Goal: Task Accomplishment & Management: Use online tool/utility

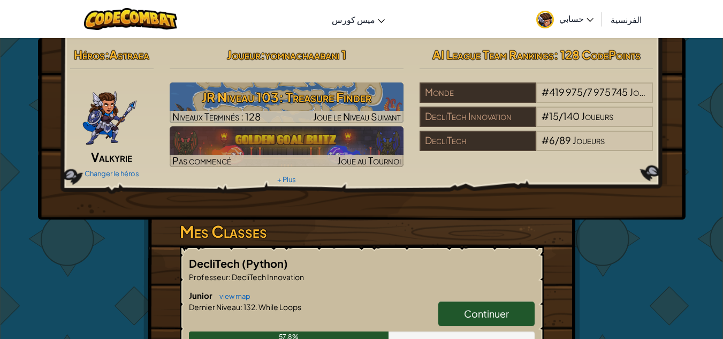
click at [630, 19] on font "الفرنسية" at bounding box center [626, 19] width 31 height 11
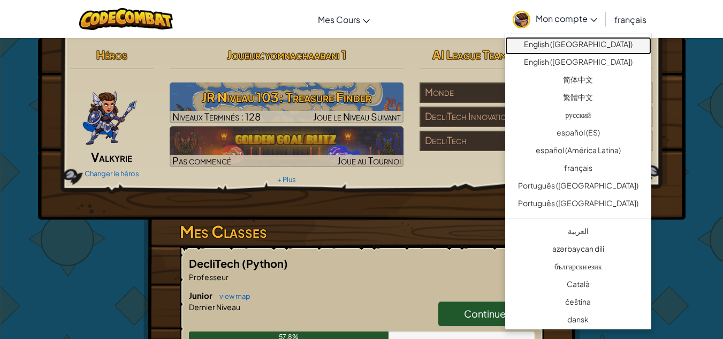
click at [580, 42] on link "English (US)" at bounding box center [578, 46] width 146 height 18
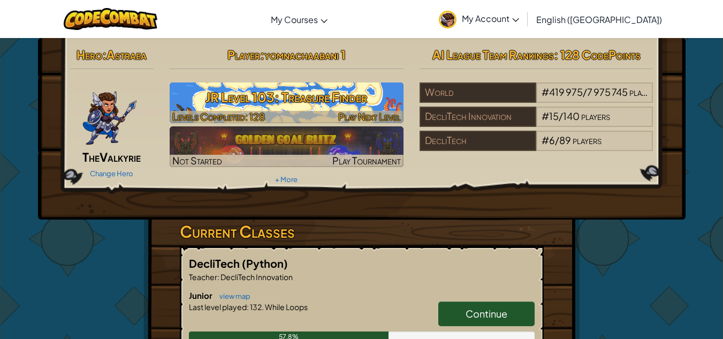
click at [297, 106] on h3 "JR Level 103: Treasure Finder" at bounding box center [287, 97] width 234 height 24
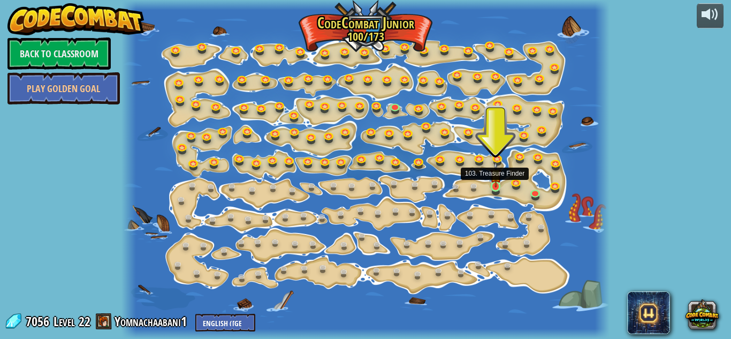
click at [492, 186] on img at bounding box center [495, 175] width 11 height 26
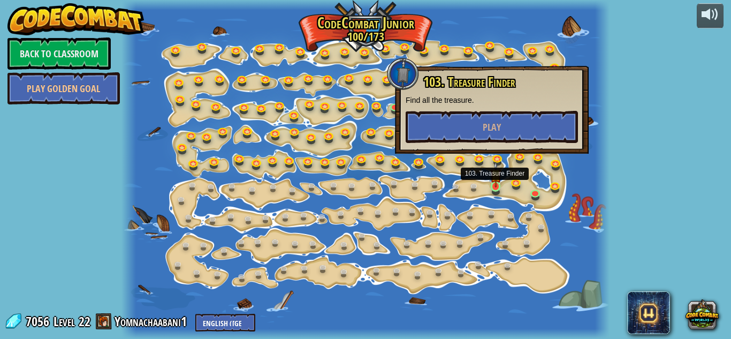
click at [492, 186] on img at bounding box center [495, 175] width 11 height 26
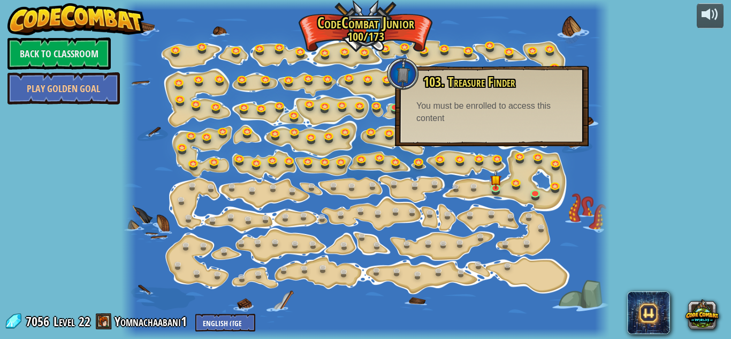
click at [495, 120] on div "You must be enrolled to access this content" at bounding box center [492, 112] width 151 height 25
click at [501, 188] on link at bounding box center [497, 187] width 21 height 21
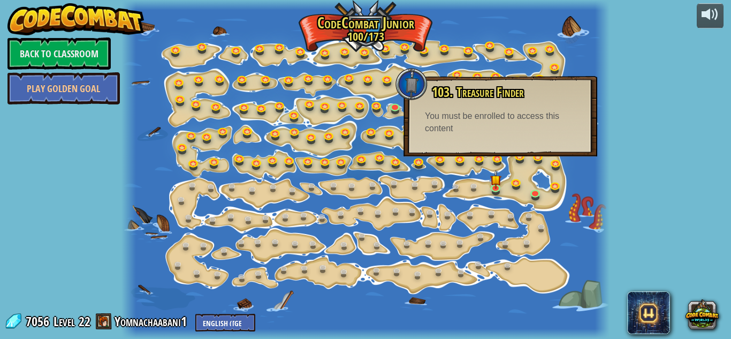
click at [607, 196] on div at bounding box center [602, 169] width 14 height 339
click at [492, 177] on img at bounding box center [495, 175] width 11 height 26
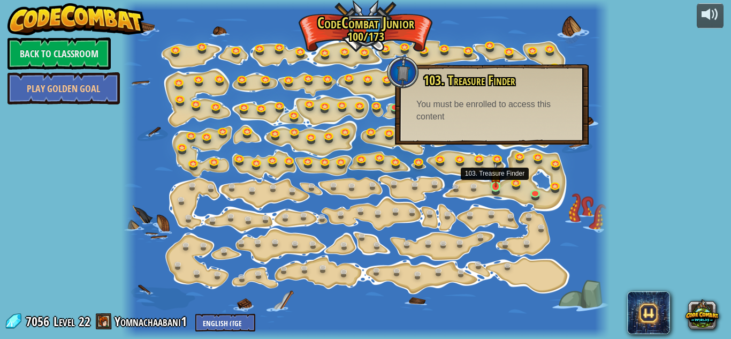
click at [495, 182] on img at bounding box center [495, 175] width 11 height 26
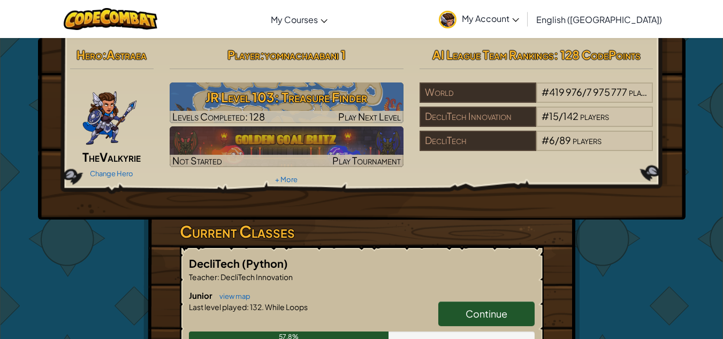
click at [112, 106] on img at bounding box center [110, 114] width 56 height 64
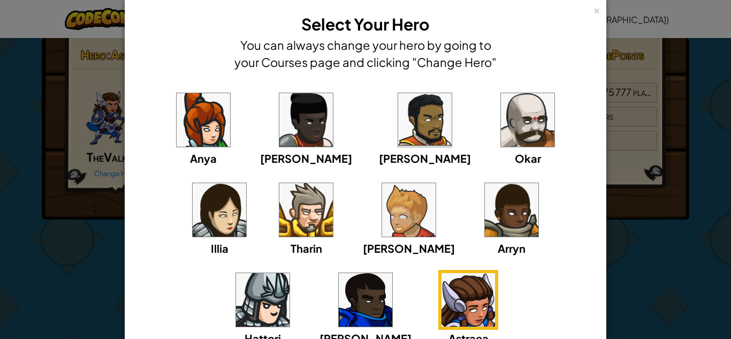
scroll to position [18, 0]
click at [442, 278] on img at bounding box center [469, 300] width 54 height 54
click at [593, 6] on div "×" at bounding box center [596, 8] width 7 height 11
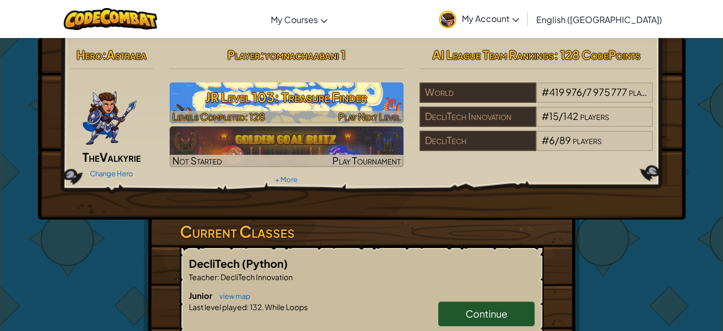
click at [361, 101] on h3 "JR Level 103: Treasure Finder" at bounding box center [287, 97] width 234 height 24
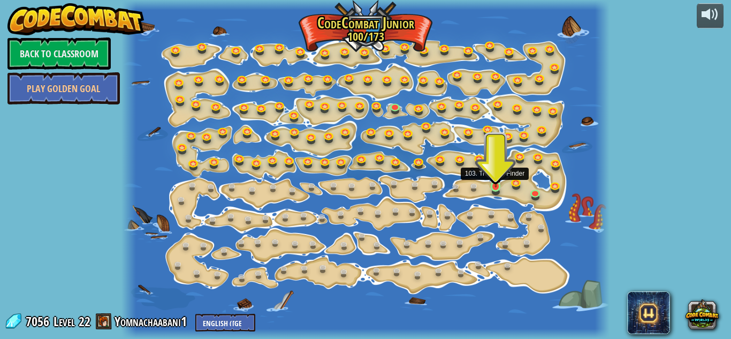
click at [497, 185] on img at bounding box center [495, 175] width 11 height 26
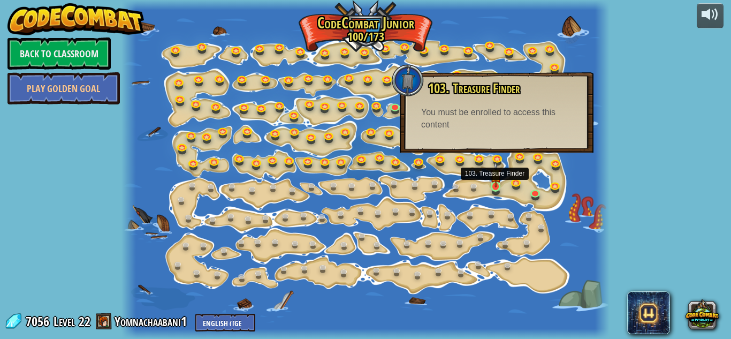
click at [495, 181] on img at bounding box center [495, 175] width 11 height 26
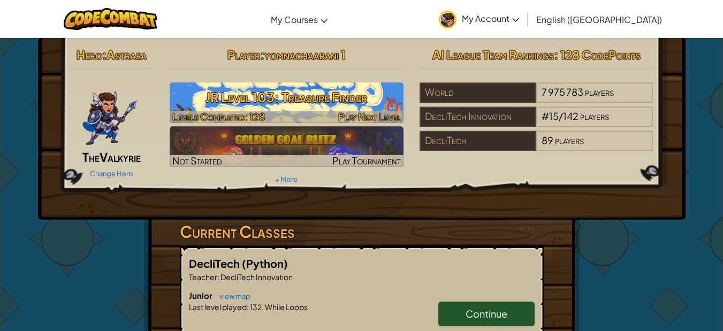
click at [318, 99] on h3 "JR Level 103: Treasure Finder" at bounding box center [287, 97] width 234 height 24
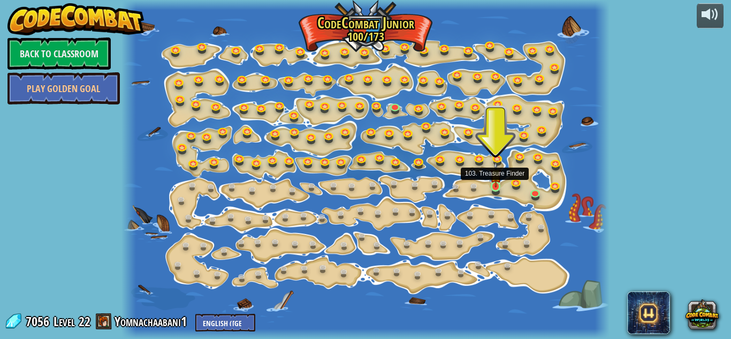
click at [495, 186] on img at bounding box center [495, 175] width 11 height 26
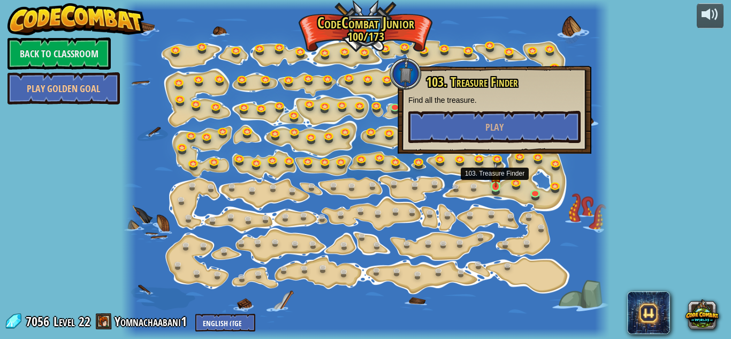
click at [495, 186] on img at bounding box center [495, 175] width 11 height 26
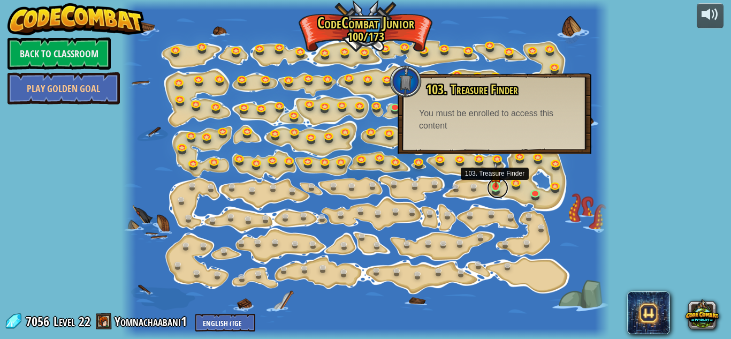
click at [496, 190] on link at bounding box center [497, 187] width 21 height 21
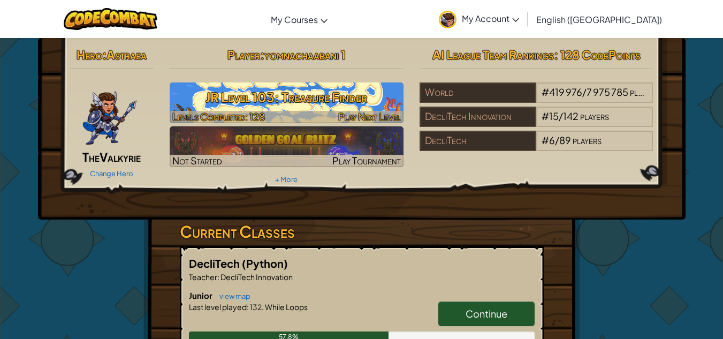
click at [317, 90] on h3 "JR Level 103: Treasure Finder" at bounding box center [287, 97] width 234 height 24
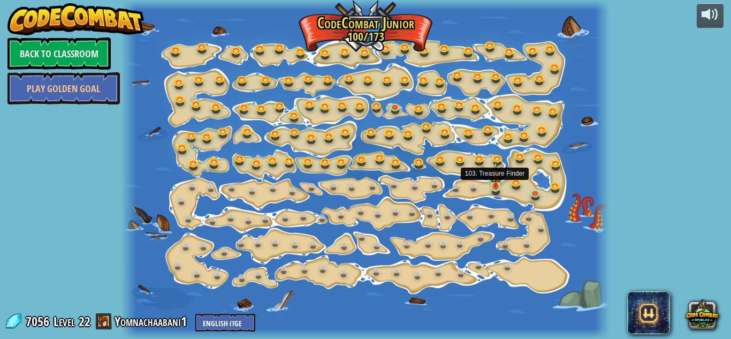
click at [496, 184] on img at bounding box center [495, 175] width 11 height 26
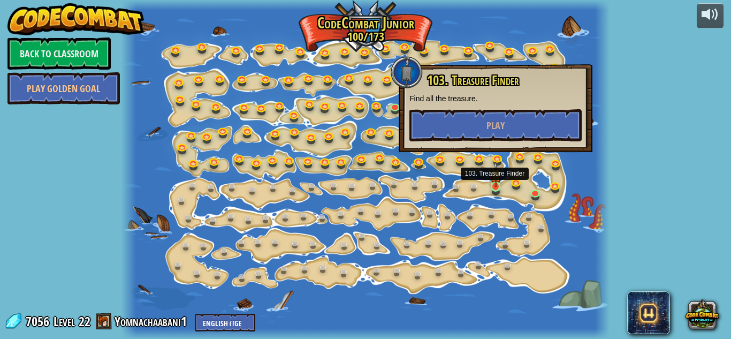
click at [496, 184] on img at bounding box center [495, 175] width 11 height 26
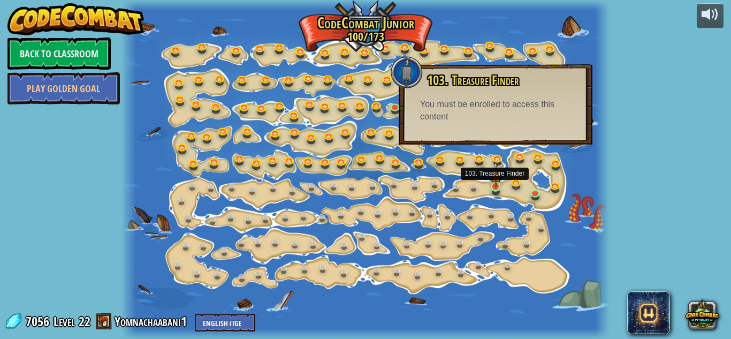
click at [493, 181] on img at bounding box center [495, 175] width 11 height 26
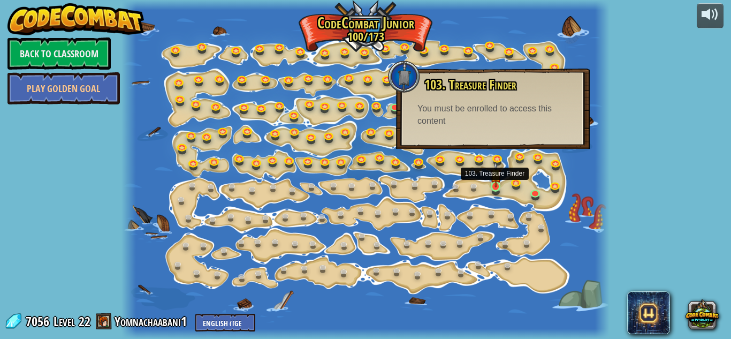
click at [494, 181] on img at bounding box center [495, 175] width 11 height 26
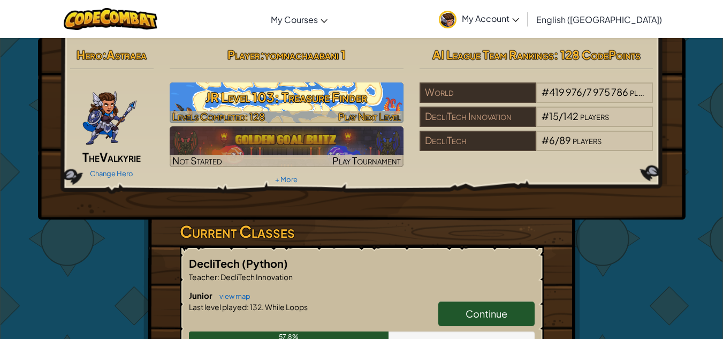
click at [364, 89] on h3 "JR Level 103: Treasure Finder" at bounding box center [287, 97] width 234 height 24
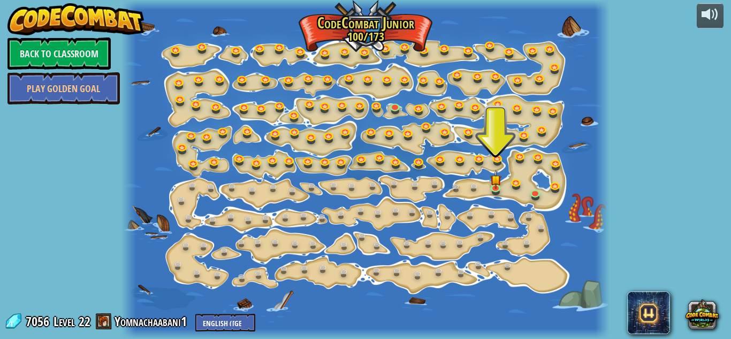
click at [607, 31] on div at bounding box center [602, 169] width 14 height 339
click at [495, 185] on img at bounding box center [495, 175] width 11 height 26
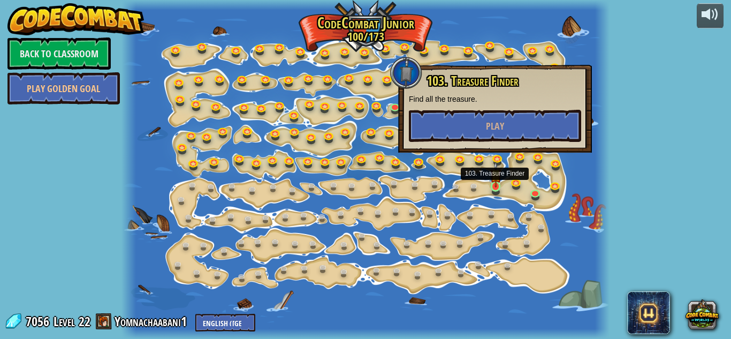
click at [495, 185] on img at bounding box center [495, 175] width 11 height 26
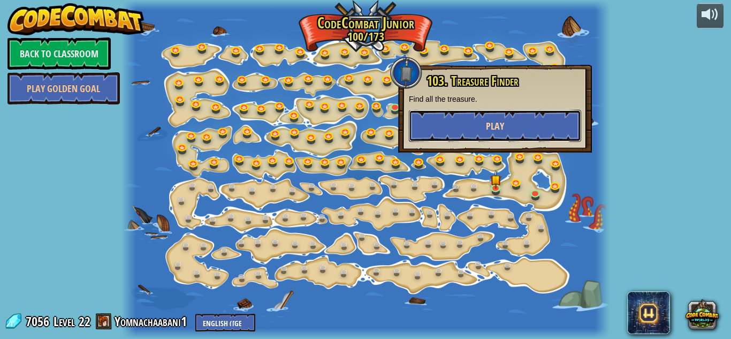
click at [488, 125] on span "Play" at bounding box center [495, 125] width 18 height 13
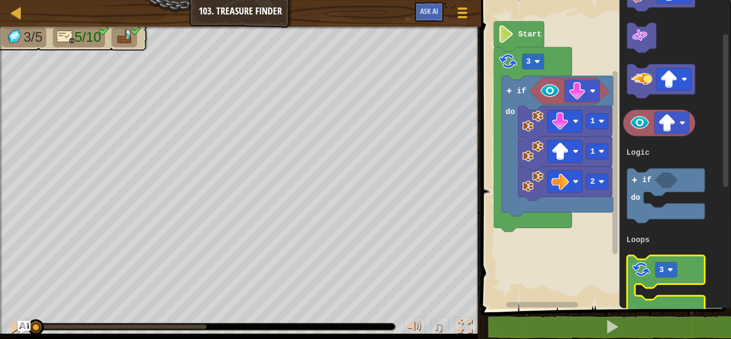
click at [652, 266] on image "Blockly Workspace" at bounding box center [641, 270] width 20 height 20
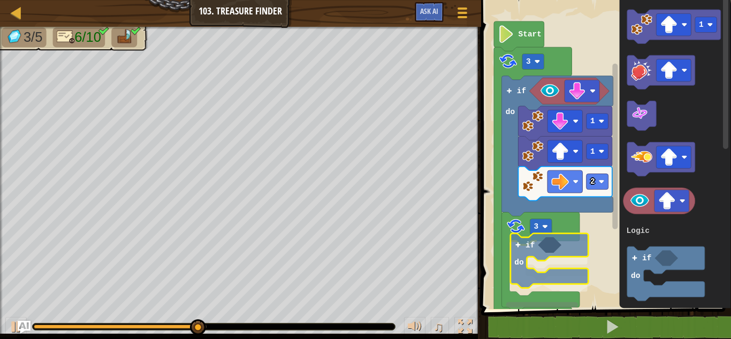
click at [540, 250] on div "Logic Loops 2 1 1 if do 3 if do 3 Start 1 3 if do Logic Loops if do" at bounding box center [604, 152] width 253 height 314
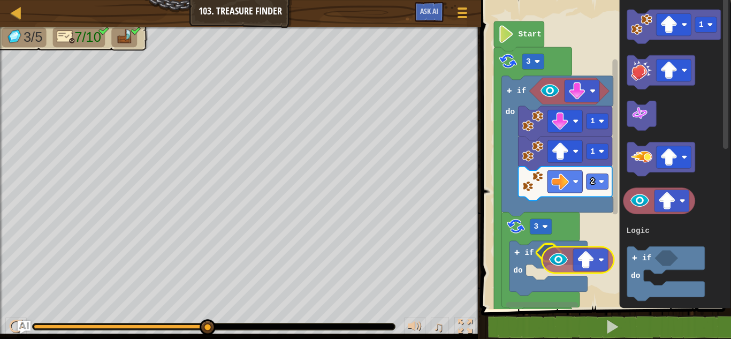
click at [564, 266] on div "Logic Loops 2 1 1 if do 3 if do 3 Start 1 3 if do Logic Loops" at bounding box center [604, 152] width 253 height 314
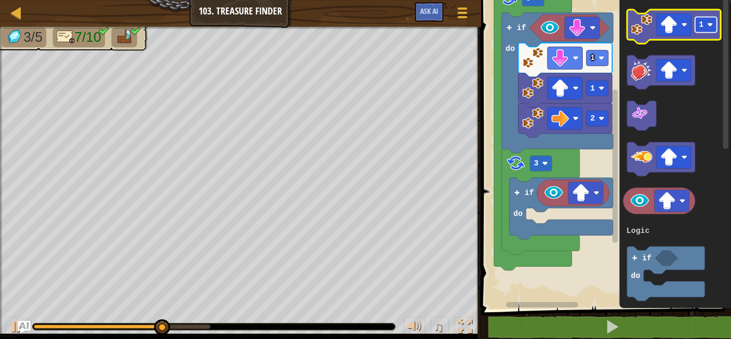
click at [713, 25] on image "Blockly Workspace" at bounding box center [711, 25] width 6 height 6
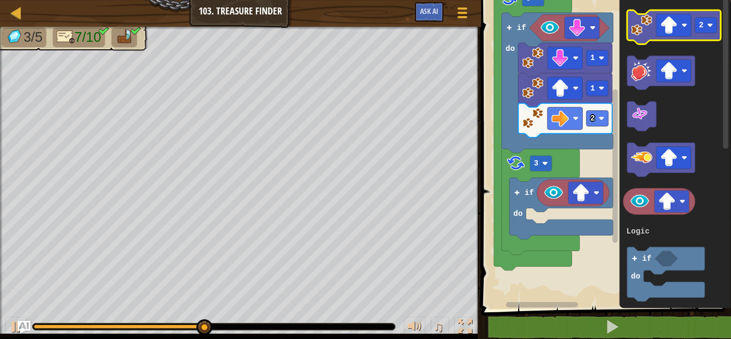
click at [644, 19] on image "Blockly Workspace" at bounding box center [641, 24] width 21 height 21
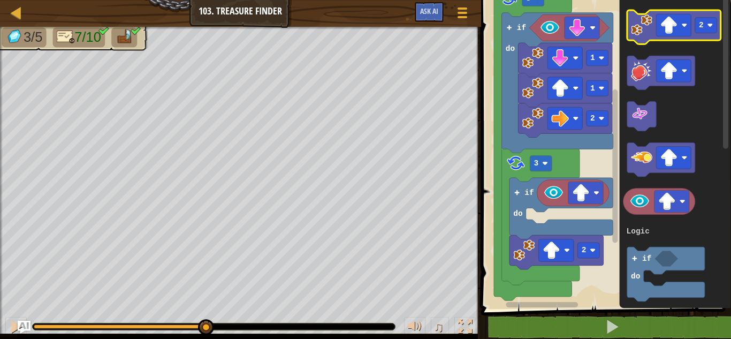
click at [644, 19] on image "Blockly Workspace" at bounding box center [641, 24] width 21 height 21
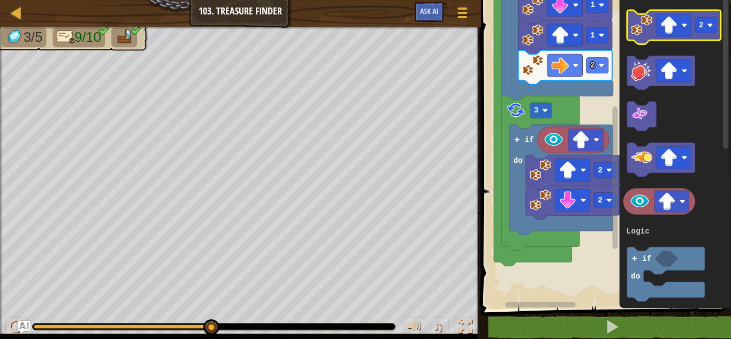
click at [656, 43] on rect "Blockly Workspace" at bounding box center [674, 27] width 94 height 34
click at [652, 16] on image "Blockly Workspace" at bounding box center [641, 24] width 21 height 21
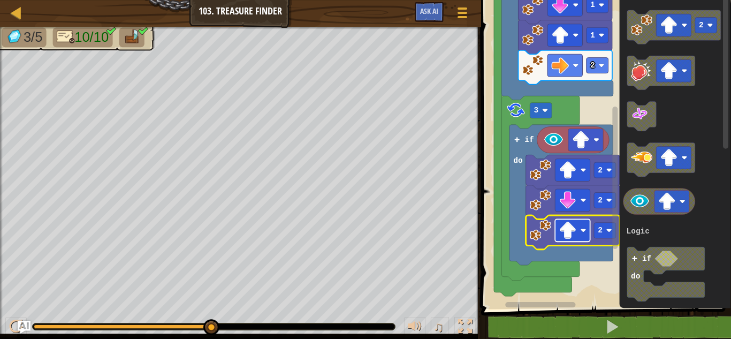
click at [580, 231] on rect "Blockly Workspace" at bounding box center [572, 230] width 35 height 22
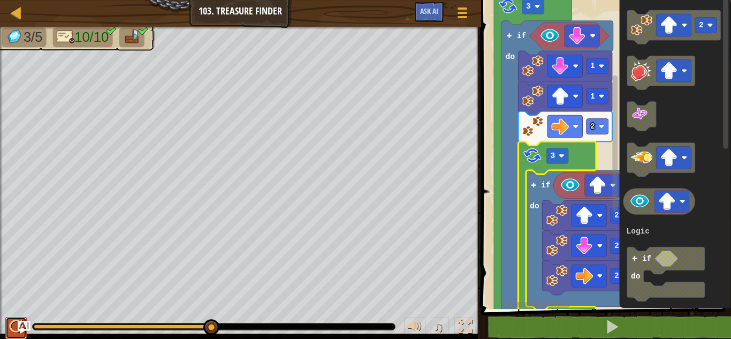
click at [12, 323] on div at bounding box center [16, 327] width 14 height 14
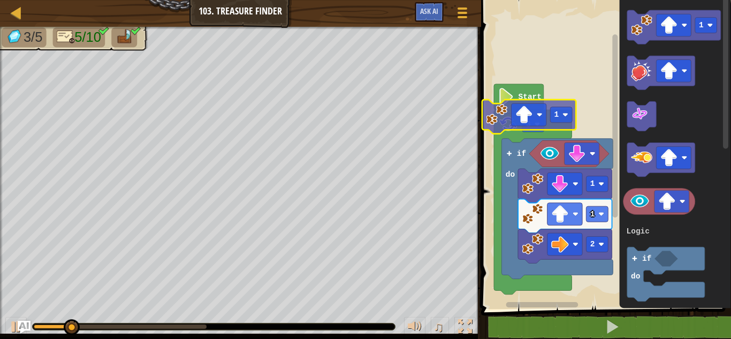
click at [493, 119] on div "Logic Loops Start 3 2 1 1 if do 1 1 3 if do Logic Loops 1" at bounding box center [604, 152] width 253 height 314
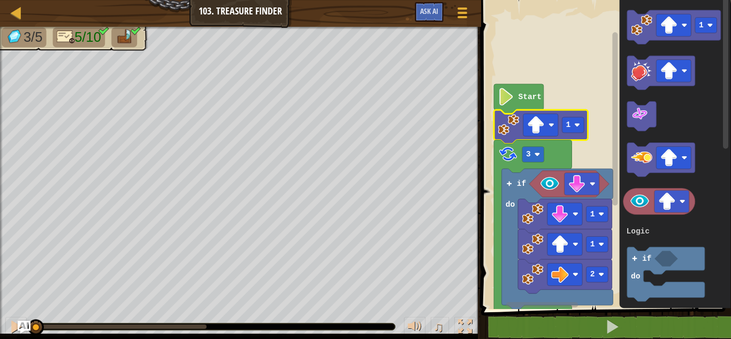
click at [493, 119] on rect "Blockly Workspace" at bounding box center [604, 152] width 253 height 314
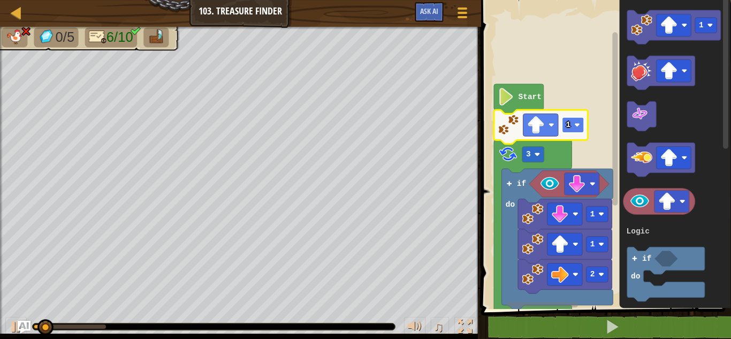
click at [570, 120] on text "1" at bounding box center [568, 124] width 5 height 9
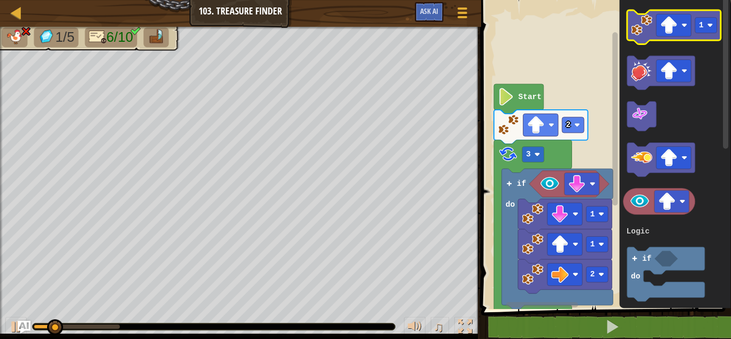
click at [665, 13] on icon "Blockly Workspace" at bounding box center [674, 27] width 94 height 34
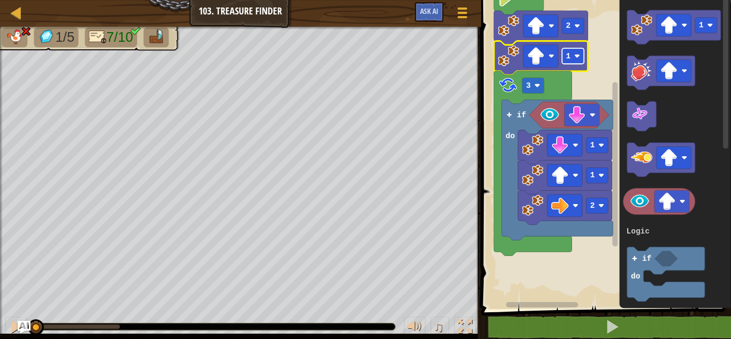
click at [578, 61] on rect "Blockly Workspace" at bounding box center [573, 56] width 22 height 16
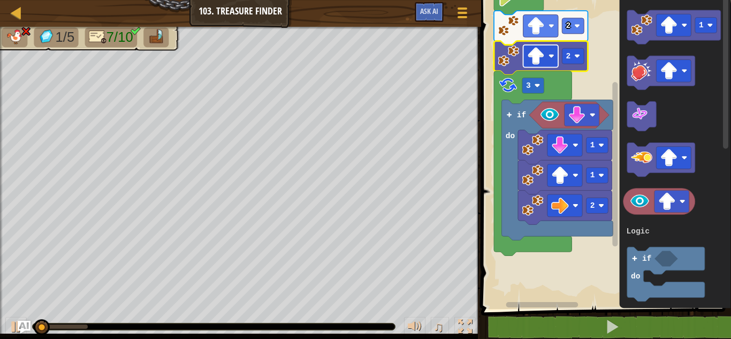
click at [550, 59] on image "Blockly Workspace" at bounding box center [552, 56] width 6 height 6
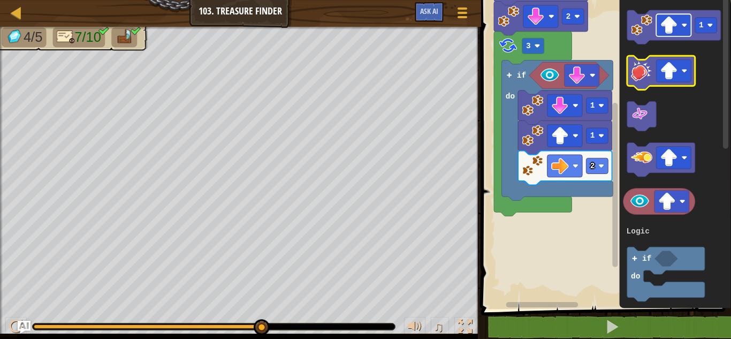
click at [650, 28] on g "1" at bounding box center [674, 27] width 94 height 34
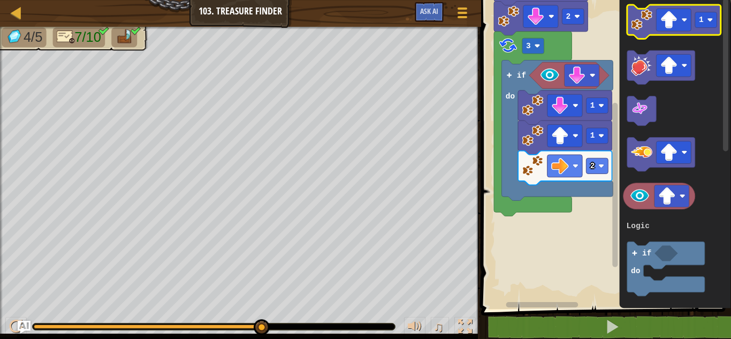
click at [650, 28] on image "Blockly Workspace" at bounding box center [641, 19] width 21 height 21
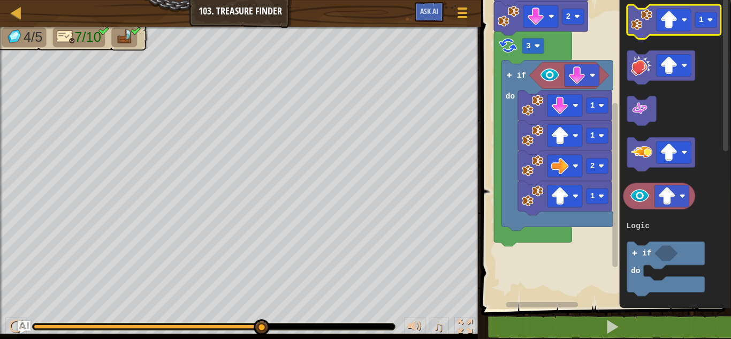
click at [650, 28] on image "Blockly Workspace" at bounding box center [641, 19] width 21 height 21
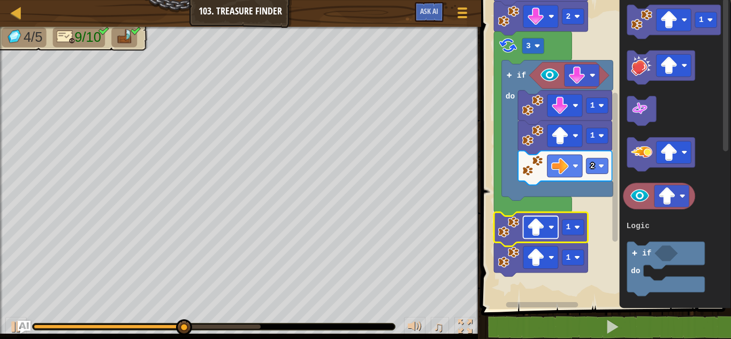
click at [547, 231] on rect "Blockly Workspace" at bounding box center [540, 227] width 35 height 22
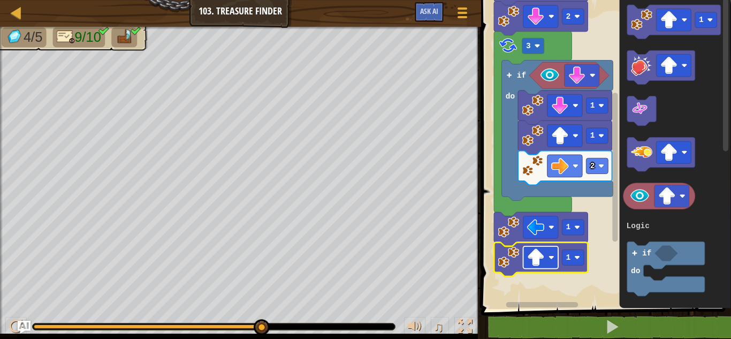
click at [552, 260] on image "Blockly Workspace" at bounding box center [552, 257] width 6 height 6
click at [565, 261] on rect "Blockly Workspace" at bounding box center [573, 257] width 22 height 16
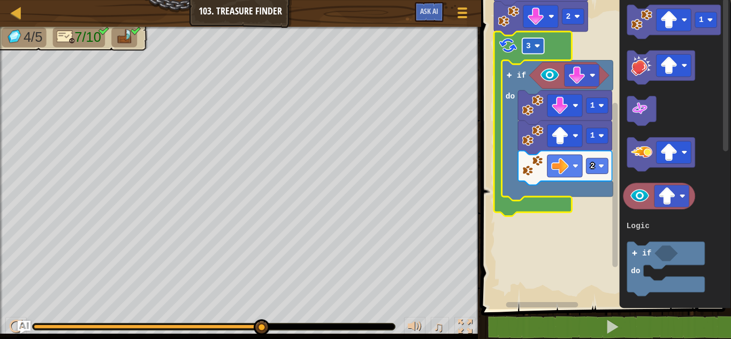
click at [538, 54] on rect "Blockly Workspace" at bounding box center [533, 46] width 22 height 16
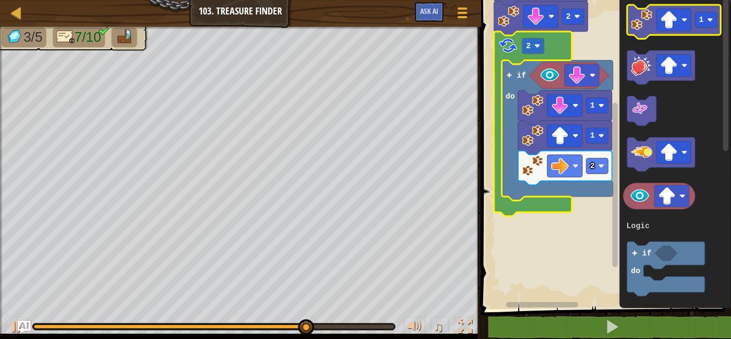
click at [652, 31] on icon "Blockly Workspace" at bounding box center [674, 22] width 94 height 34
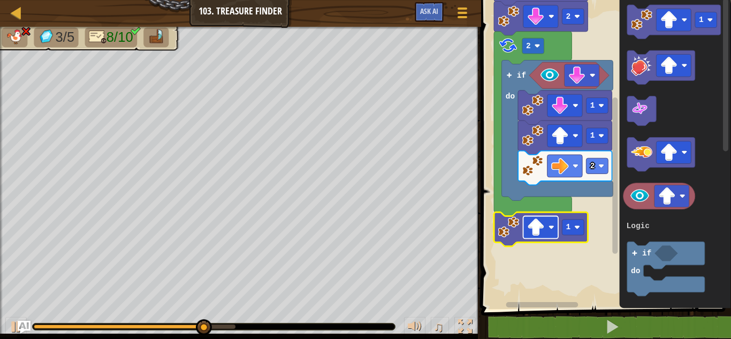
click at [558, 230] on rect "Blockly Workspace" at bounding box center [540, 227] width 35 height 22
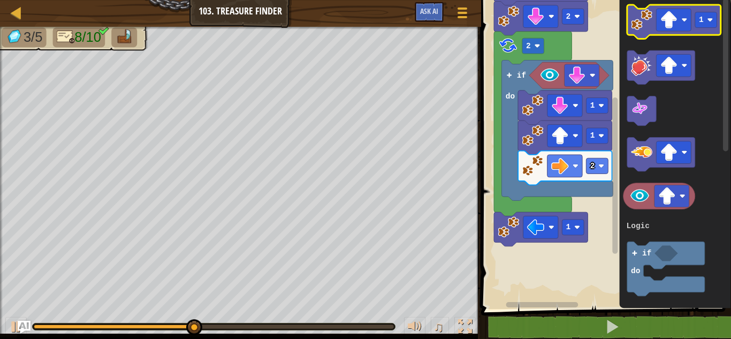
click at [644, 19] on image "Blockly Workspace" at bounding box center [641, 19] width 21 height 21
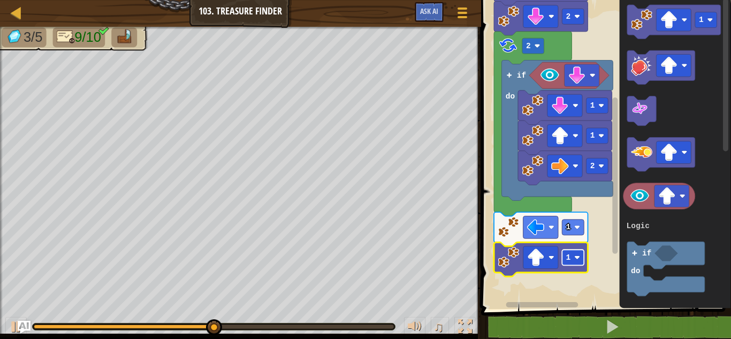
click at [581, 261] on rect "Blockly Workspace" at bounding box center [573, 257] width 22 height 16
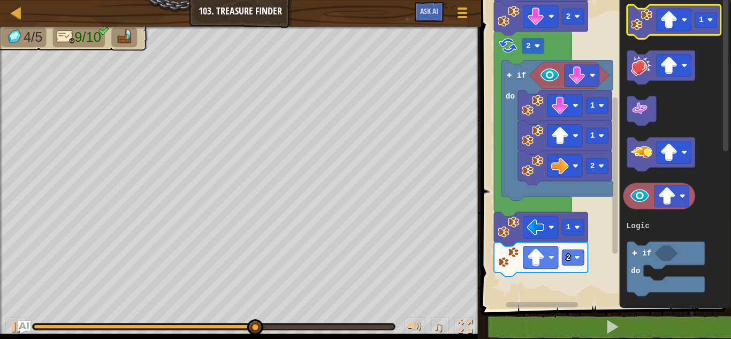
click at [642, 27] on image "Blockly Workspace" at bounding box center [641, 19] width 21 height 21
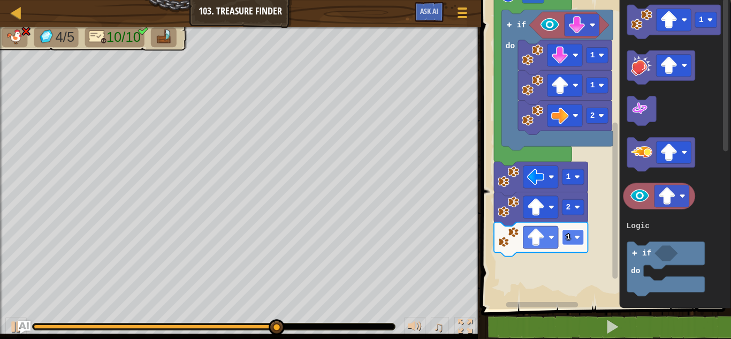
click at [584, 236] on rect "Blockly Workspace" at bounding box center [573, 238] width 22 height 16
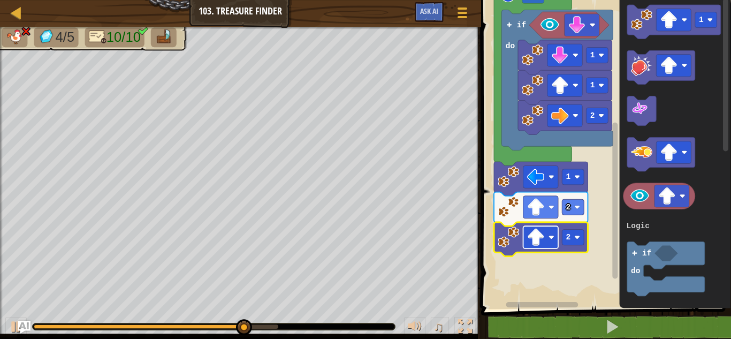
click at [548, 241] on rect "Blockly Workspace" at bounding box center [540, 237] width 35 height 22
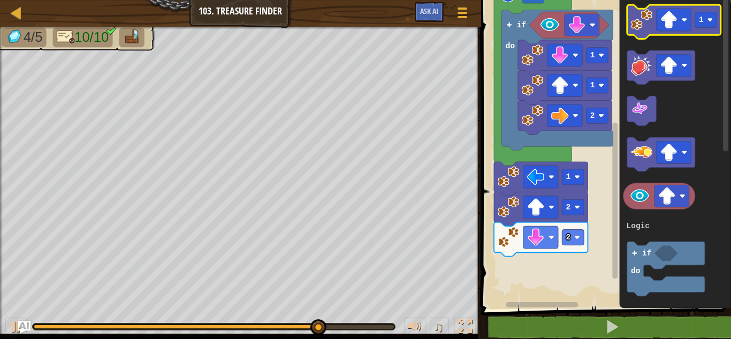
click at [655, 27] on icon "Blockly Workspace" at bounding box center [674, 22] width 94 height 34
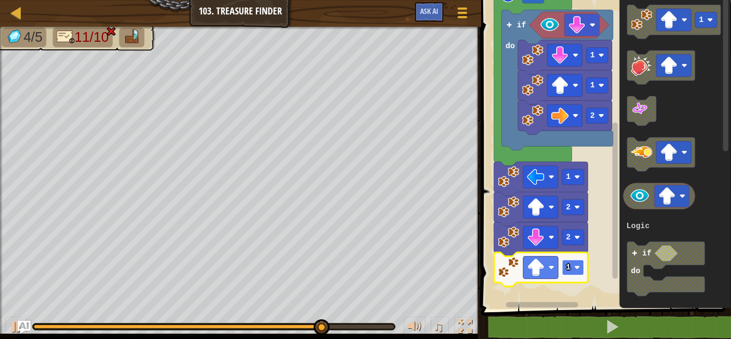
click at [579, 272] on rect "Blockly Workspace" at bounding box center [573, 268] width 22 height 16
click at [554, 271] on rect "Blockly Workspace" at bounding box center [540, 267] width 35 height 22
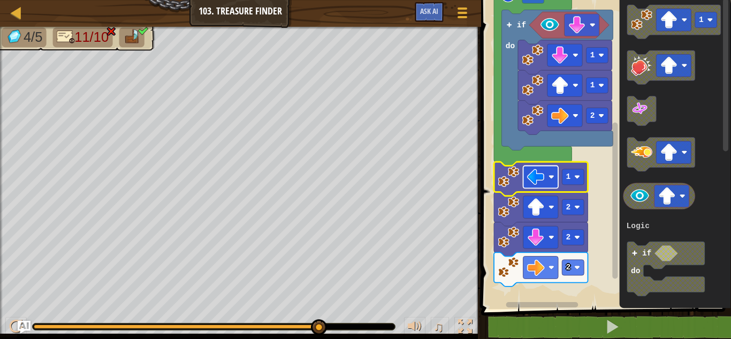
click at [550, 175] on image "Blockly Workspace" at bounding box center [552, 177] width 6 height 6
click at [578, 183] on rect "Blockly Workspace" at bounding box center [573, 177] width 22 height 16
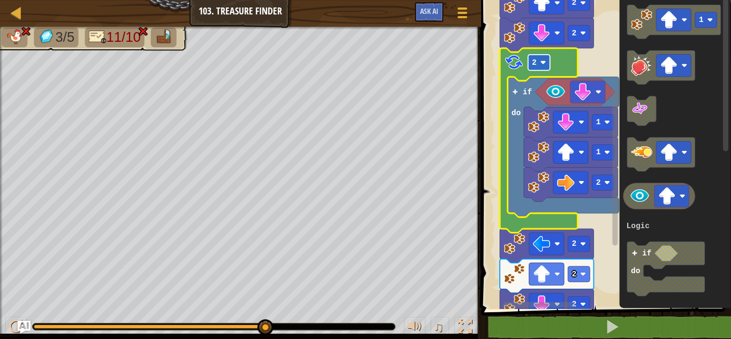
click at [539, 67] on rect "Blockly Workspace" at bounding box center [539, 63] width 22 height 16
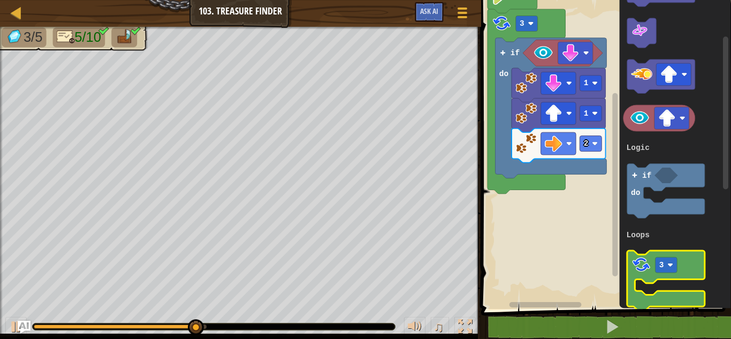
click at [642, 270] on image "Blockly Workspace" at bounding box center [641, 265] width 20 height 20
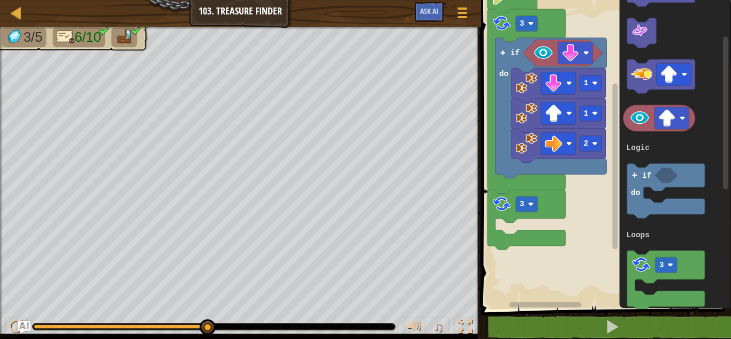
click at [606, 175] on rect "Blockly Workspace" at bounding box center [604, 152] width 253 height 314
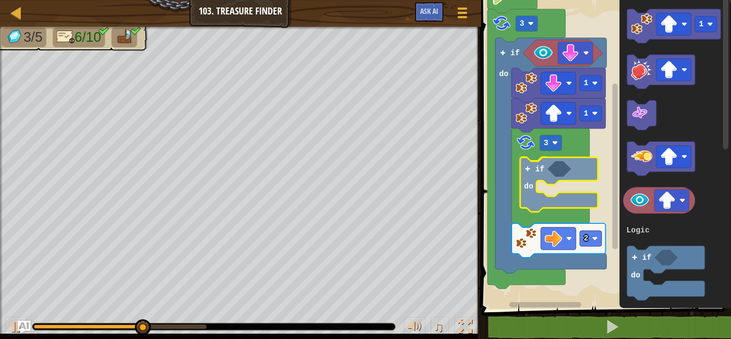
click at [542, 174] on div "Logic Loops 1 3 2 if do 1 if do 3 Start 1 3 if do Logic Loops if do" at bounding box center [604, 152] width 253 height 314
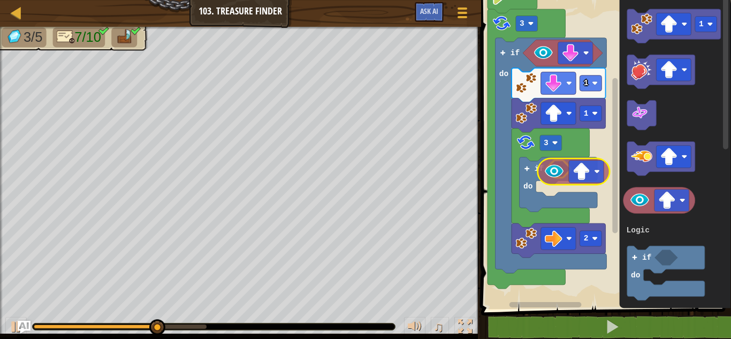
click at [539, 170] on div "Logic Loops 1 3 2 if do 1 if do 3 Start 1 3 if do Logic Loops" at bounding box center [604, 152] width 253 height 314
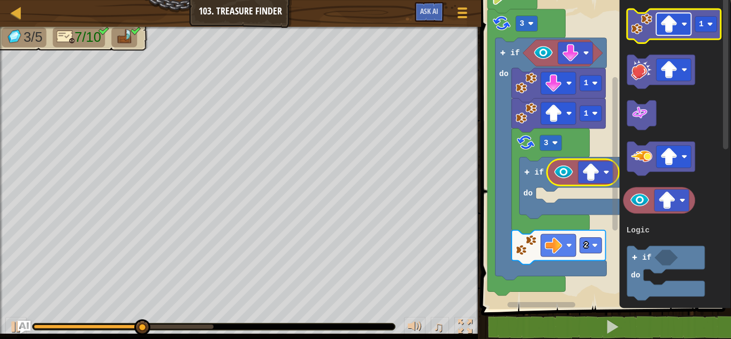
click at [662, 26] on image "Blockly Workspace" at bounding box center [669, 25] width 18 height 18
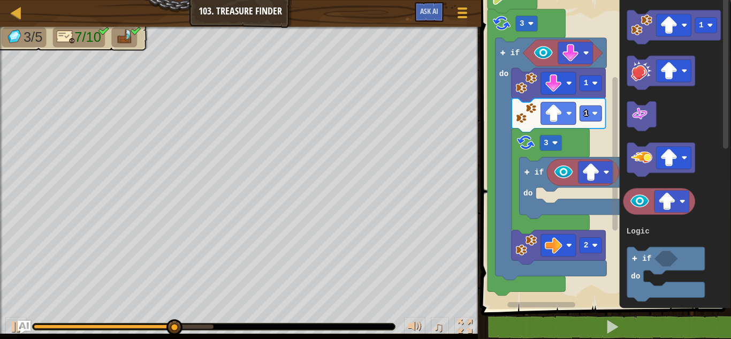
click at [600, 188] on div "Logic Loops 1 3 2 if do 1 if do 3 Start 1 3 if do Logic Loops" at bounding box center [604, 152] width 253 height 314
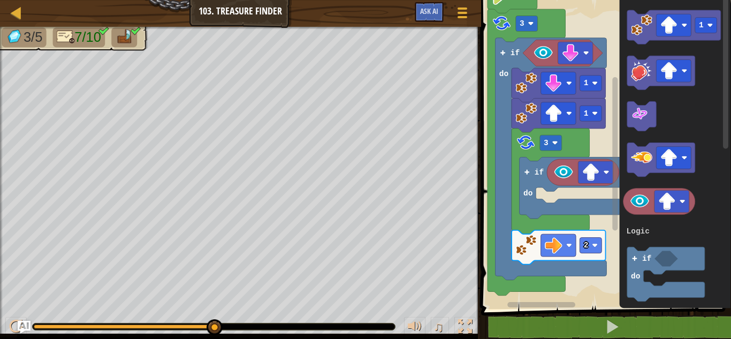
click at [643, 43] on g "1" at bounding box center [674, 27] width 94 height 34
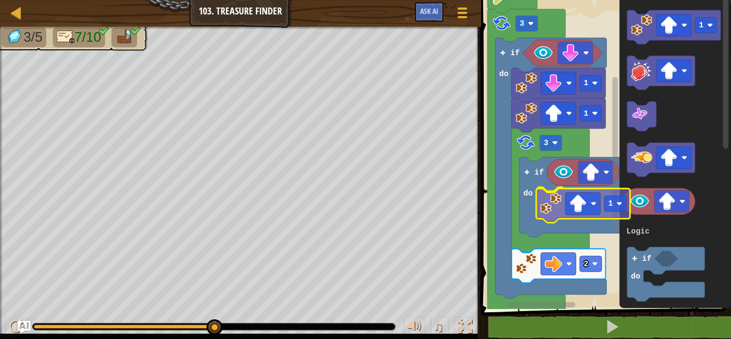
click at [564, 210] on div "Logic Loops 1 3 2 if do 1 1 if do 3 Start 1 3 if do Logic Loops 1" at bounding box center [604, 152] width 253 height 314
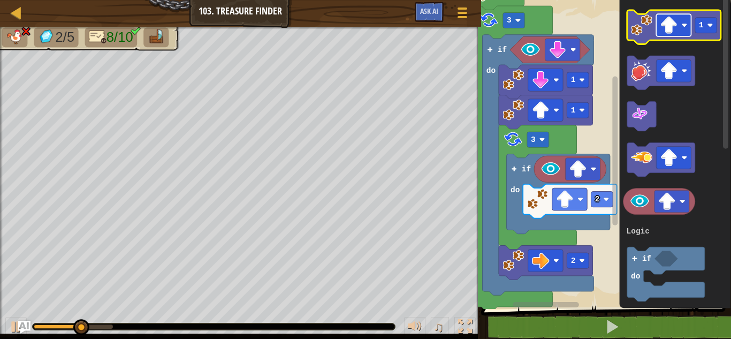
click at [658, 29] on rect "Blockly Workspace" at bounding box center [673, 25] width 35 height 22
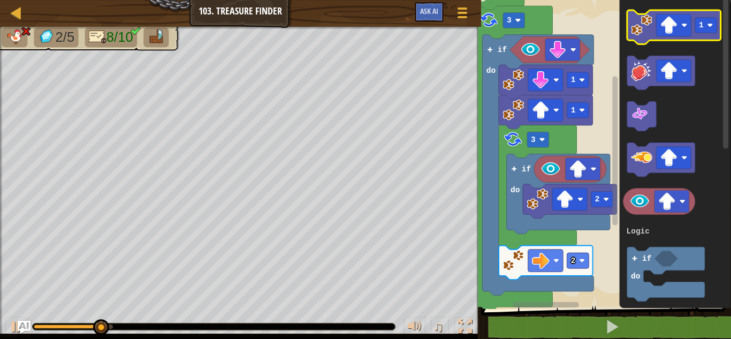
click at [632, 19] on image "Blockly Workspace" at bounding box center [641, 24] width 21 height 21
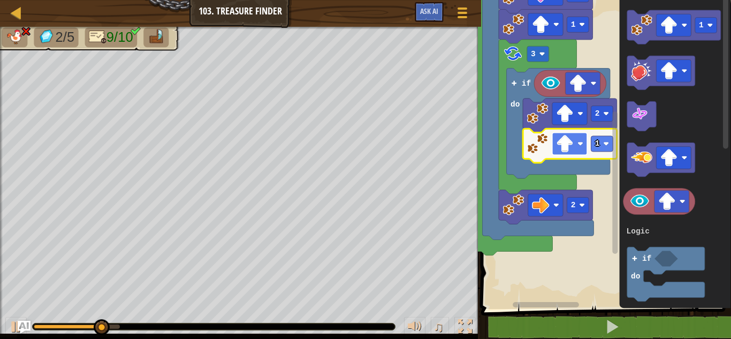
click at [583, 141] on image "Blockly Workspace" at bounding box center [581, 144] width 6 height 6
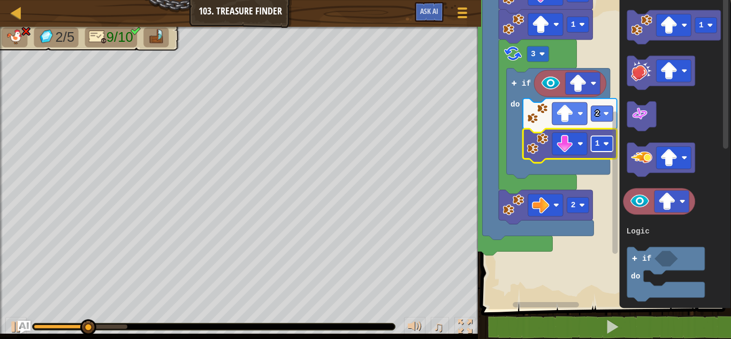
click at [608, 147] on rect "Blockly Workspace" at bounding box center [602, 144] width 22 height 16
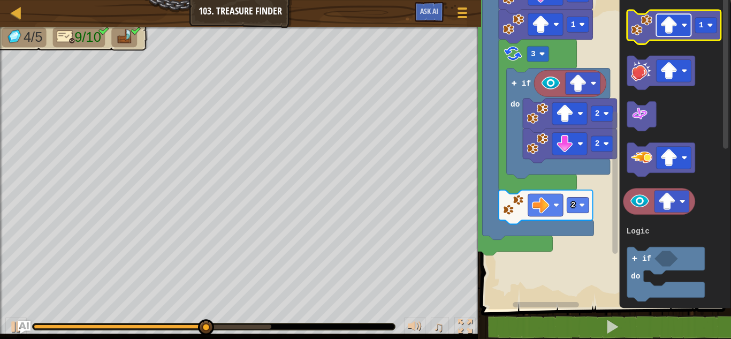
click at [687, 24] on image "Blockly Workspace" at bounding box center [685, 25] width 6 height 6
click at [642, 26] on image "Blockly Workspace" at bounding box center [641, 24] width 21 height 21
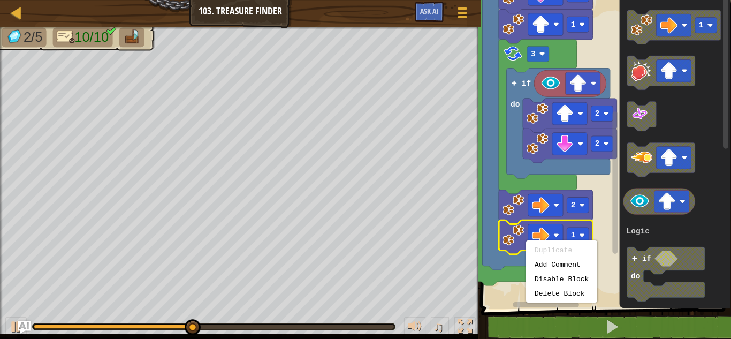
click at [500, 309] on span at bounding box center [607, 140] width 259 height 352
click at [603, 213] on rect "Blockly Workspace" at bounding box center [604, 152] width 253 height 314
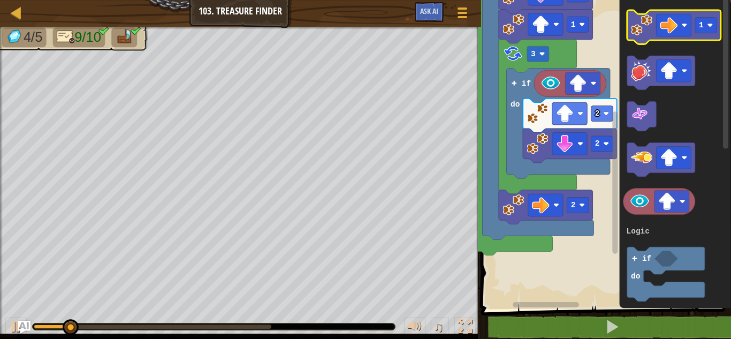
click at [640, 30] on image "Blockly Workspace" at bounding box center [641, 24] width 21 height 21
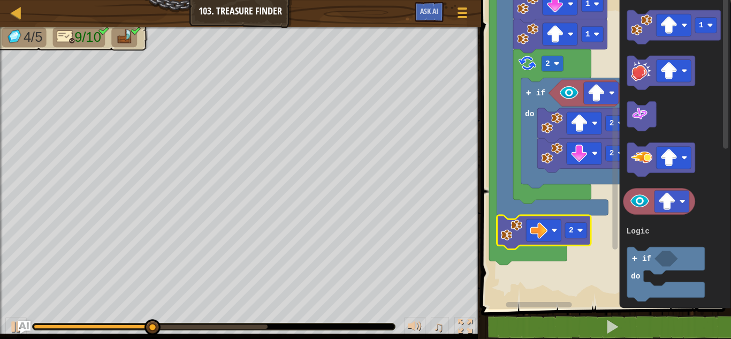
click at [524, 230] on icon "Blockly Workspace" at bounding box center [544, 232] width 94 height 34
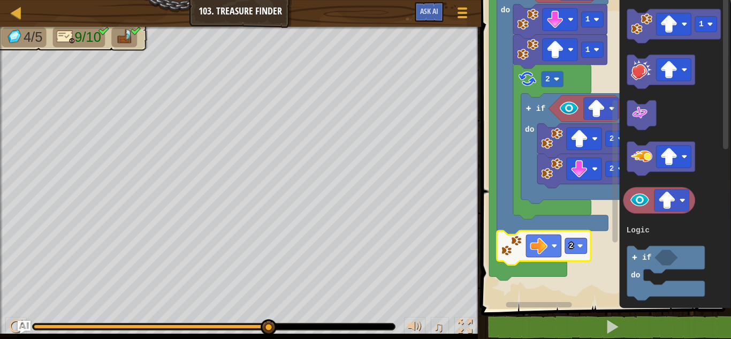
click at [654, 7] on icon "Blockly Workspace" at bounding box center [675, 152] width 112 height 314
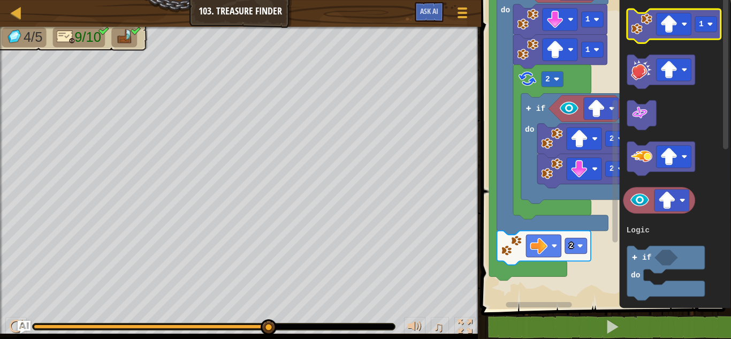
click at [646, 32] on image "Blockly Workspace" at bounding box center [641, 23] width 21 height 21
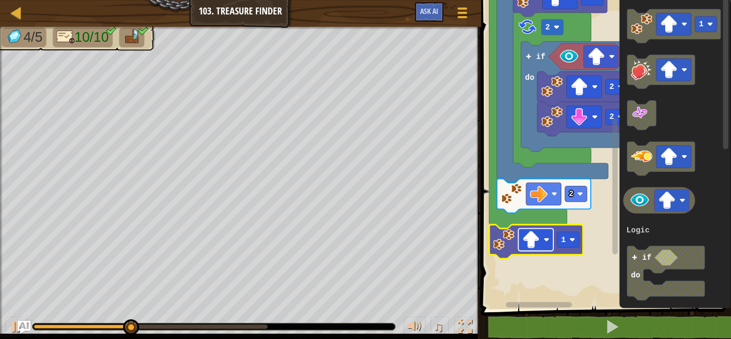
click at [544, 244] on rect "Blockly Workspace" at bounding box center [535, 240] width 35 height 22
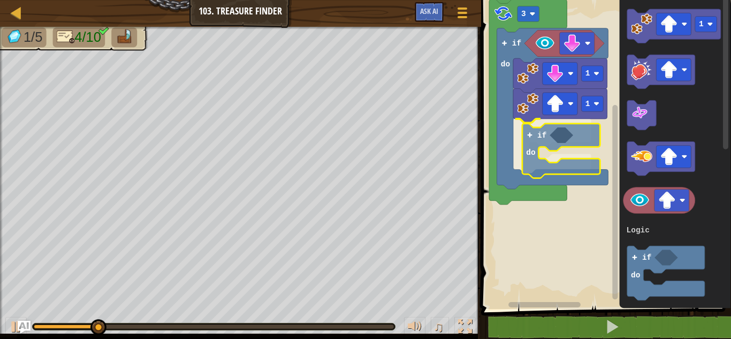
click at [559, 141] on div "Logic Loops Start 1 if do 1 if do 3 1 3 if do Logic Loops if do" at bounding box center [604, 152] width 253 height 314
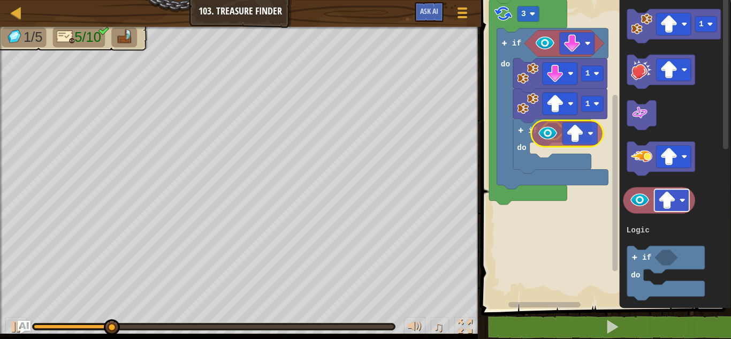
click at [564, 138] on div "Logic Loops Start 1 if do 1 if do 3 1 3 if do Logic Loops" at bounding box center [604, 152] width 253 height 314
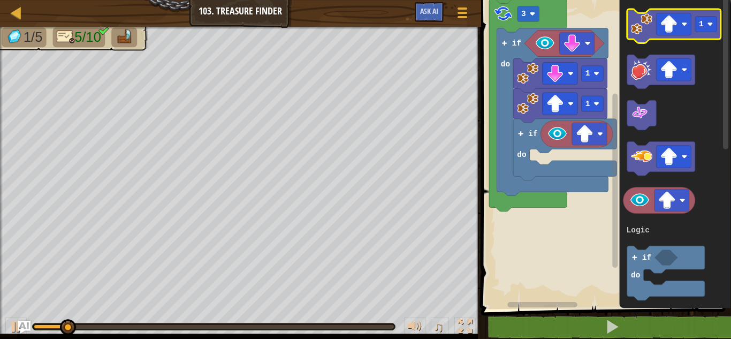
click at [647, 31] on image "Blockly Workspace" at bounding box center [641, 23] width 21 height 21
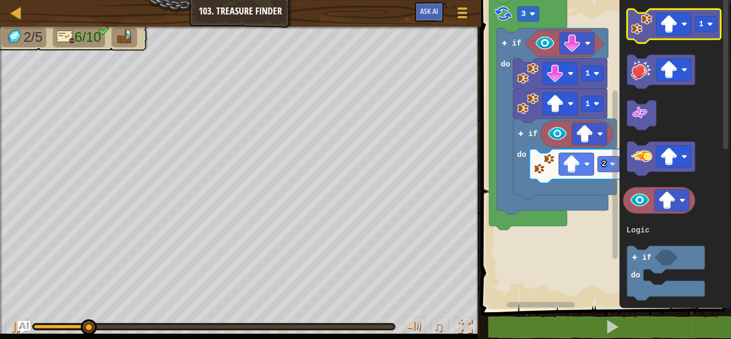
click at [654, 42] on rect "Blockly Workspace" at bounding box center [674, 26] width 94 height 34
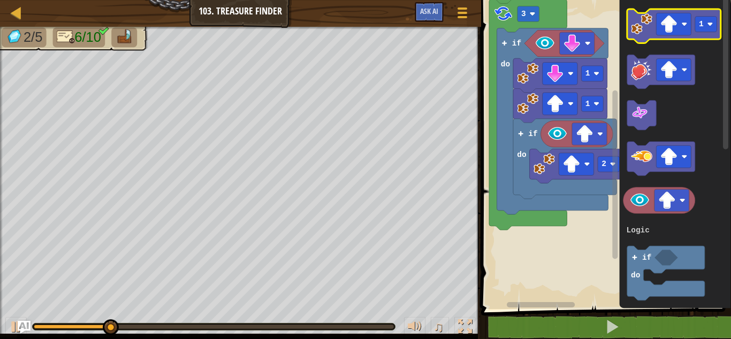
click at [649, 28] on image "Blockly Workspace" at bounding box center [641, 23] width 21 height 21
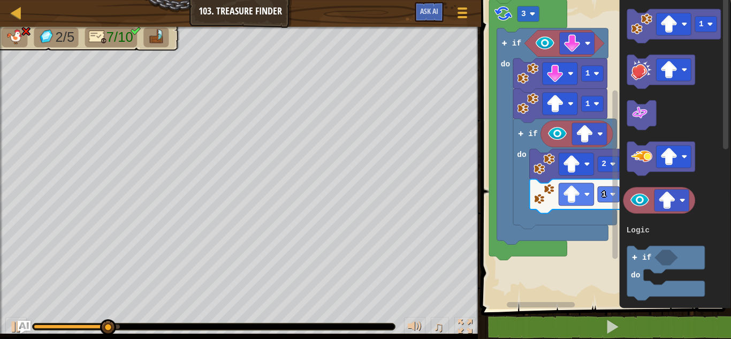
click at [613, 201] on rect "Blockly Workspace" at bounding box center [614, 174] width 5 height 169
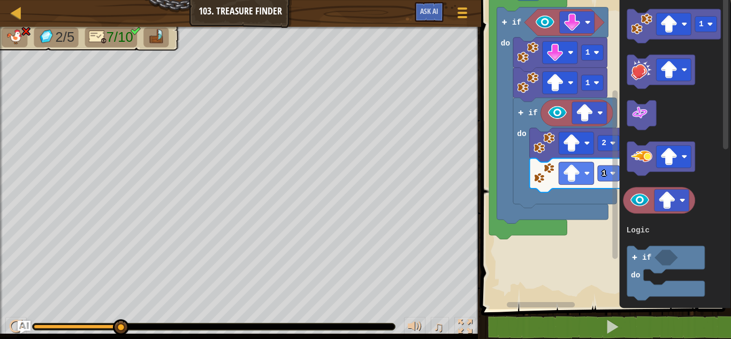
click at [612, 192] on rect "Blockly Workspace" at bounding box center [615, 148] width 8 height 306
click at [588, 174] on image "Blockly Workspace" at bounding box center [587, 173] width 6 height 6
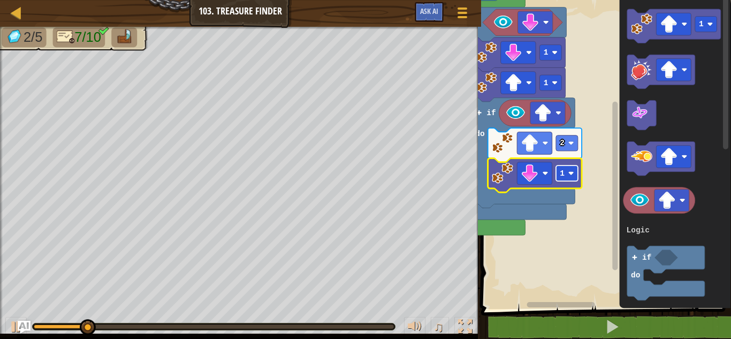
click at [569, 174] on image "Blockly Workspace" at bounding box center [571, 173] width 6 height 6
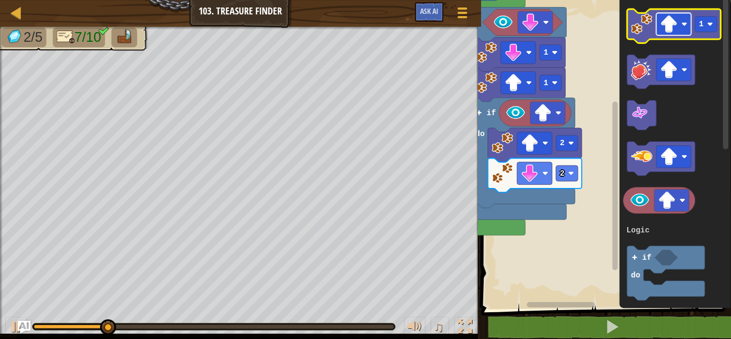
click at [677, 25] on image "Blockly Workspace" at bounding box center [669, 25] width 18 height 18
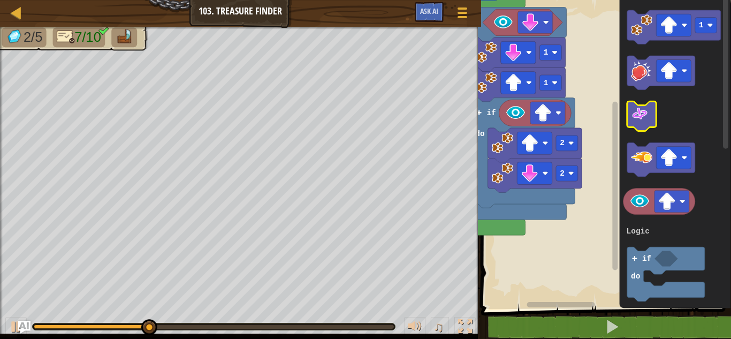
click at [631, 79] on g "1 3 if do Logic Loops" at bounding box center [672, 202] width 98 height 384
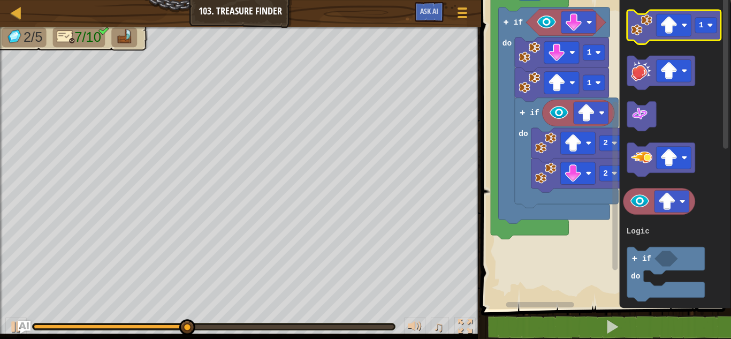
click at [642, 27] on image "Blockly Workspace" at bounding box center [641, 24] width 21 height 21
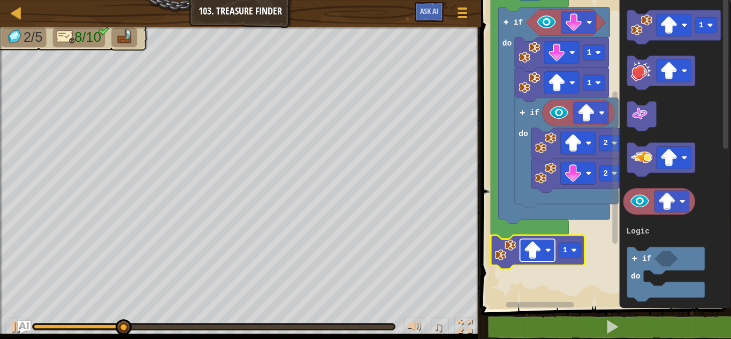
click at [544, 253] on rect "Blockly Workspace" at bounding box center [537, 250] width 35 height 22
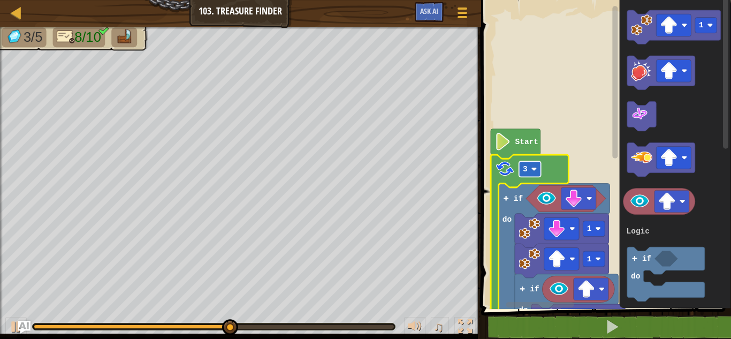
click at [533, 172] on image "Blockly Workspace" at bounding box center [534, 169] width 6 height 6
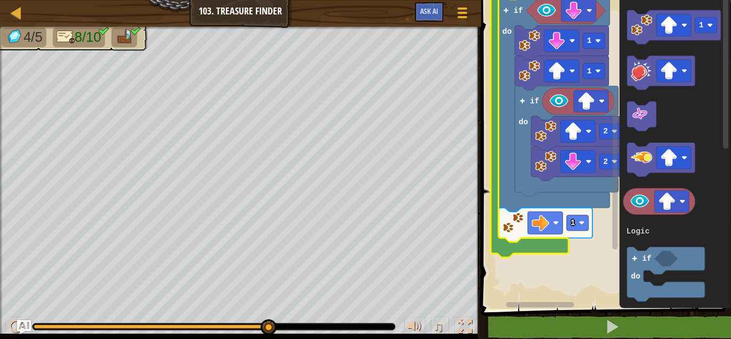
click at [17, 326] on img "Ask AI" at bounding box center [24, 327] width 14 height 14
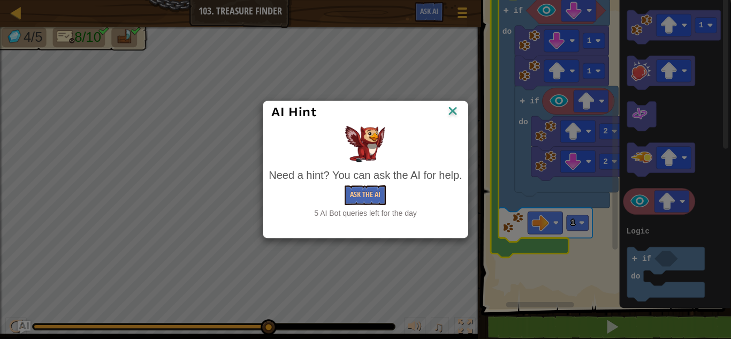
click at [442, 106] on div "AI Hint" at bounding box center [365, 112] width 188 height 16
click at [452, 107] on img at bounding box center [453, 112] width 14 height 16
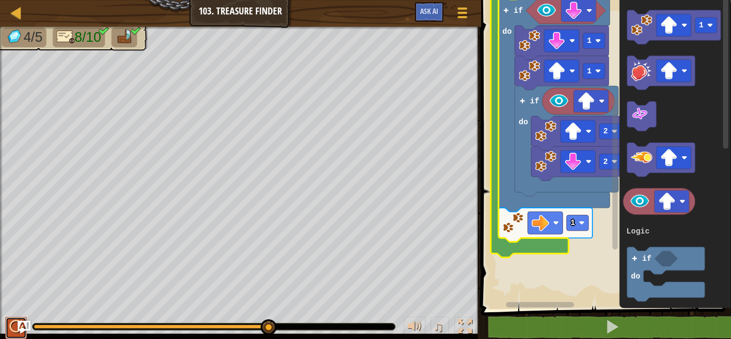
click at [9, 327] on div at bounding box center [16, 327] width 14 height 14
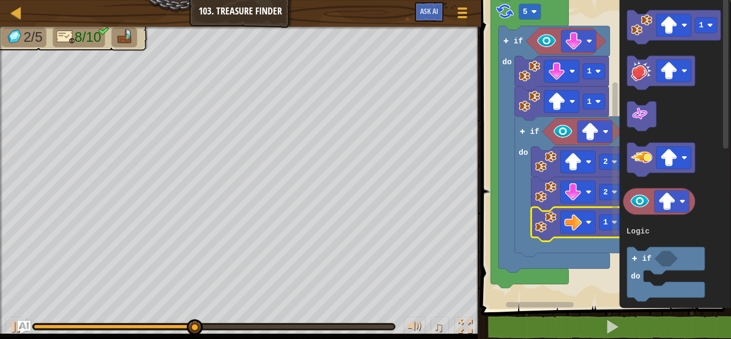
click at [565, 294] on rect "Blockly Workspace" at bounding box center [604, 152] width 253 height 314
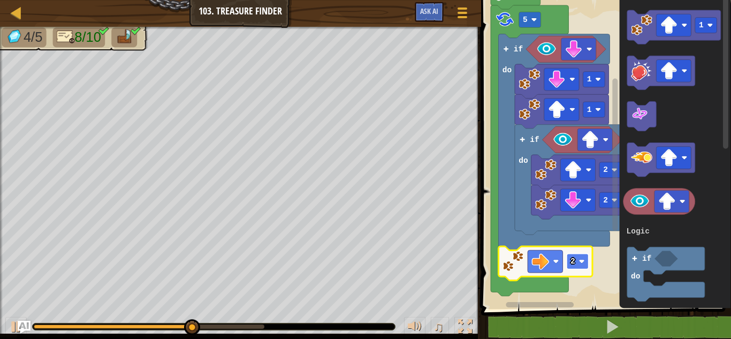
click at [586, 259] on rect "Blockly Workspace" at bounding box center [578, 262] width 22 height 16
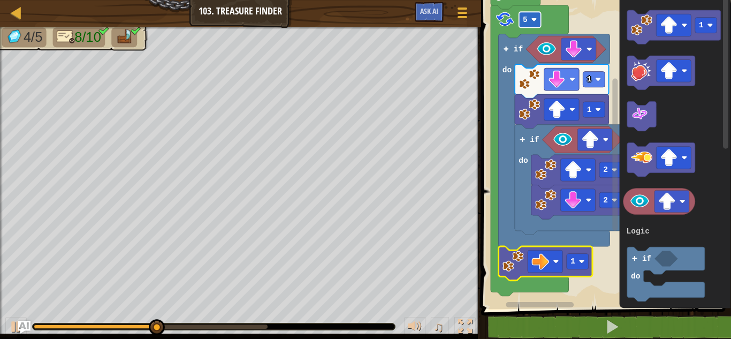
click at [535, 21] on image "Blockly Workspace" at bounding box center [534, 20] width 6 height 6
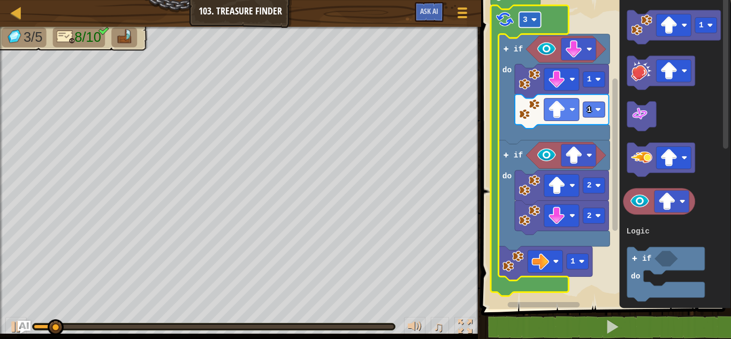
click at [525, 21] on text "3" at bounding box center [525, 20] width 5 height 9
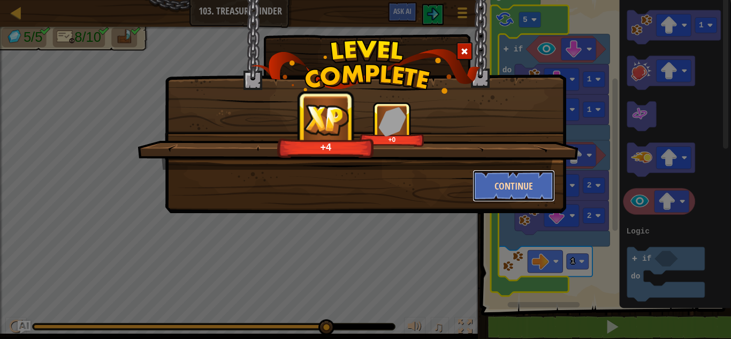
click at [523, 181] on button "Continue" at bounding box center [514, 186] width 83 height 32
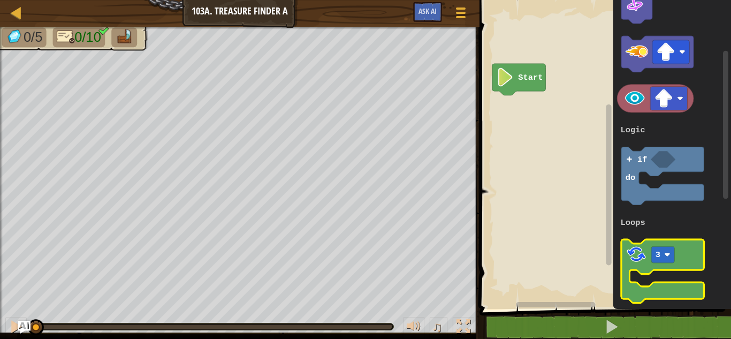
click at [644, 273] on icon "Blockly Workspace" at bounding box center [663, 271] width 82 height 64
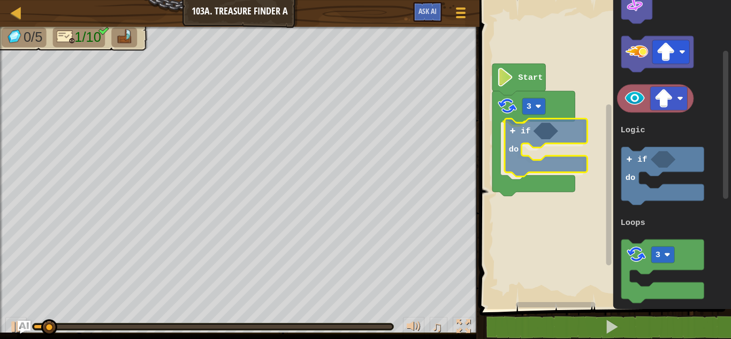
click at [511, 141] on div "Logic Loops Start 3 if do 1 3 if do Logic Loops if do" at bounding box center [603, 152] width 255 height 314
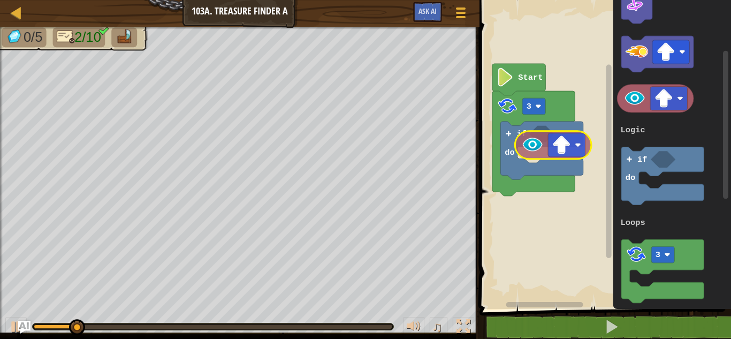
click at [538, 146] on div "Logic Loops Start 3 if do 1 3 if do Logic Loops" at bounding box center [603, 152] width 255 height 314
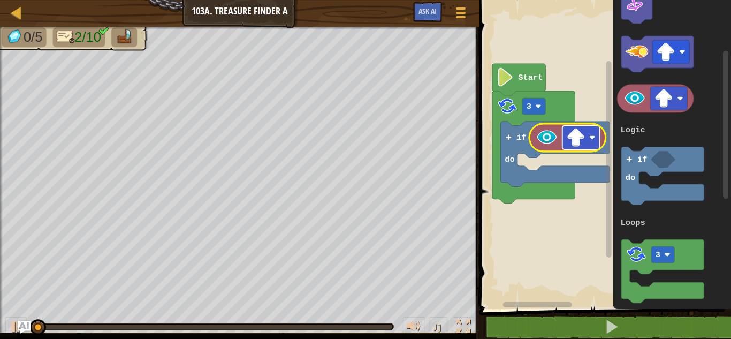
click at [593, 140] on image "Blockly Workspace" at bounding box center [592, 137] width 6 height 6
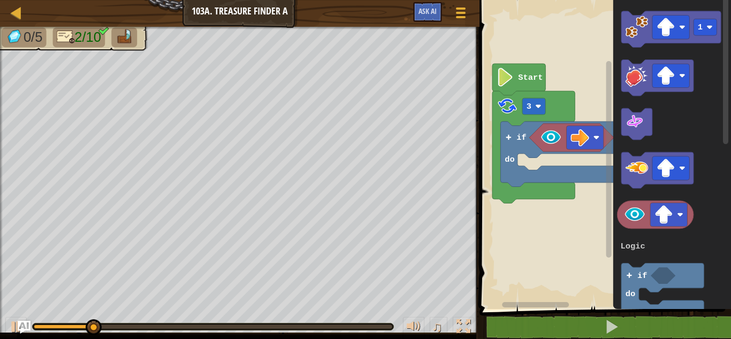
click at [607, 44] on div "Logic Loops Start 3 if do 1 3 if do Logic Loops" at bounding box center [603, 152] width 255 height 314
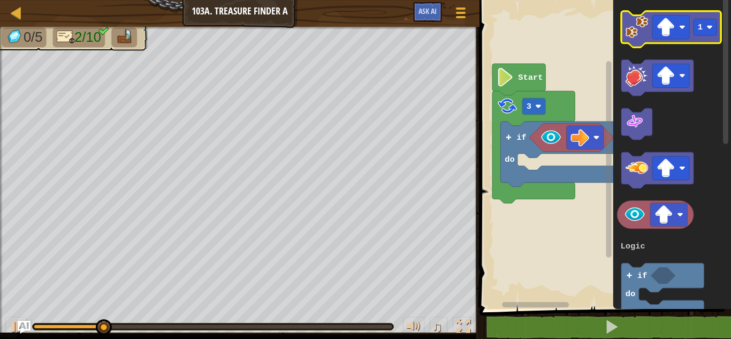
click at [631, 30] on image "Blockly Workspace" at bounding box center [637, 27] width 22 height 22
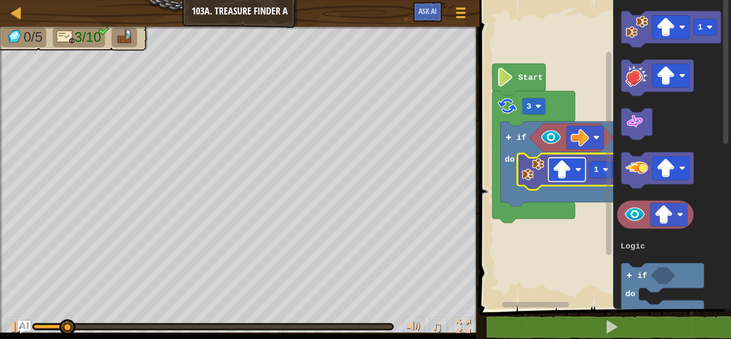
click at [581, 169] on image "Blockly Workspace" at bounding box center [579, 169] width 6 height 6
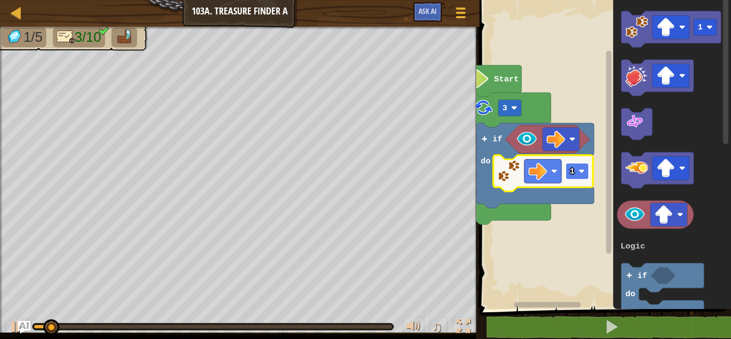
click at [586, 171] on rect "Blockly Workspace" at bounding box center [577, 171] width 23 height 17
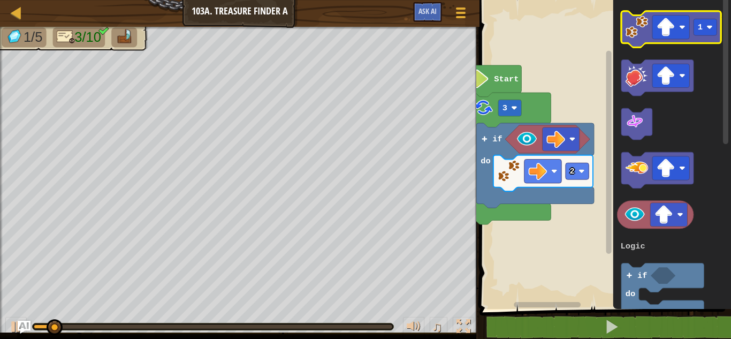
click at [642, 31] on image "Blockly Workspace" at bounding box center [637, 27] width 22 height 22
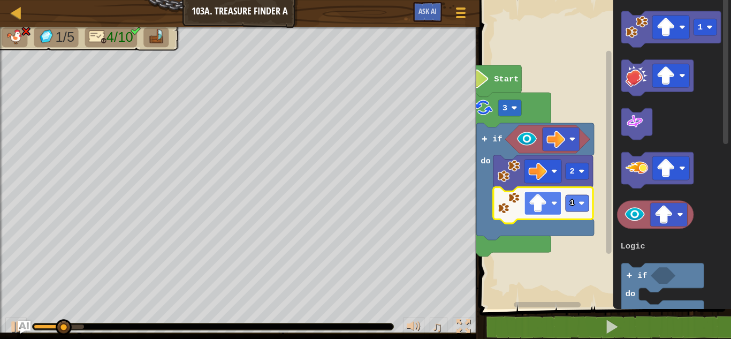
click at [558, 209] on rect "Blockly Workspace" at bounding box center [543, 203] width 37 height 24
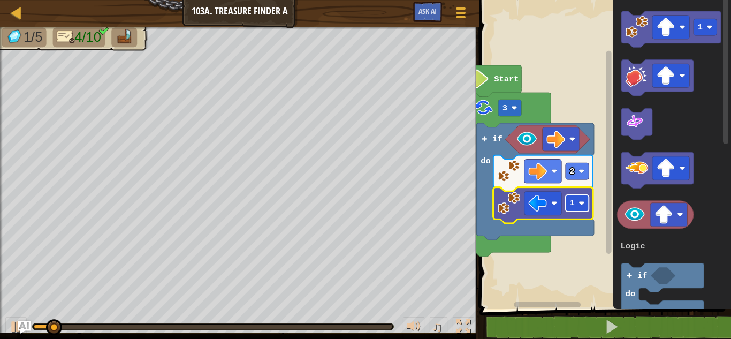
click at [582, 207] on rect "Blockly Workspace" at bounding box center [577, 203] width 23 height 17
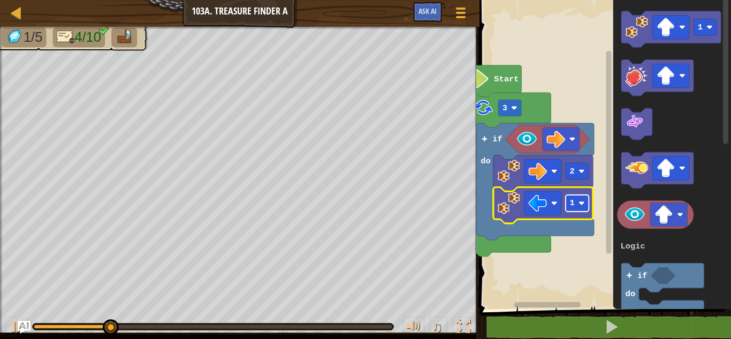
click at [579, 203] on image "Blockly Workspace" at bounding box center [582, 203] width 6 height 6
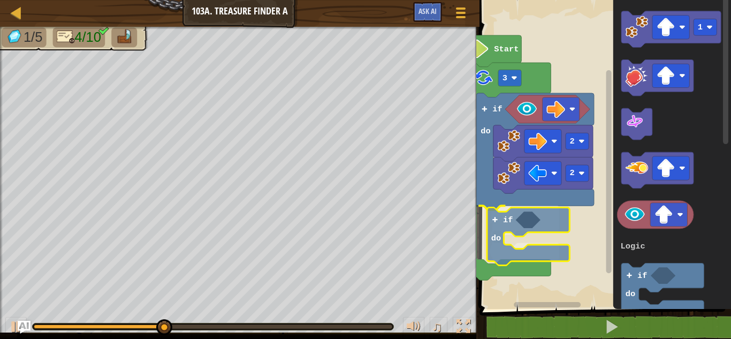
click at [503, 219] on div "Logic Loops Start 3 if do 2 2 if do 1 3 if do Logic Loops if do" at bounding box center [603, 152] width 255 height 314
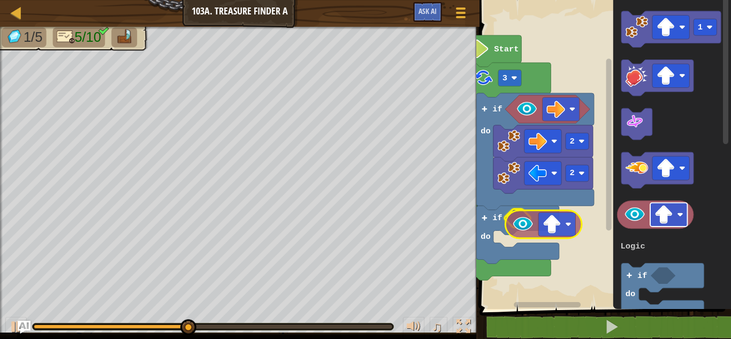
click at [550, 221] on div "Logic Loops Start 3 if do 2 2 if do 1 3 if do Logic Loops" at bounding box center [603, 152] width 255 height 314
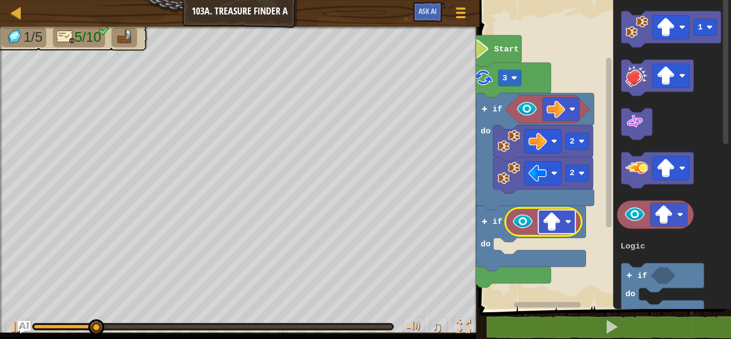
click at [567, 222] on image "Blockly Workspace" at bounding box center [568, 221] width 6 height 6
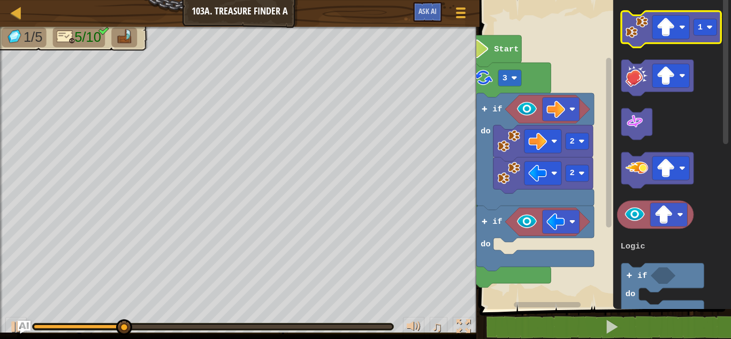
click at [648, 35] on image "Blockly Workspace" at bounding box center [637, 27] width 22 height 22
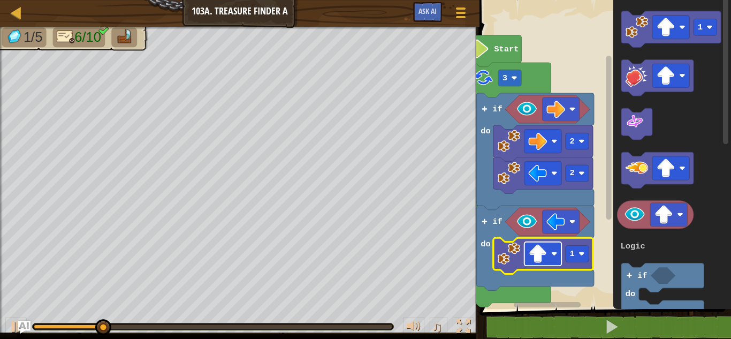
click at [553, 256] on image "Blockly Workspace" at bounding box center [554, 254] width 6 height 6
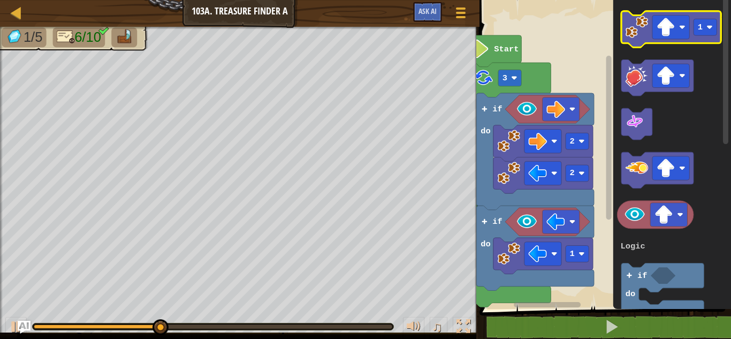
click at [644, 31] on image "Blockly Workspace" at bounding box center [637, 27] width 22 height 22
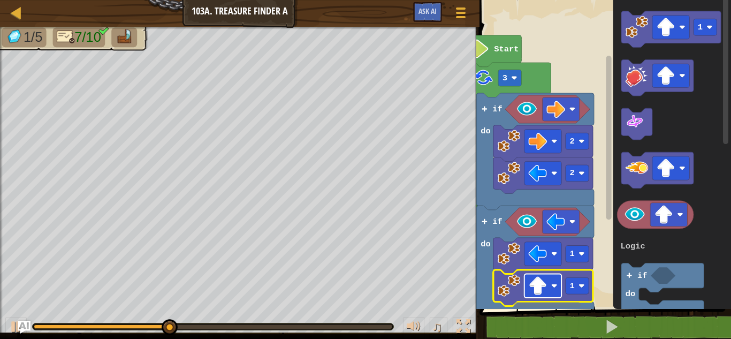
click at [555, 290] on rect "Blockly Workspace" at bounding box center [543, 286] width 37 height 24
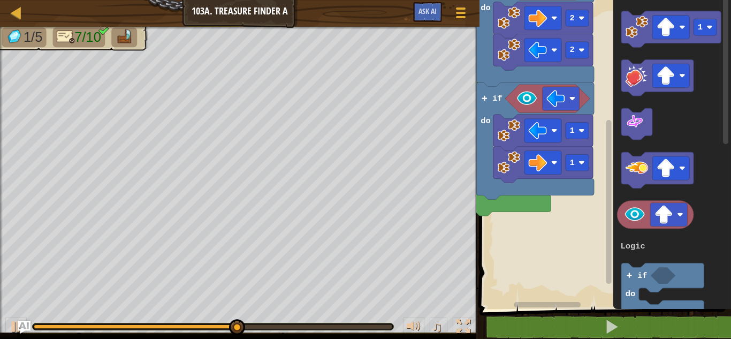
click at [620, 65] on icon "1 3 if do Logic Loops" at bounding box center [673, 152] width 118 height 314
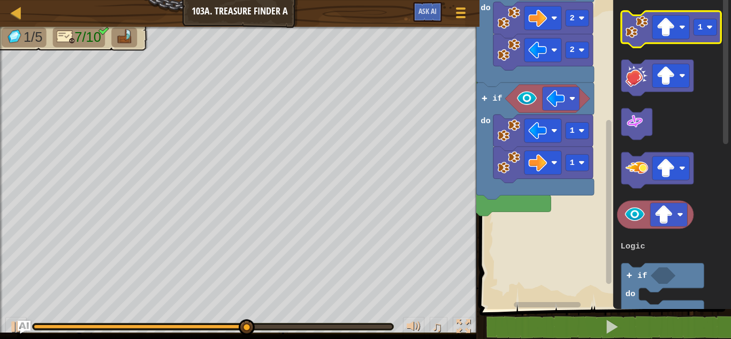
click at [642, 35] on image "Blockly Workspace" at bounding box center [637, 27] width 22 height 22
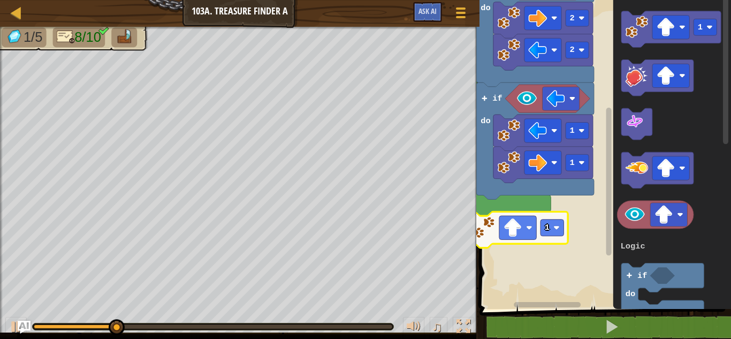
click at [544, 283] on rect "Blockly Workspace" at bounding box center [603, 152] width 255 height 314
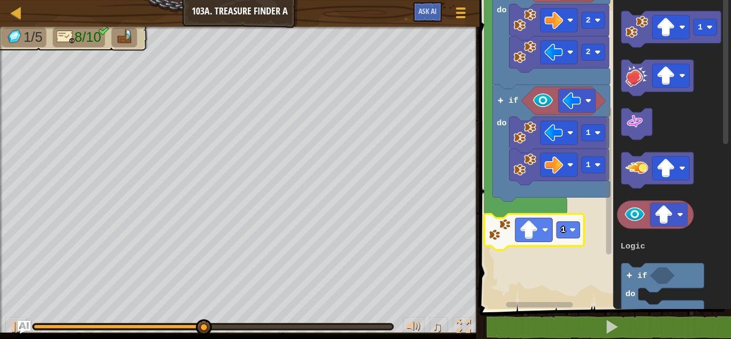
click at [492, 254] on rect "Blockly Workspace" at bounding box center [603, 152] width 255 height 314
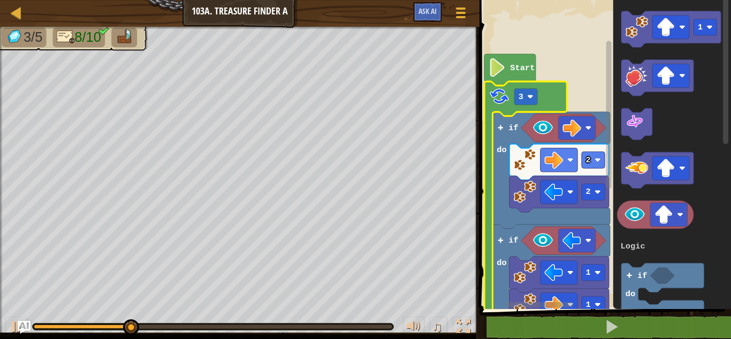
click at [533, 106] on icon "Blockly Workspace" at bounding box center [525, 235] width 82 height 308
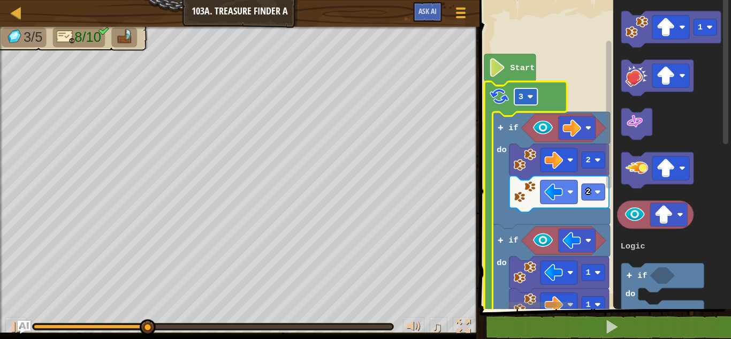
click at [536, 98] on rect "Blockly Workspace" at bounding box center [525, 96] width 23 height 17
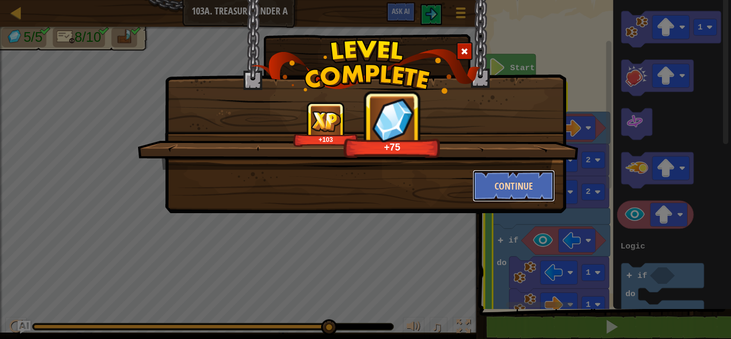
click at [506, 183] on button "Continue" at bounding box center [514, 186] width 83 height 32
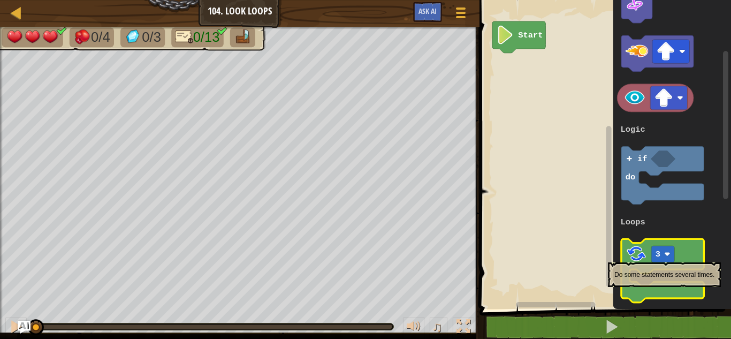
click at [648, 257] on icon "Blockly Workspace" at bounding box center [663, 271] width 82 height 64
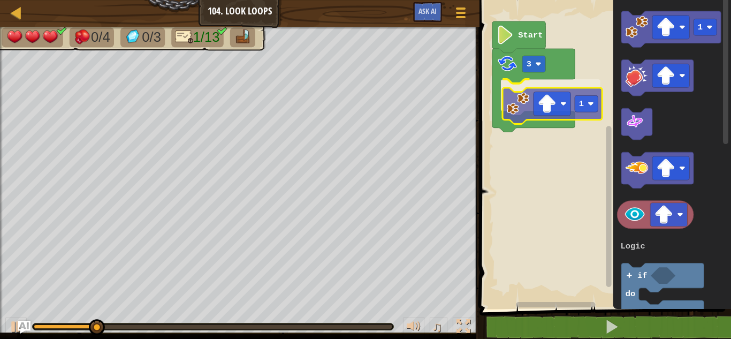
click at [527, 101] on div "Logic Loops Start 3 1 1 3 if do Logic Loops 1" at bounding box center [603, 152] width 255 height 314
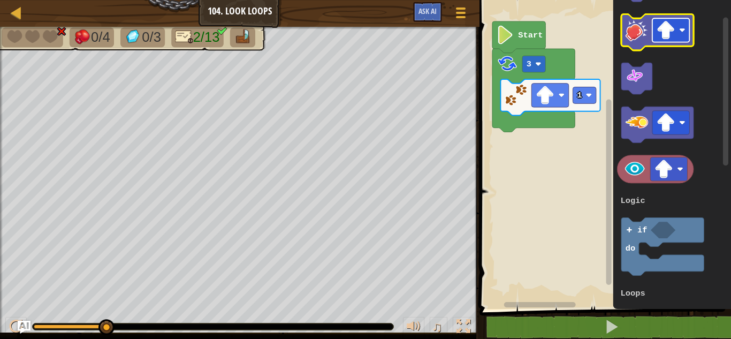
click at [680, 29] on image "Blockly Workspace" at bounding box center [682, 30] width 6 height 6
click at [634, 39] on image "Blockly Workspace" at bounding box center [637, 30] width 22 height 22
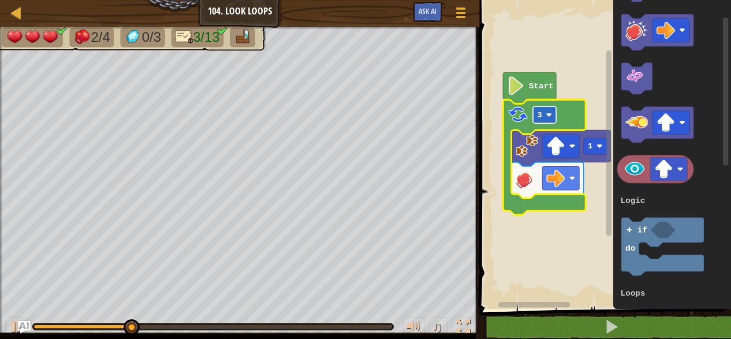
click at [552, 116] on rect "Blockly Workspace" at bounding box center [544, 115] width 23 height 17
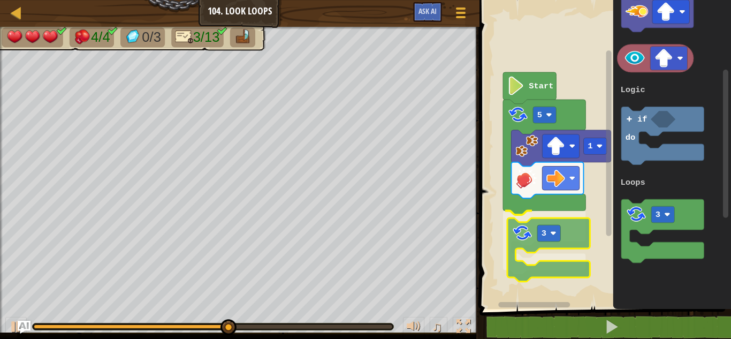
click at [533, 247] on div "Logic Loops Start 5 1 3 1 3 if do Logic Loops 3" at bounding box center [603, 152] width 255 height 314
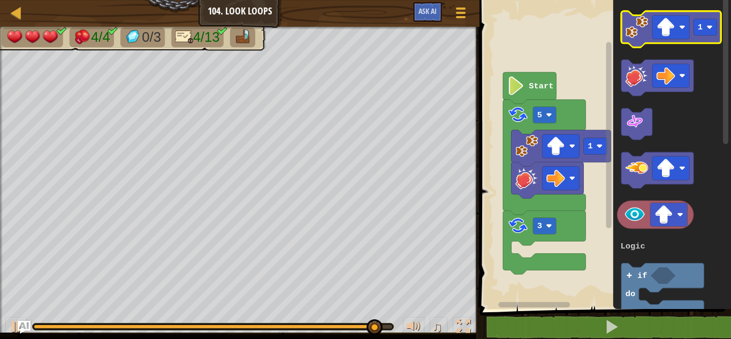
click at [647, 42] on icon "Blockly Workspace" at bounding box center [672, 29] width 100 height 36
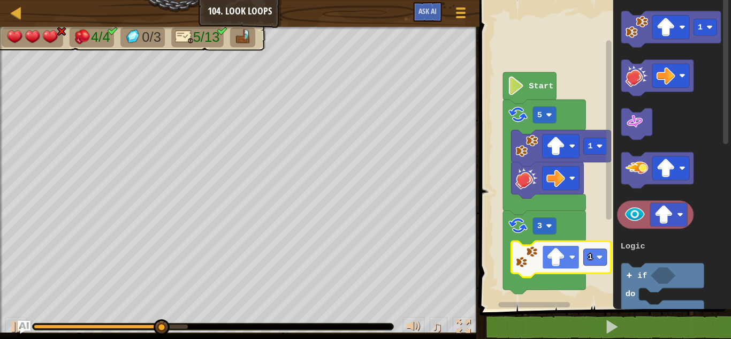
click at [570, 256] on image "Blockly Workspace" at bounding box center [573, 257] width 6 height 6
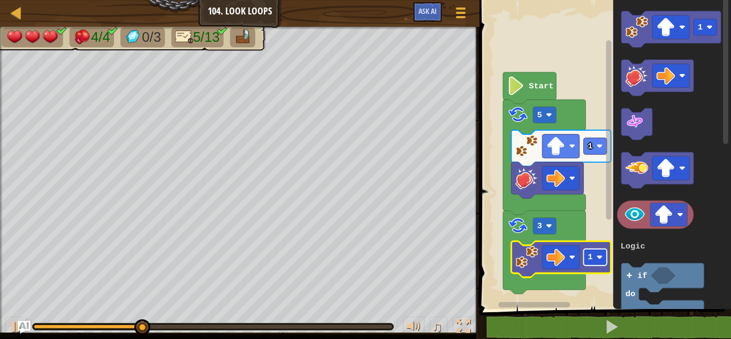
click at [596, 254] on rect "Blockly Workspace" at bounding box center [595, 257] width 23 height 17
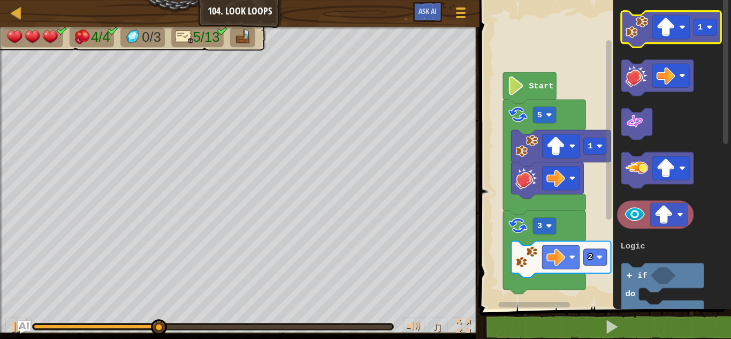
click at [637, 24] on image "Blockly Workspace" at bounding box center [637, 27] width 22 height 22
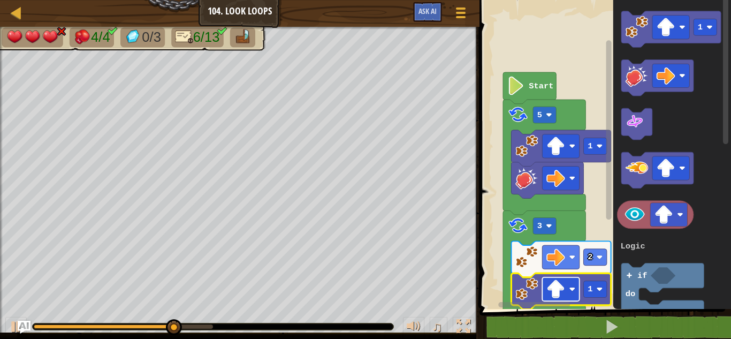
click at [573, 296] on rect "Blockly Workspace" at bounding box center [561, 289] width 37 height 24
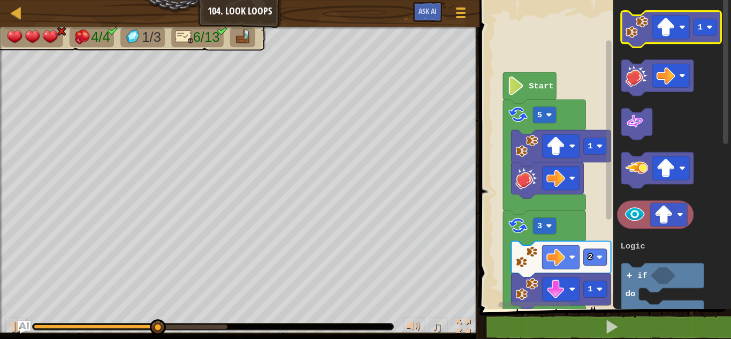
click at [646, 32] on image "Blockly Workspace" at bounding box center [637, 27] width 22 height 22
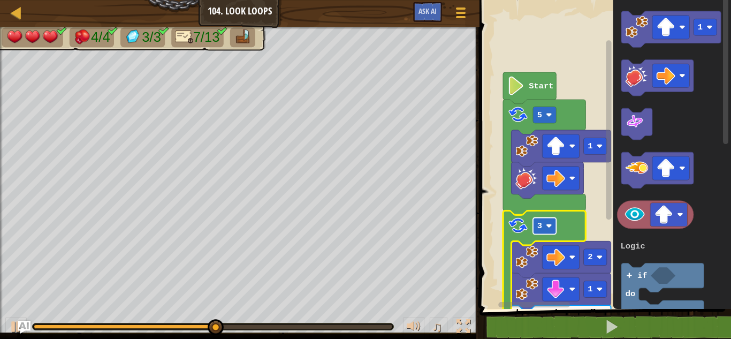
click at [552, 226] on image "Blockly Workspace" at bounding box center [549, 226] width 6 height 6
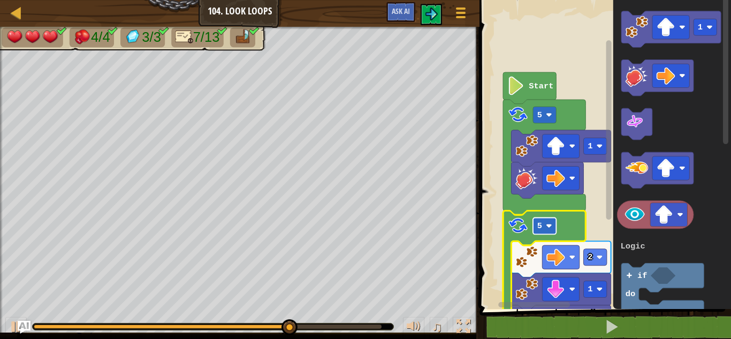
click at [549, 229] on rect "Blockly Workspace" at bounding box center [544, 225] width 23 height 17
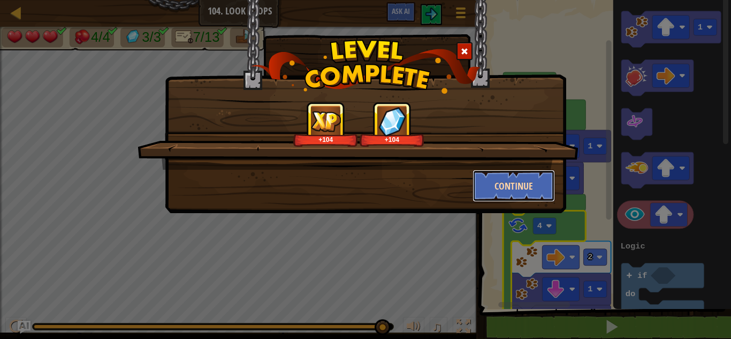
click at [534, 186] on button "Continue" at bounding box center [514, 186] width 83 height 32
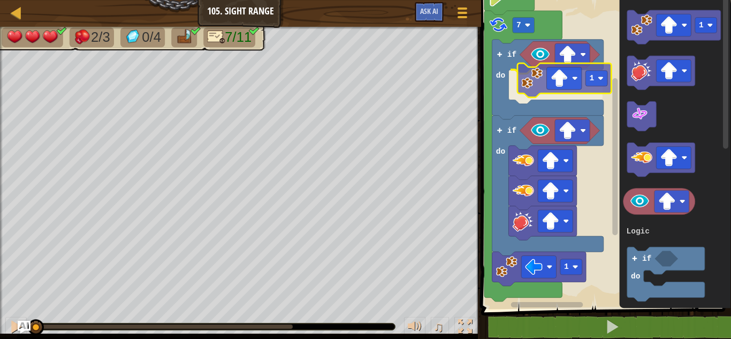
click at [541, 76] on div "Logic Loops 1 if do if do 1 7 Start 1 3 if do Logic Loops 1" at bounding box center [604, 152] width 253 height 314
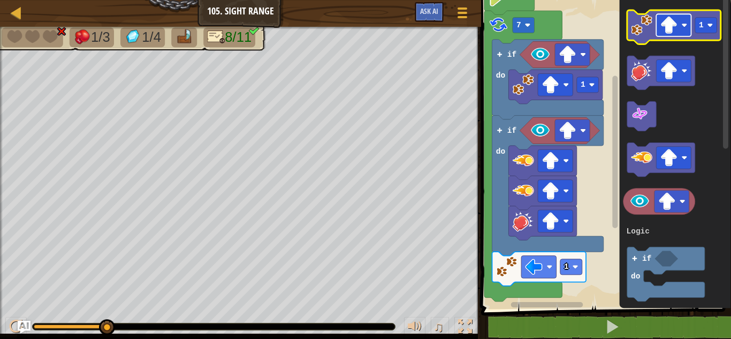
click at [687, 25] on image "Blockly Workspace" at bounding box center [685, 25] width 6 height 6
click at [651, 19] on image "Blockly Workspace" at bounding box center [641, 24] width 21 height 21
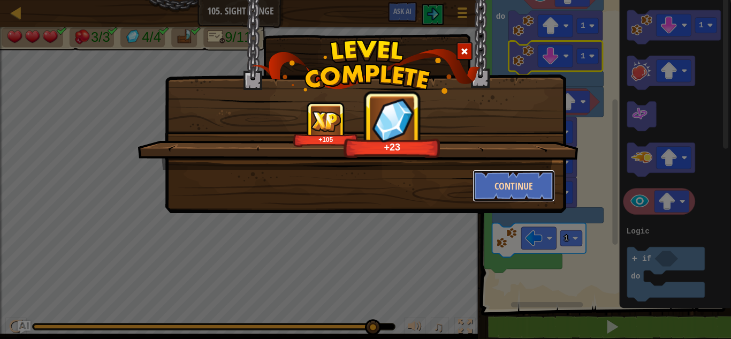
click at [501, 179] on button "Continue" at bounding box center [514, 186] width 83 height 32
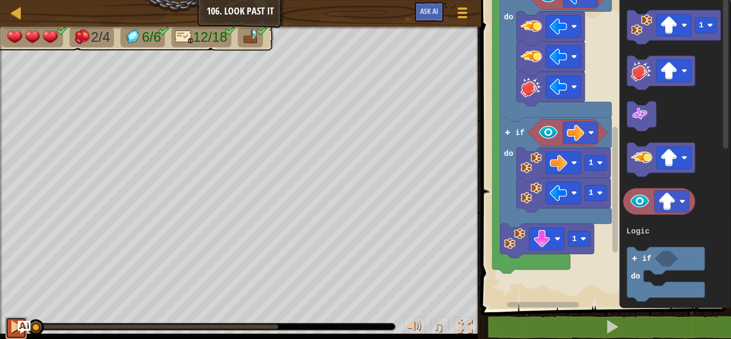
click at [11, 324] on div at bounding box center [16, 327] width 14 height 14
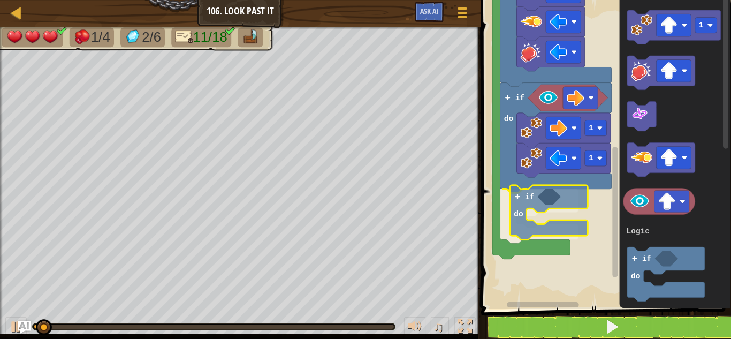
click at [539, 204] on div "Logic Loops Start 5 1 1 if do if do 1 1 if do if do 1 3 if do Logic Loops if do" at bounding box center [604, 152] width 253 height 314
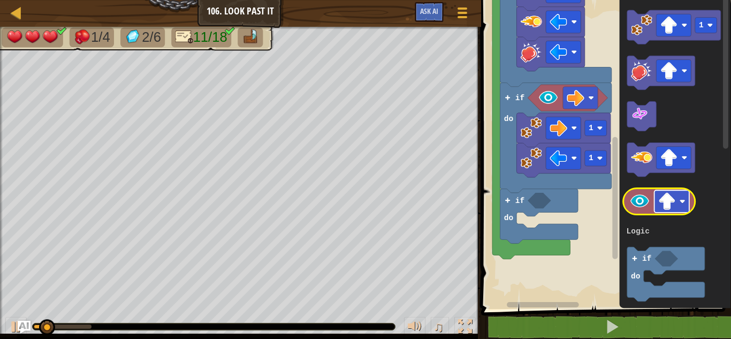
click at [681, 195] on rect "Blockly Workspace" at bounding box center [672, 202] width 35 height 22
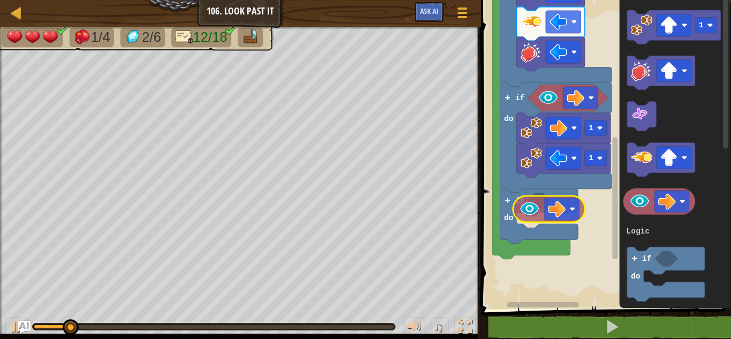
click at [538, 206] on div "Logic Loops Start 5 1 1 if do if do 1 1 if do if do 1 3 if do Logic Loops" at bounding box center [604, 152] width 253 height 314
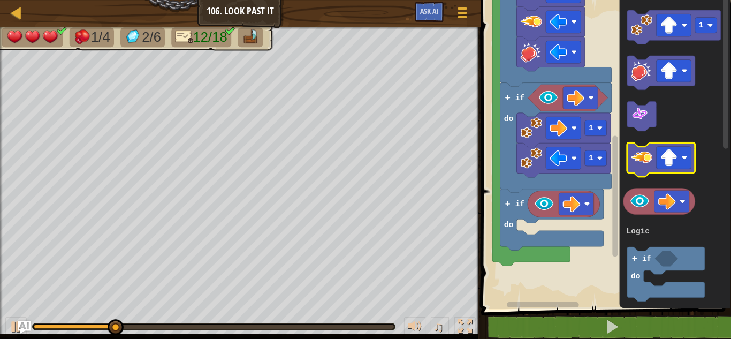
click at [653, 159] on icon "Blockly Workspace" at bounding box center [661, 160] width 68 height 34
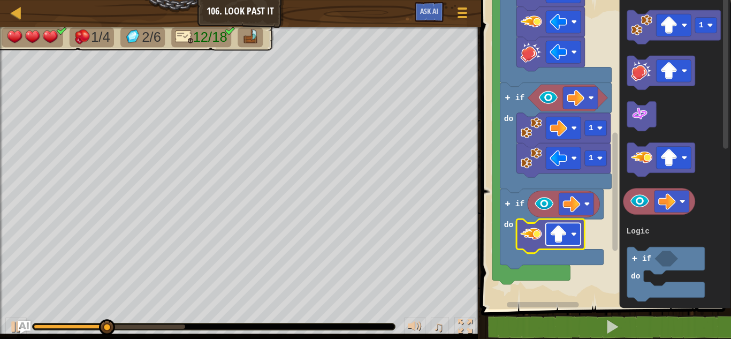
click at [573, 236] on image "Blockly Workspace" at bounding box center [574, 234] width 6 height 6
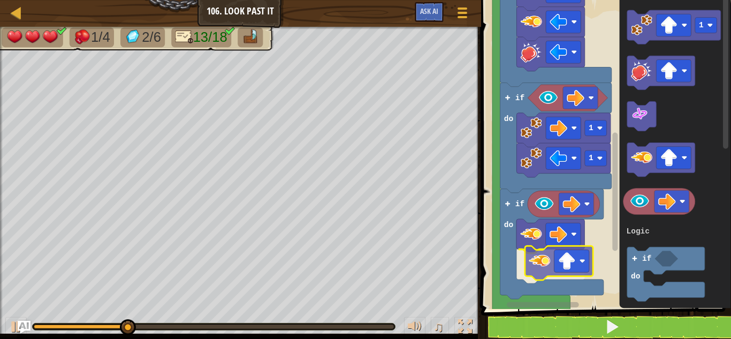
click at [542, 264] on div "Logic Loops Start 5 1 1 if do if do 1 1 if do if do 1 3 if do Logic Loops" at bounding box center [604, 152] width 253 height 314
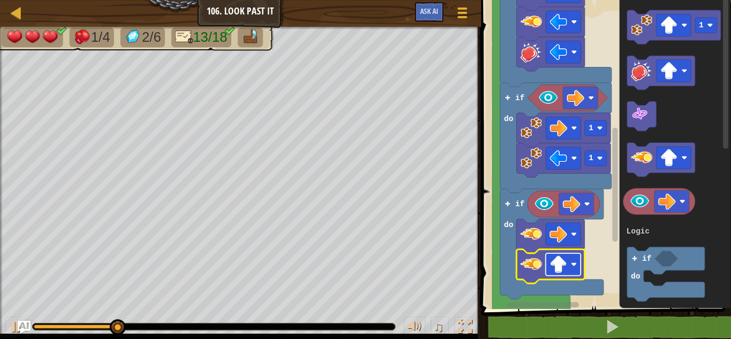
click at [578, 266] on rect "Blockly Workspace" at bounding box center [563, 264] width 35 height 22
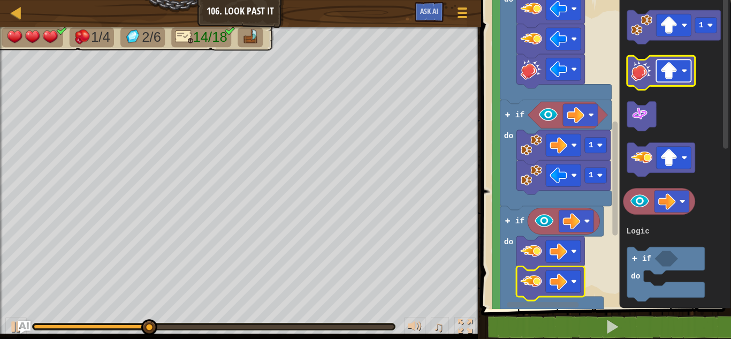
click at [678, 63] on rect "Blockly Workspace" at bounding box center [673, 71] width 35 height 22
click at [642, 67] on image "Blockly Workspace" at bounding box center [641, 70] width 21 height 21
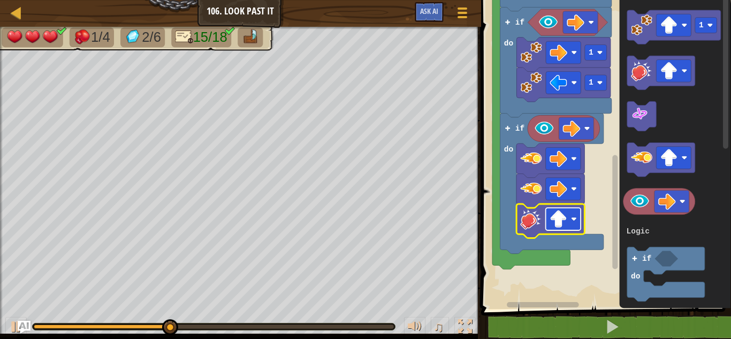
click at [575, 208] on rect "Blockly Workspace" at bounding box center [563, 219] width 35 height 22
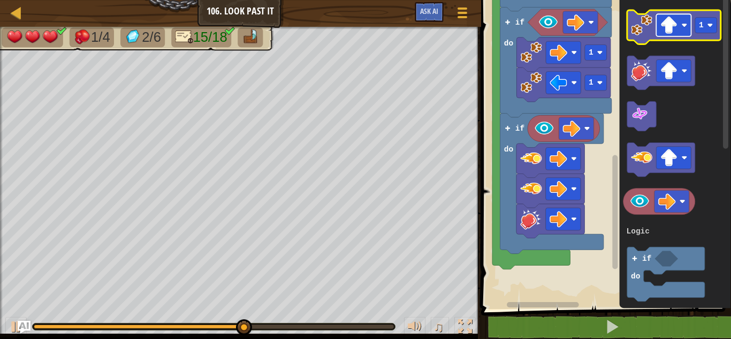
click at [663, 29] on image "Blockly Workspace" at bounding box center [669, 26] width 18 height 18
click at [661, 35] on rect "Blockly Workspace" at bounding box center [673, 25] width 35 height 22
click at [637, 31] on image "Blockly Workspace" at bounding box center [641, 24] width 21 height 21
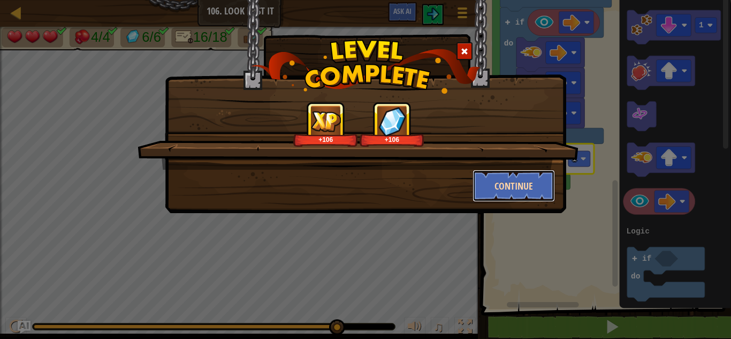
click at [517, 179] on button "Continue" at bounding box center [514, 186] width 83 height 32
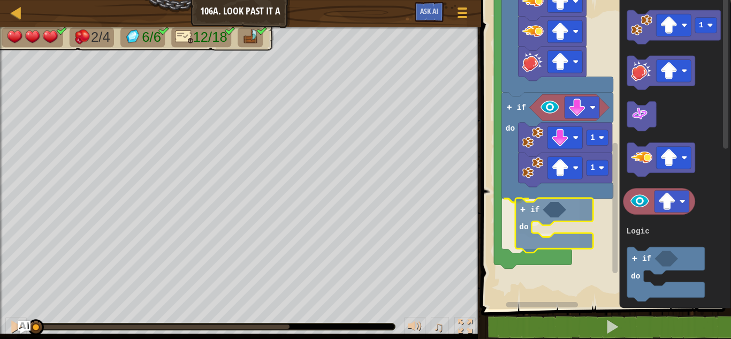
click at [535, 206] on div "Logic Loops 1 1 1 1 if do if do if do if do 6 Start 1 3 if do Logic Loops if do" at bounding box center [604, 152] width 253 height 314
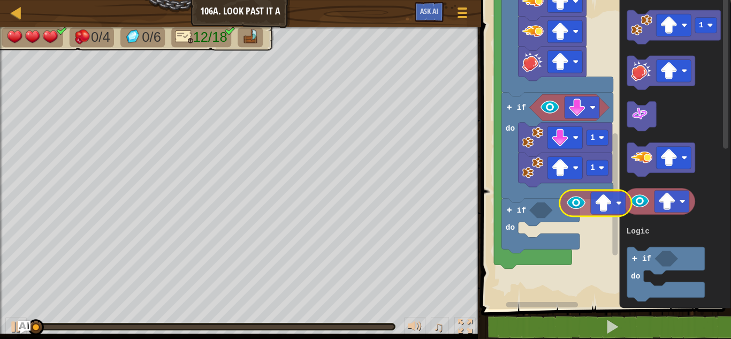
click at [570, 205] on div "Logic Loops 1 1 1 1 if do if do if do if do 6 Start 1 3 if do Logic Loops" at bounding box center [604, 152] width 253 height 314
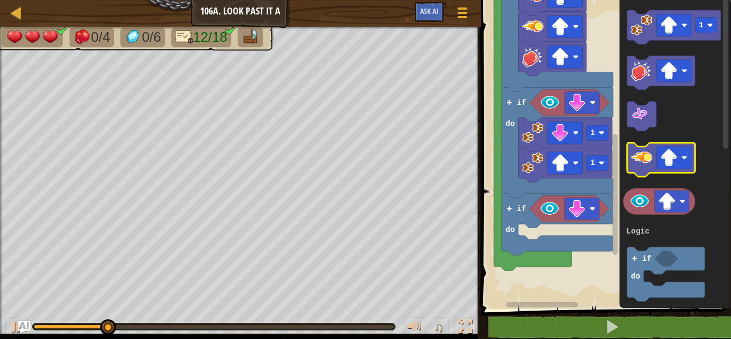
click at [651, 173] on icon "Blockly Workspace" at bounding box center [661, 160] width 68 height 34
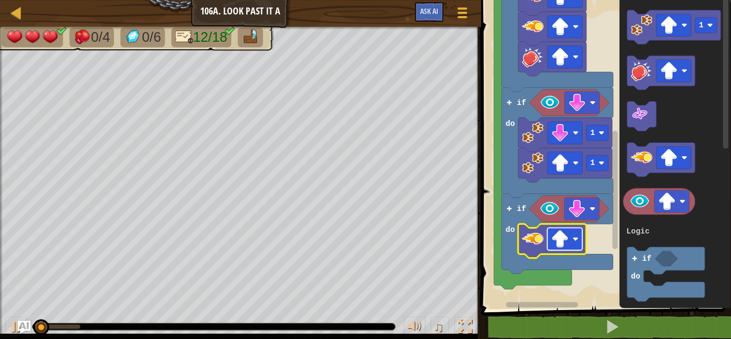
click at [577, 236] on rect "Blockly Workspace" at bounding box center [564, 239] width 35 height 22
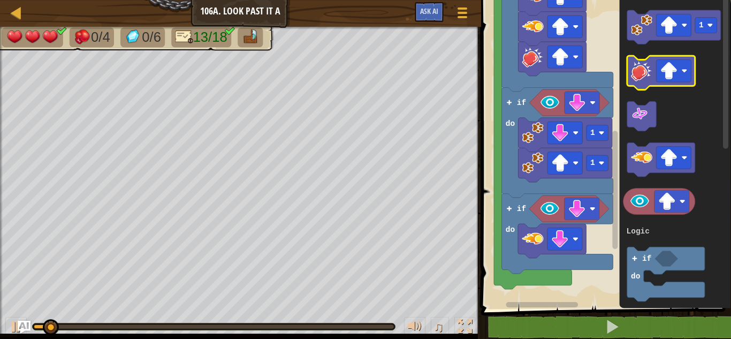
click at [633, 80] on image "Blockly Workspace" at bounding box center [641, 70] width 21 height 21
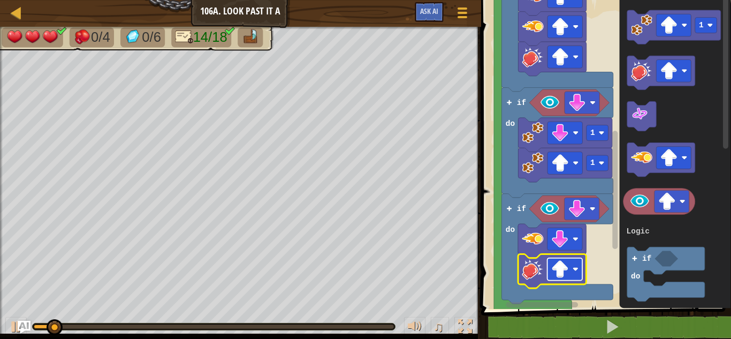
click at [575, 268] on image "Blockly Workspace" at bounding box center [576, 269] width 6 height 6
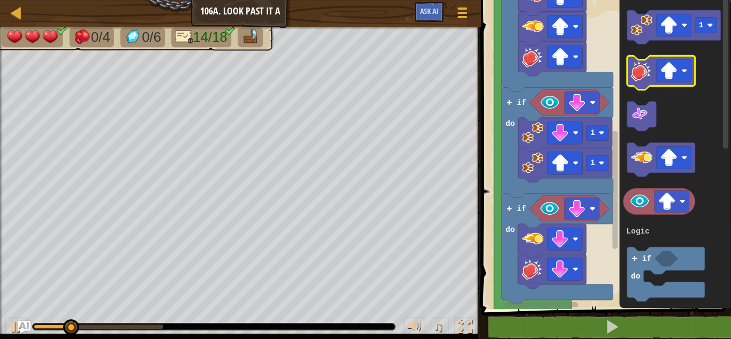
click at [649, 79] on image "Blockly Workspace" at bounding box center [641, 70] width 21 height 21
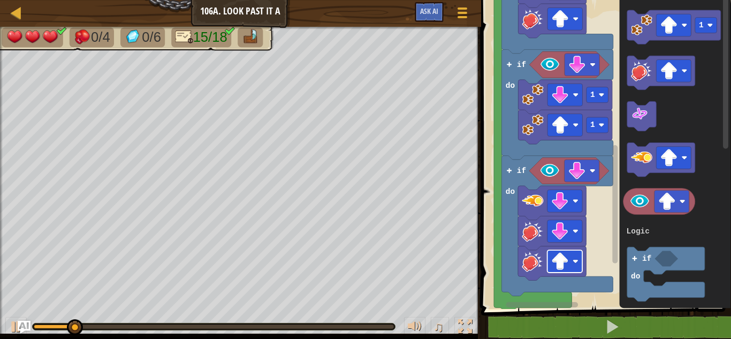
click at [573, 258] on rect "Blockly Workspace" at bounding box center [564, 261] width 35 height 22
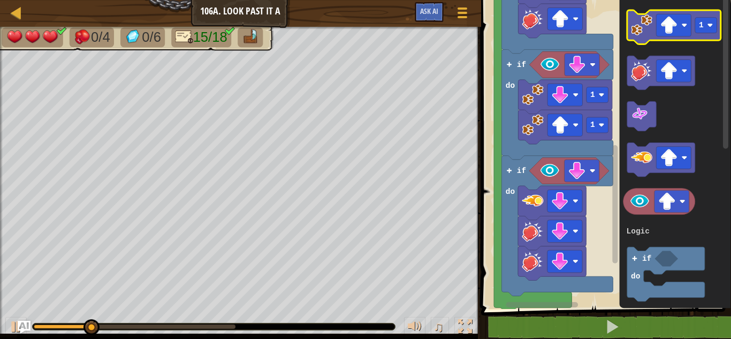
click at [649, 34] on image "Blockly Workspace" at bounding box center [641, 24] width 21 height 21
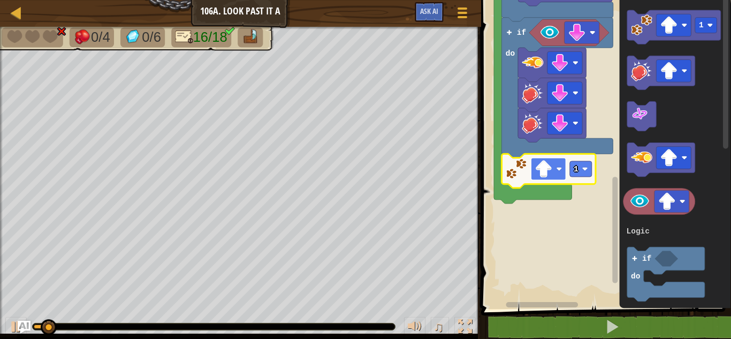
click at [559, 171] on image "Blockly Workspace" at bounding box center [559, 169] width 6 height 6
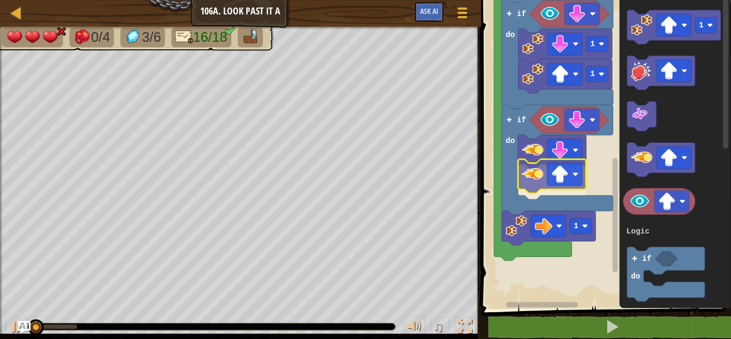
click at [539, 181] on div "Logic Loops Start 6 1 1 if do if do 1 1 if do if do 1 1 3 if do Logic Loops" at bounding box center [604, 152] width 253 height 314
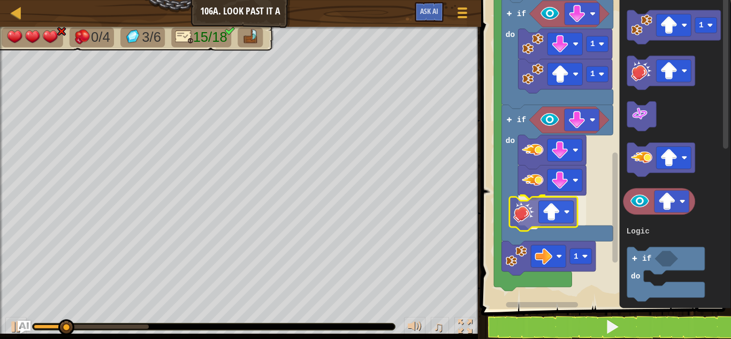
click at [524, 209] on div "Logic Loops Start 6 1 1 if do if do 1 1 if do if do 1 1 3 if do Logic Loops" at bounding box center [604, 152] width 253 height 314
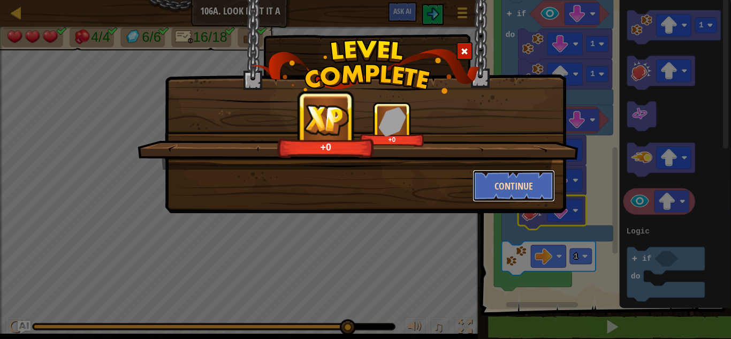
click at [520, 178] on button "Continue" at bounding box center [514, 186] width 83 height 32
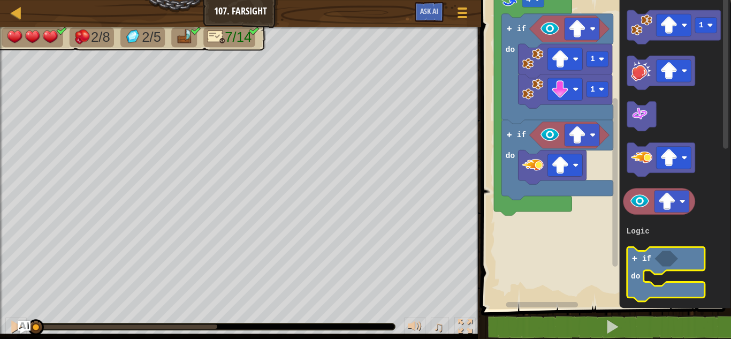
click at [649, 267] on icon "Blockly Workspace" at bounding box center [666, 275] width 78 height 55
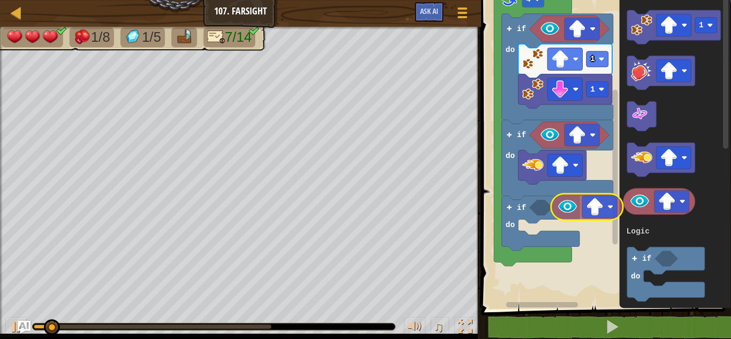
click at [546, 201] on div "Logic Loops 1 1 if do if do if do 4 Start 1 3 if do Logic Loops" at bounding box center [604, 152] width 253 height 314
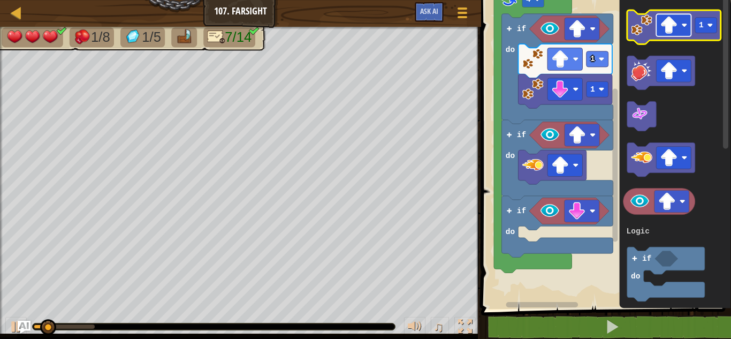
click at [660, 25] on rect "Blockly Workspace" at bounding box center [673, 25] width 35 height 22
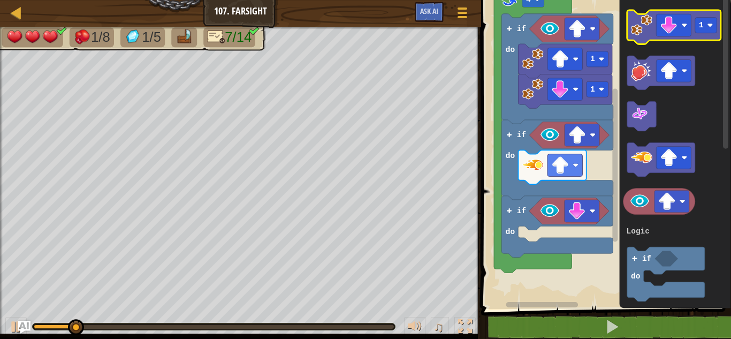
click at [649, 25] on image "Blockly Workspace" at bounding box center [641, 24] width 21 height 21
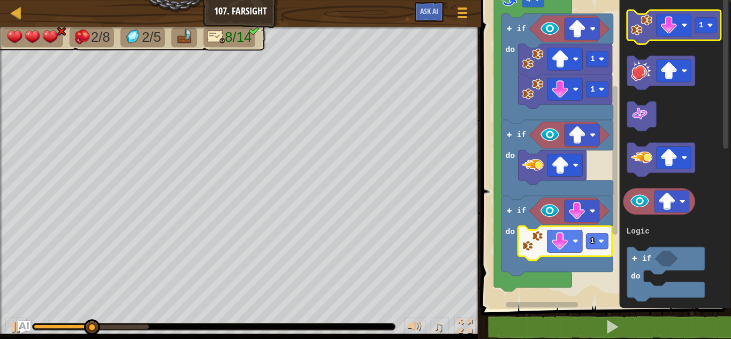
click at [651, 31] on image "Blockly Workspace" at bounding box center [641, 24] width 21 height 21
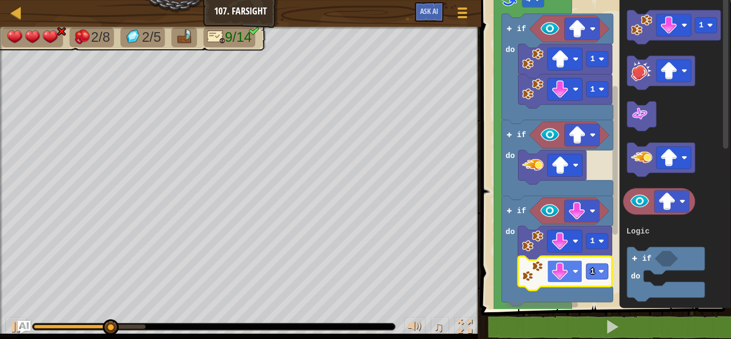
click at [578, 270] on image "Blockly Workspace" at bounding box center [576, 271] width 6 height 6
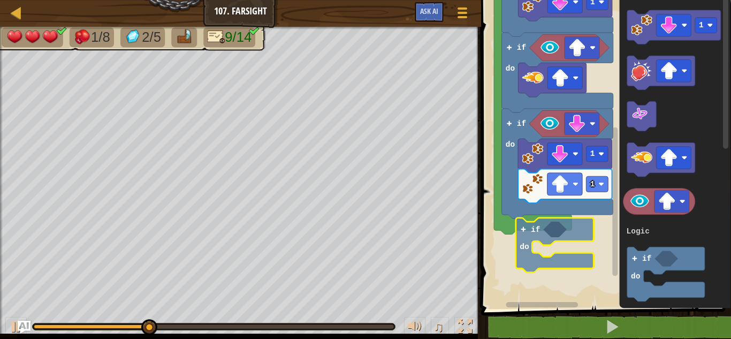
click at [528, 238] on div "Logic Loops Start 4 1 1 if do if do if do 1 1 1 3 if do Logic Loops if do" at bounding box center [604, 152] width 253 height 314
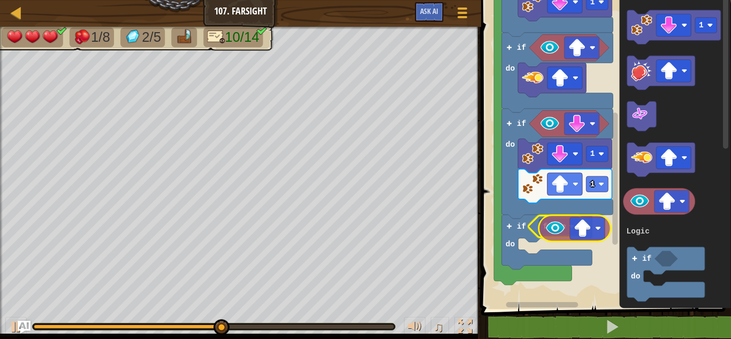
click at [569, 230] on div "Logic Loops 1 1 1 1 if do false if do if do if do 4 Start 1 3 if do Logic Loops" at bounding box center [604, 152] width 253 height 314
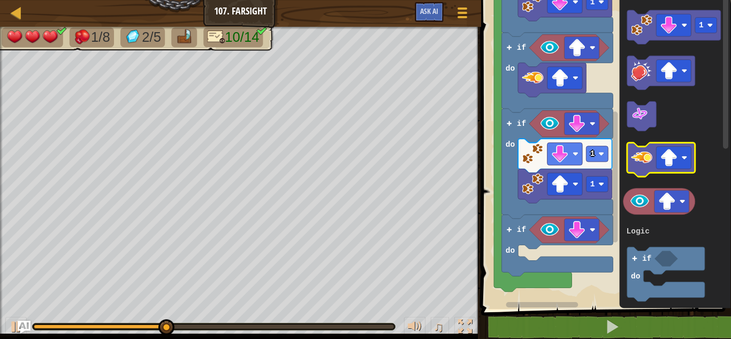
click at [628, 159] on icon "Blockly Workspace" at bounding box center [661, 160] width 68 height 34
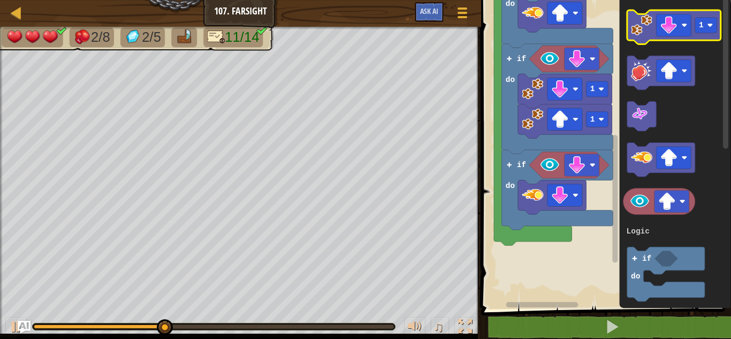
click at [652, 21] on image "Blockly Workspace" at bounding box center [641, 24] width 21 height 21
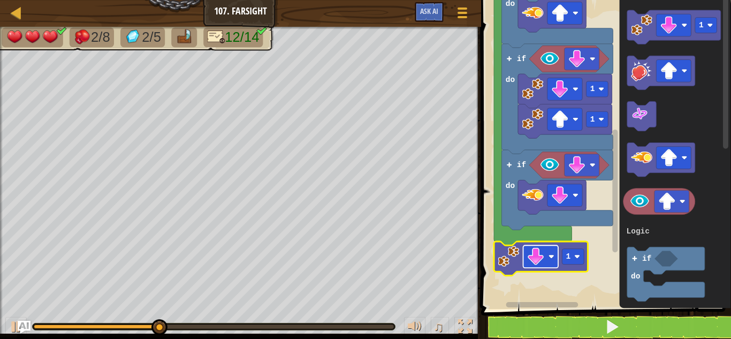
click at [551, 258] on image "Blockly Workspace" at bounding box center [552, 257] width 6 height 6
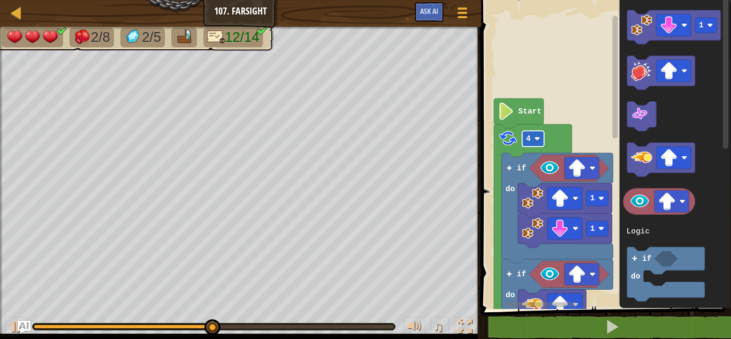
click at [536, 145] on rect "Blockly Workspace" at bounding box center [533, 139] width 22 height 16
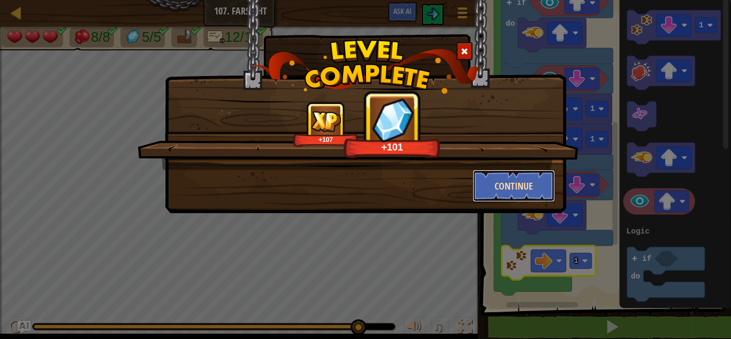
click at [519, 176] on button "Continue" at bounding box center [514, 186] width 83 height 32
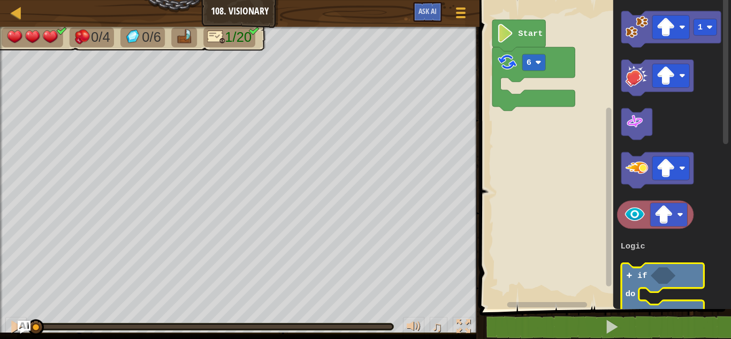
click at [635, 276] on icon "Blockly Workspace" at bounding box center [663, 292] width 82 height 58
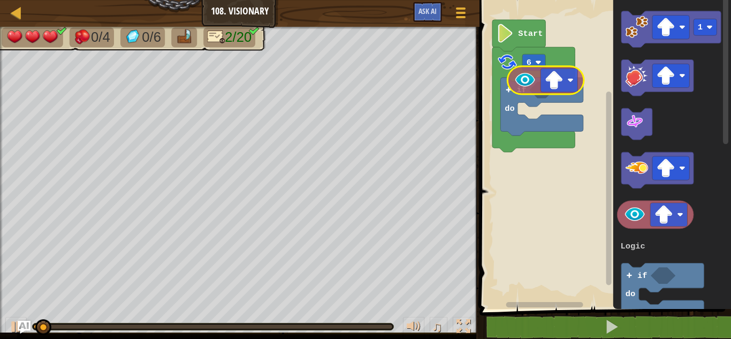
click at [542, 99] on div "Logic Loops 6 if do Start 1 3 if do Logic Loops" at bounding box center [603, 152] width 255 height 314
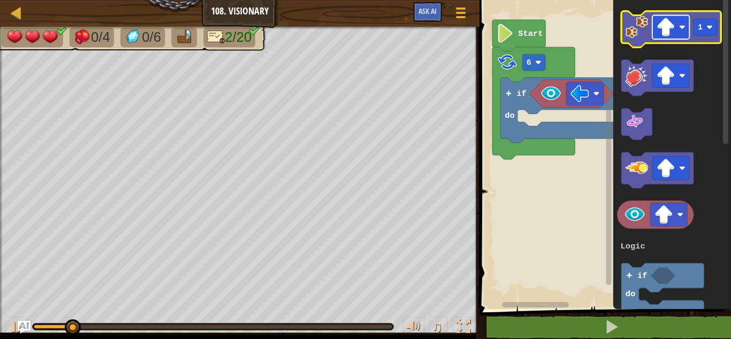
click at [677, 29] on rect "Blockly Workspace" at bounding box center [671, 28] width 37 height 24
click at [642, 14] on icon "Blockly Workspace" at bounding box center [672, 29] width 100 height 36
click at [638, 18] on image "Blockly Workspace" at bounding box center [637, 27] width 22 height 22
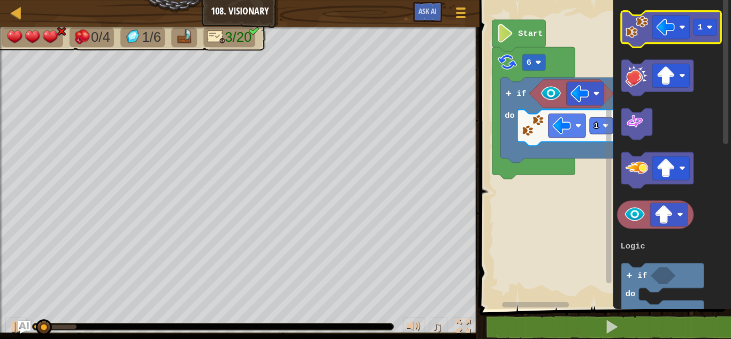
click at [640, 27] on image "Blockly Workspace" at bounding box center [637, 27] width 22 height 22
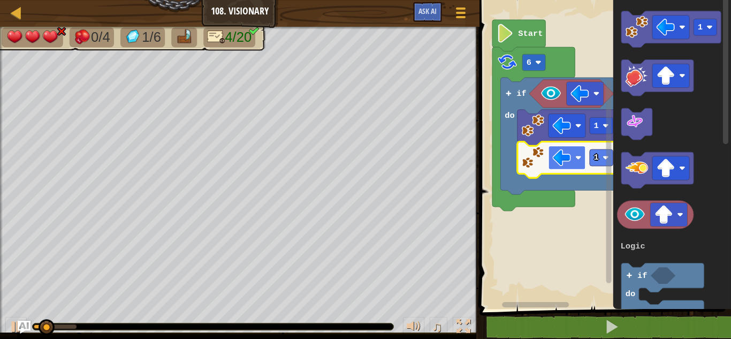
click at [572, 161] on rect "Blockly Workspace" at bounding box center [567, 158] width 37 height 24
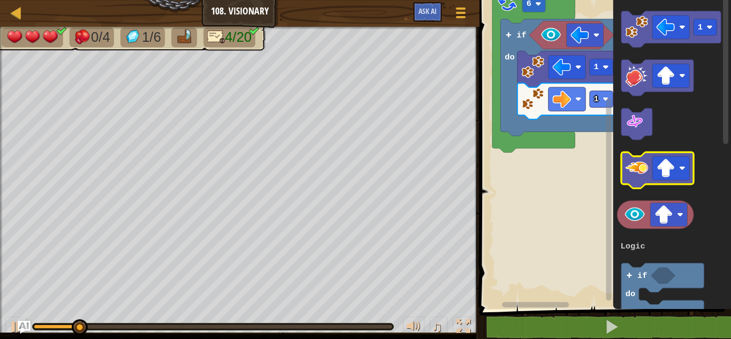
click at [649, 168] on icon "Blockly Workspace" at bounding box center [658, 170] width 72 height 36
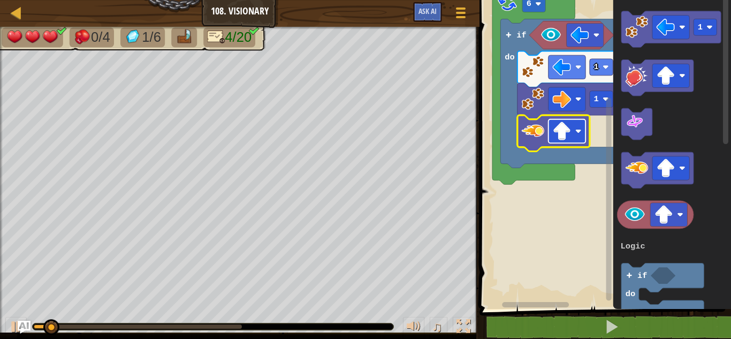
click at [577, 138] on rect "Blockly Workspace" at bounding box center [567, 131] width 37 height 24
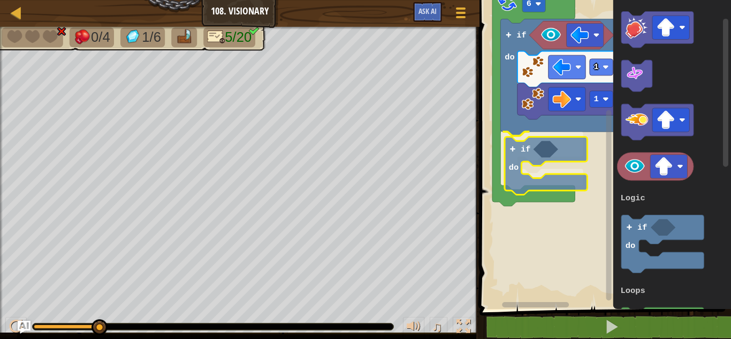
click at [509, 145] on div "Logic Loops Start 6 if do 1 1 if do 1 3 if do Logic Loops if do" at bounding box center [603, 152] width 255 height 314
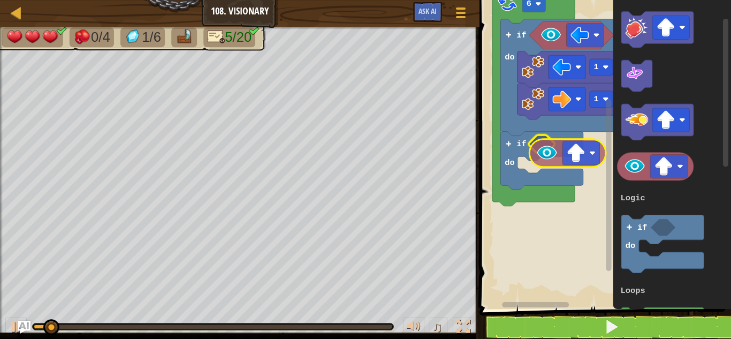
click at [551, 150] on div "Logic Loops Start 6 if do 1 1 if do 1 3 if do Logic Loops" at bounding box center [603, 152] width 255 height 314
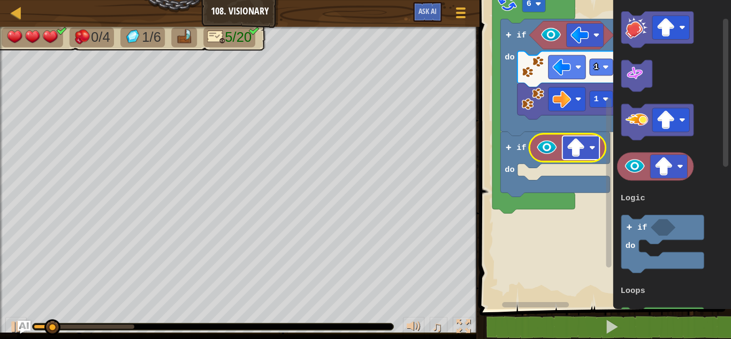
click at [593, 149] on image "Blockly Workspace" at bounding box center [592, 148] width 6 height 6
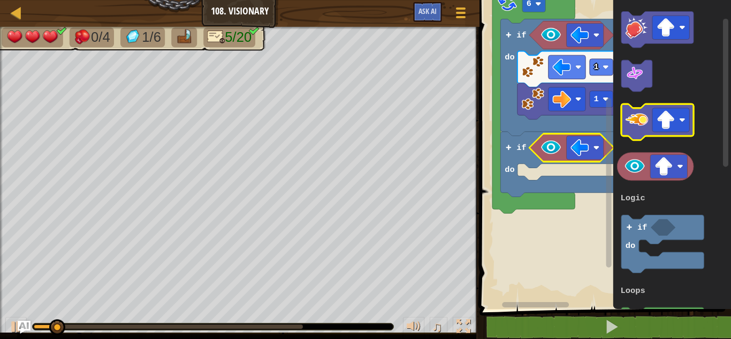
click at [647, 118] on image "Blockly Workspace" at bounding box center [637, 119] width 22 height 22
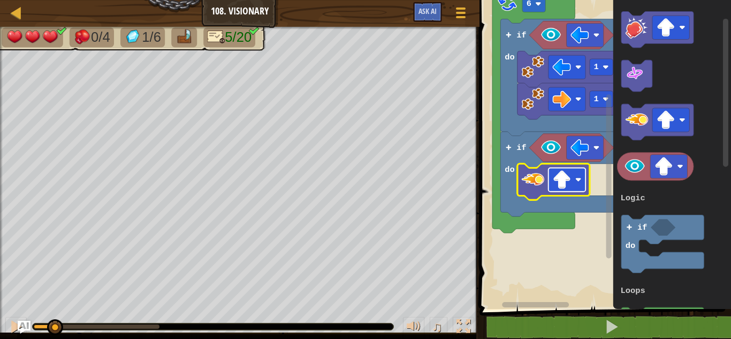
click at [576, 183] on rect "Blockly Workspace" at bounding box center [567, 180] width 37 height 24
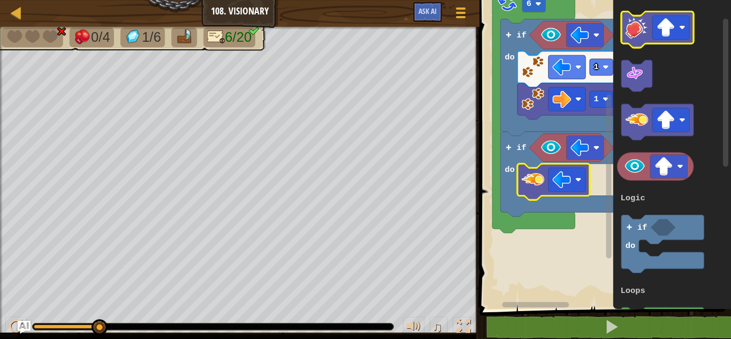
click at [634, 36] on image "Blockly Workspace" at bounding box center [637, 27] width 22 height 22
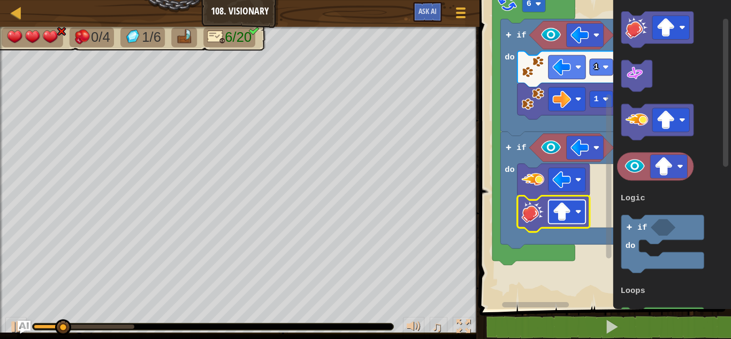
click at [574, 210] on rect "Blockly Workspace" at bounding box center [567, 212] width 37 height 24
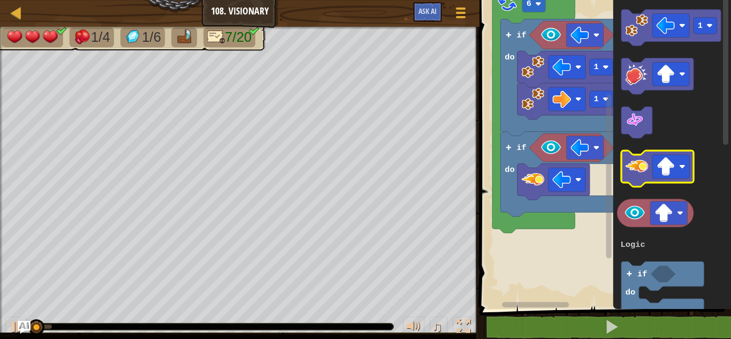
click at [648, 180] on icon "Blockly Workspace" at bounding box center [658, 168] width 72 height 36
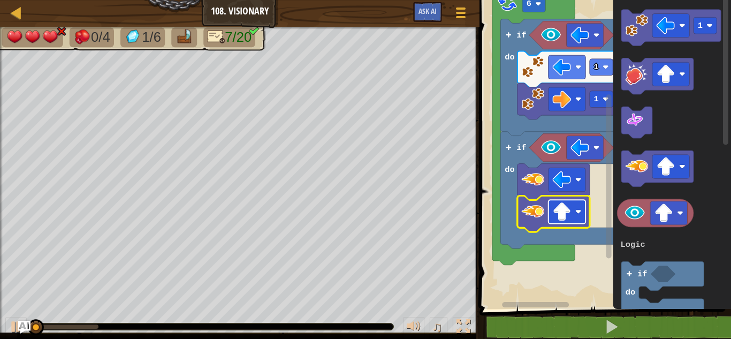
click at [572, 215] on rect "Blockly Workspace" at bounding box center [567, 212] width 37 height 24
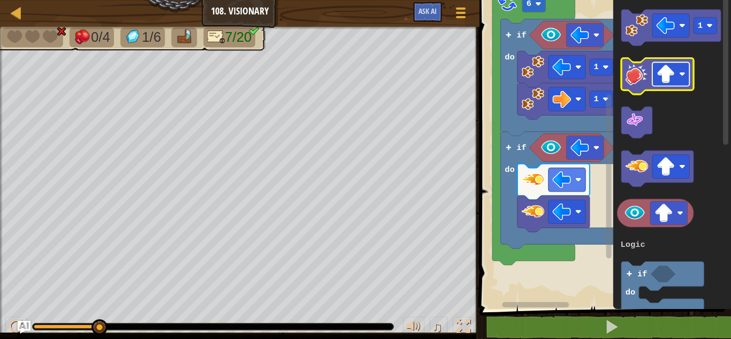
click at [659, 76] on image "Blockly Workspace" at bounding box center [666, 74] width 19 height 19
click at [636, 73] on image "Blockly Workspace" at bounding box center [637, 74] width 22 height 22
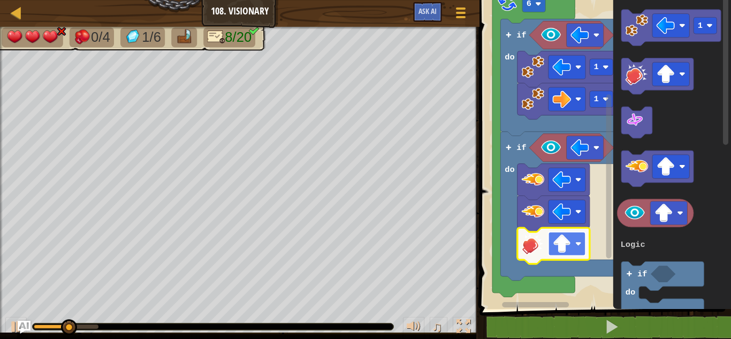
click at [580, 246] on image "Blockly Workspace" at bounding box center [579, 243] width 6 height 6
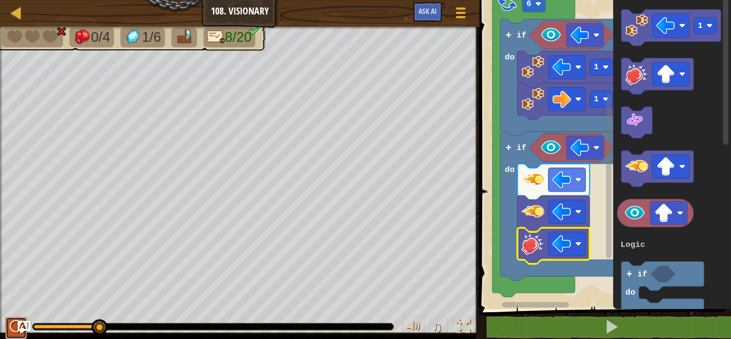
click at [7, 330] on button at bounding box center [15, 328] width 21 height 22
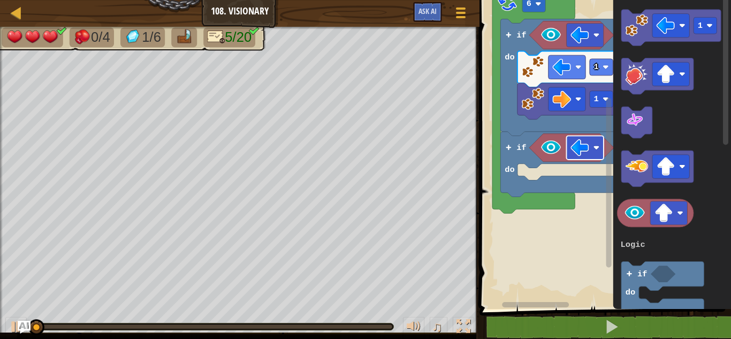
click at [587, 143] on image "Blockly Workspace" at bounding box center [580, 147] width 19 height 19
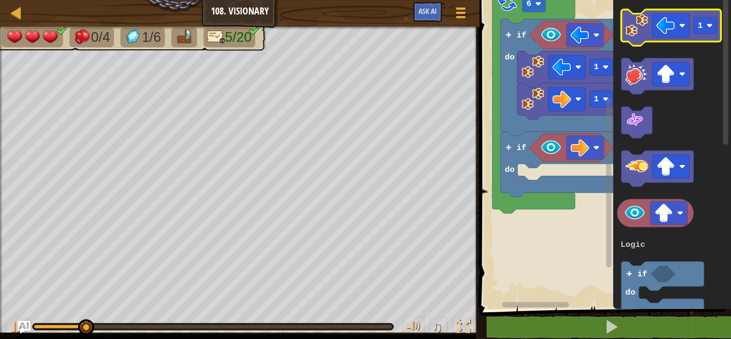
click at [642, 24] on image "Blockly Workspace" at bounding box center [637, 25] width 22 height 22
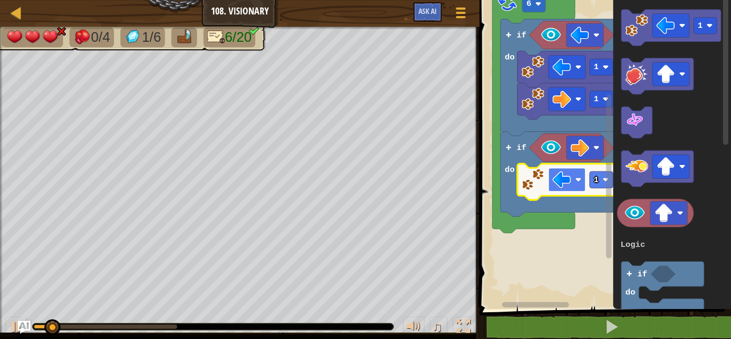
click at [581, 179] on image "Blockly Workspace" at bounding box center [579, 180] width 6 height 6
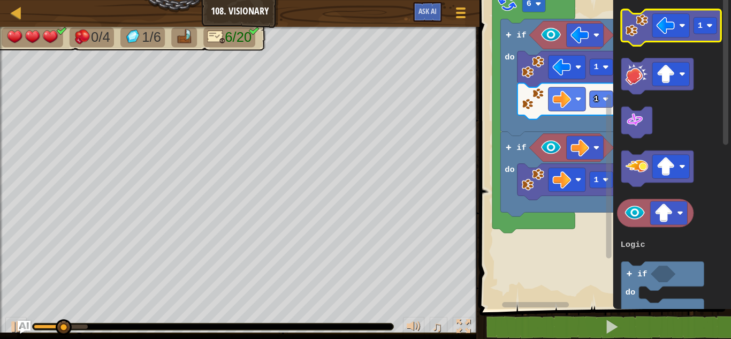
click at [667, 11] on icon "Blockly Workspace" at bounding box center [672, 28] width 100 height 36
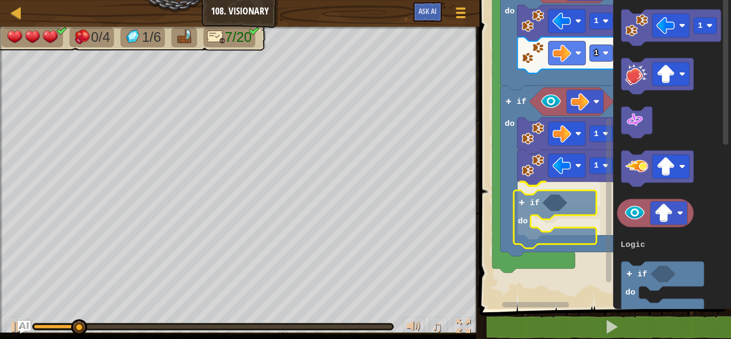
click at [536, 203] on div "Logic Loops Start 6 if do 1 1 if do 1 1 if do 1 3 if do Logic Loops if do" at bounding box center [603, 152] width 255 height 314
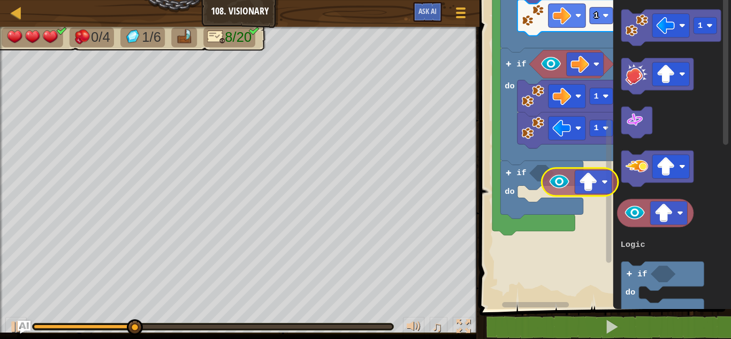
click at [562, 180] on div "Logic Loops Start 6 if do 1 1 if do 1 1 if do 1 3 if do Logic Loops" at bounding box center [603, 152] width 255 height 314
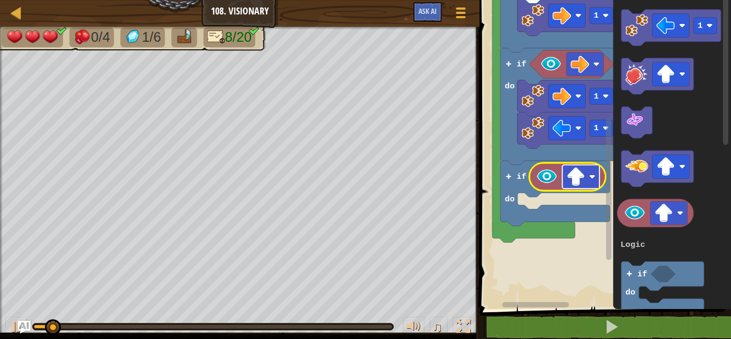
click at [595, 175] on image "Blockly Workspace" at bounding box center [592, 176] width 6 height 6
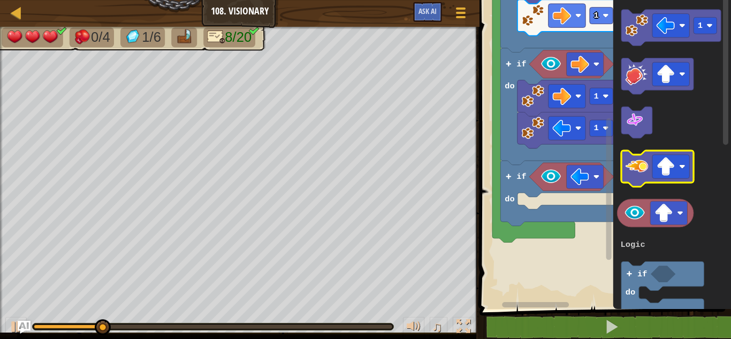
click at [646, 168] on image "Blockly Workspace" at bounding box center [637, 166] width 22 height 22
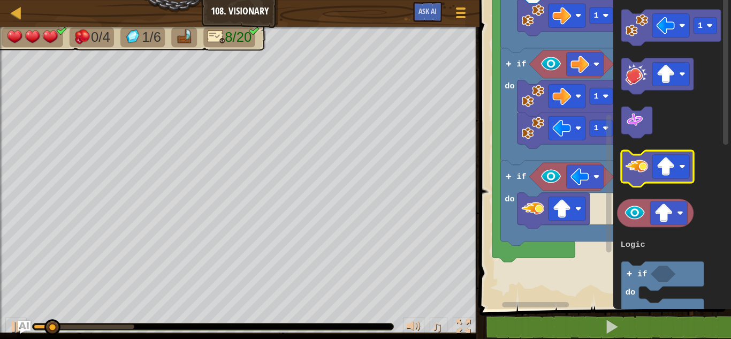
click at [647, 160] on image "Blockly Workspace" at bounding box center [637, 166] width 22 height 22
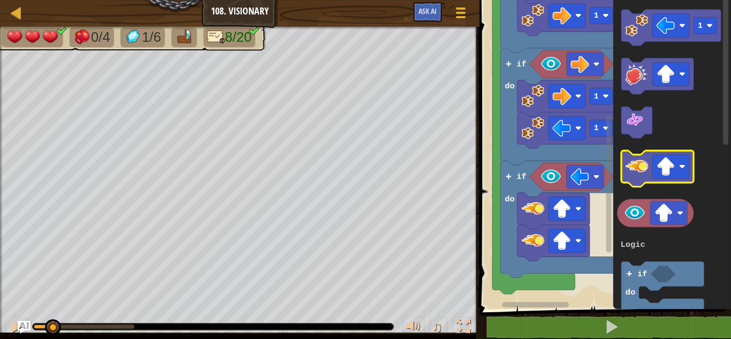
click at [647, 160] on image "Blockly Workspace" at bounding box center [637, 166] width 22 height 22
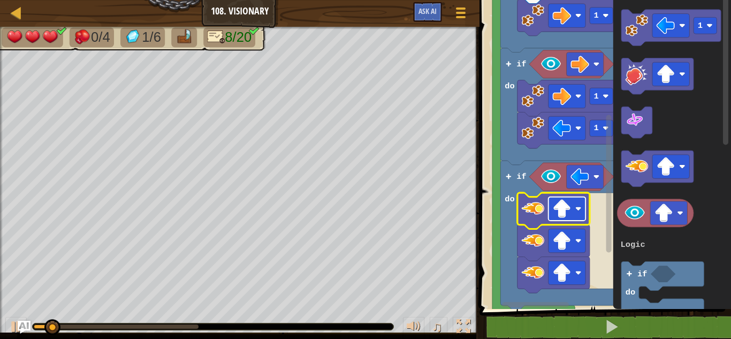
click at [581, 205] on rect "Blockly Workspace" at bounding box center [567, 209] width 37 height 24
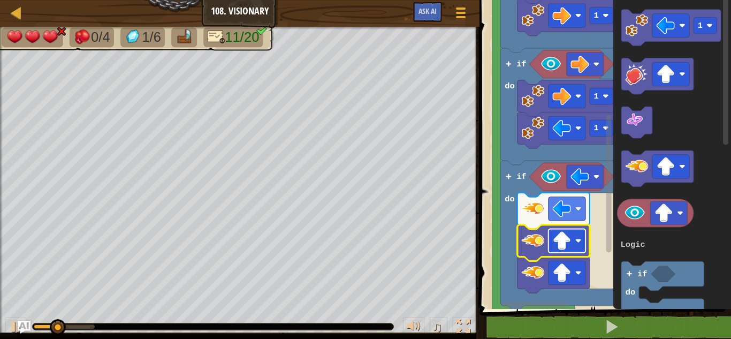
click at [582, 239] on rect "Blockly Workspace" at bounding box center [567, 241] width 37 height 24
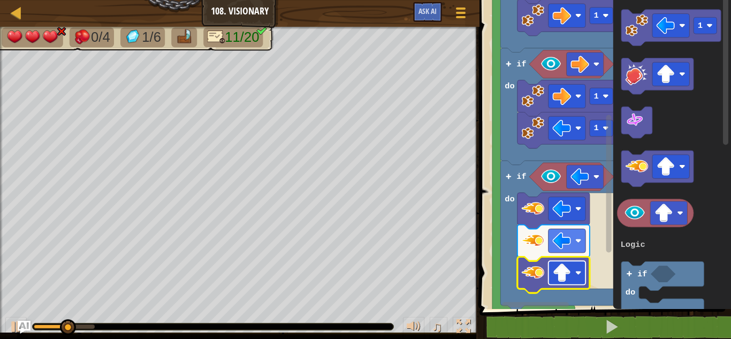
click at [580, 279] on rect "Blockly Workspace" at bounding box center [567, 273] width 37 height 24
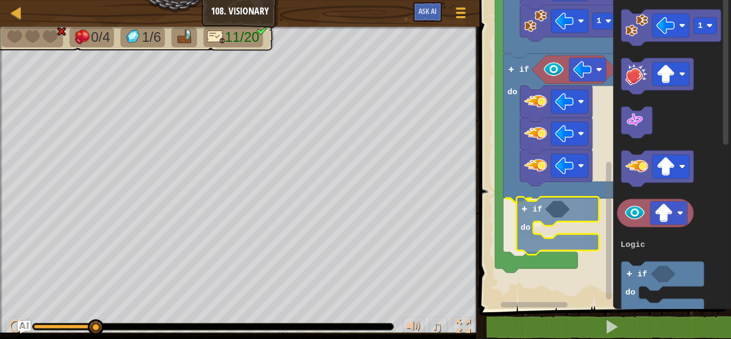
click at [527, 213] on div "Logic Loops Start 6 if do 1 1 if do 1 1 if do if do 1 3 if do Logic Loops if do" at bounding box center [603, 152] width 255 height 314
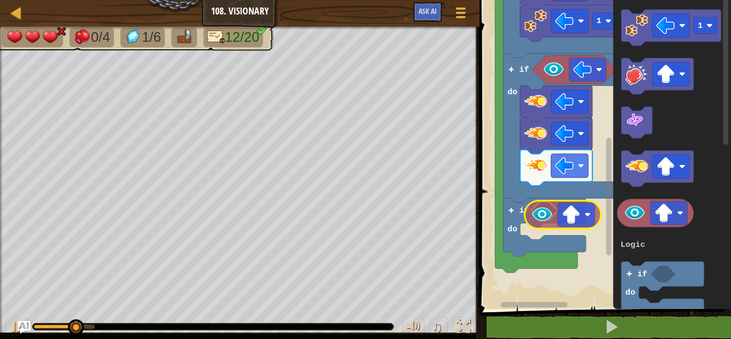
click at [551, 214] on div "Logic Loops Start 6 if do 1 1 if do 1 1 if do if do 1 3 if do Logic Loops" at bounding box center [603, 152] width 255 height 314
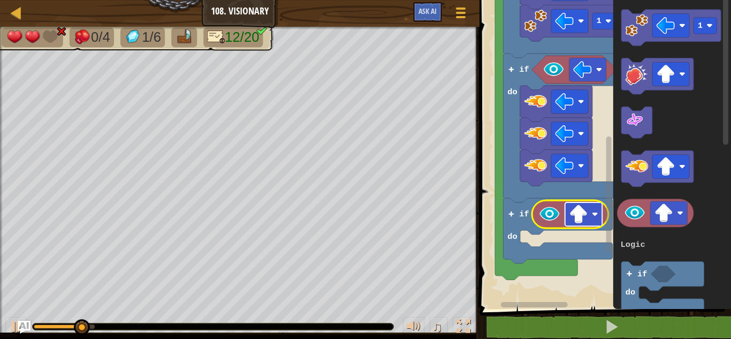
click at [600, 217] on rect "Blockly Workspace" at bounding box center [583, 214] width 37 height 24
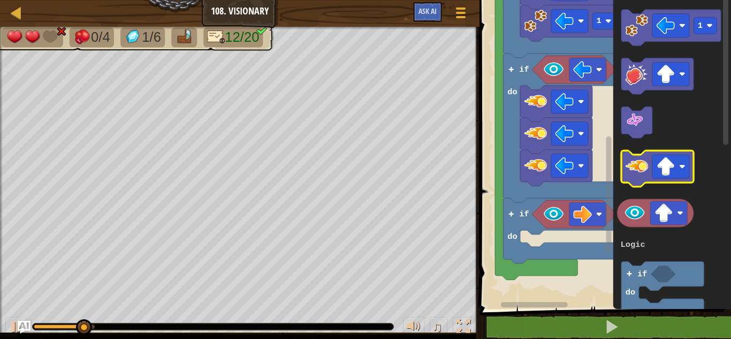
click at [641, 176] on image "Blockly Workspace" at bounding box center [637, 166] width 22 height 22
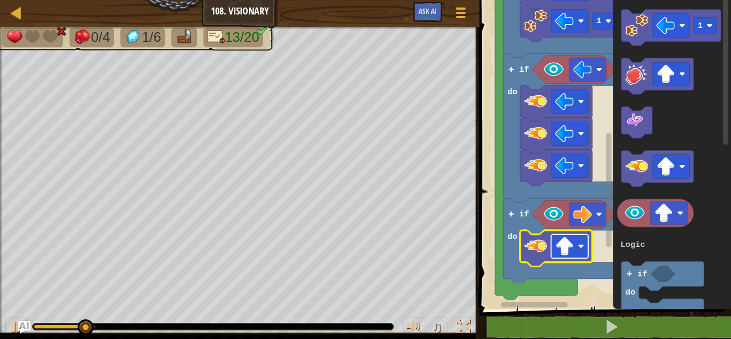
click at [582, 243] on rect "Blockly Workspace" at bounding box center [569, 246] width 37 height 24
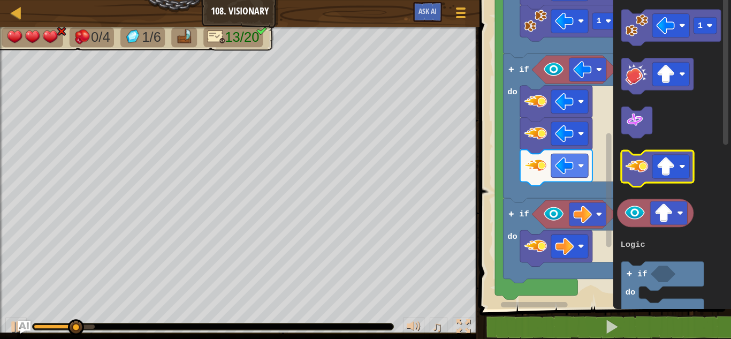
click at [641, 163] on image "Blockly Workspace" at bounding box center [637, 166] width 22 height 22
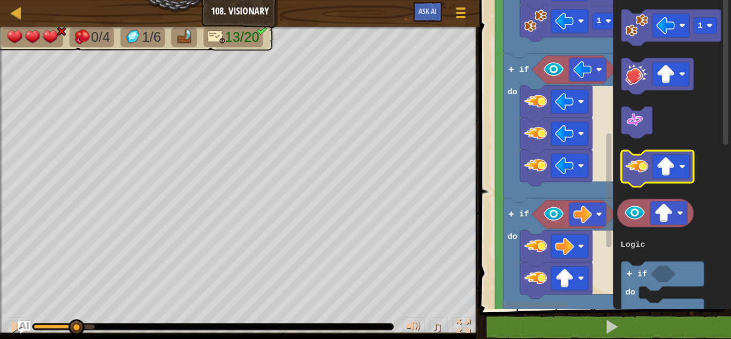
click at [641, 163] on image "Blockly Workspace" at bounding box center [637, 166] width 22 height 22
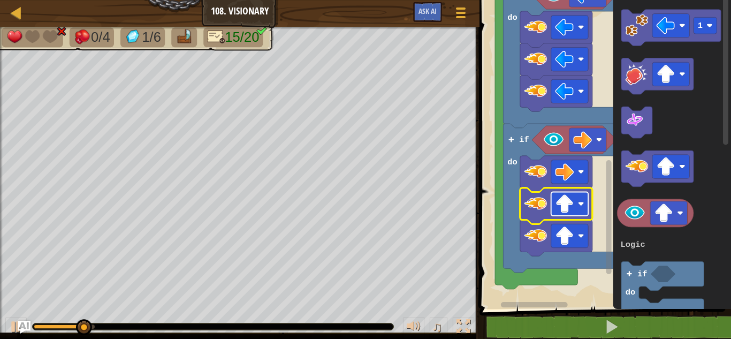
click at [580, 207] on image "Blockly Workspace" at bounding box center [581, 204] width 6 height 6
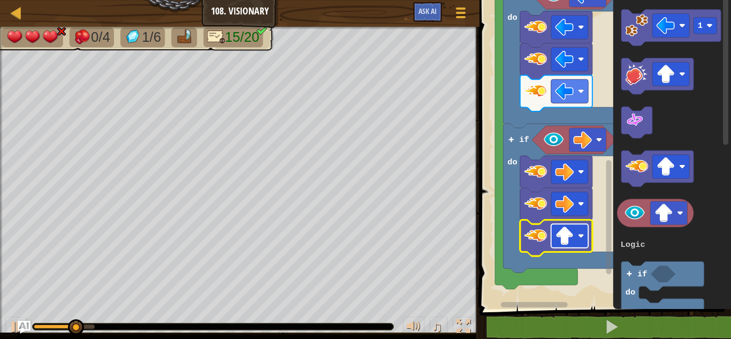
click at [570, 240] on image "Blockly Workspace" at bounding box center [565, 235] width 19 height 19
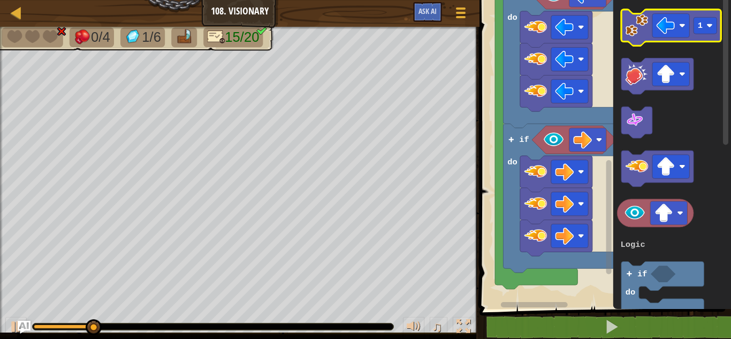
click at [633, 29] on image "Blockly Workspace" at bounding box center [637, 25] width 22 height 22
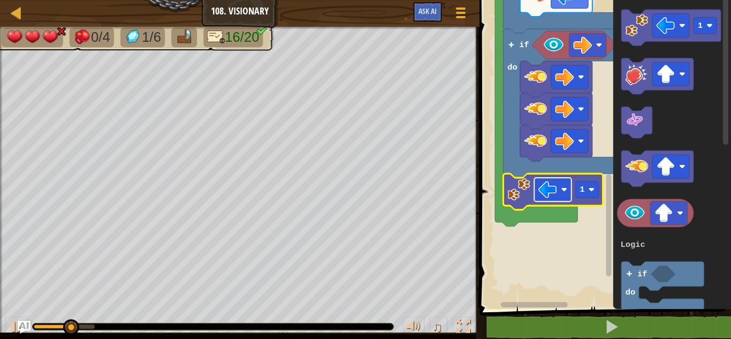
click at [569, 183] on rect "Blockly Workspace" at bounding box center [553, 190] width 37 height 24
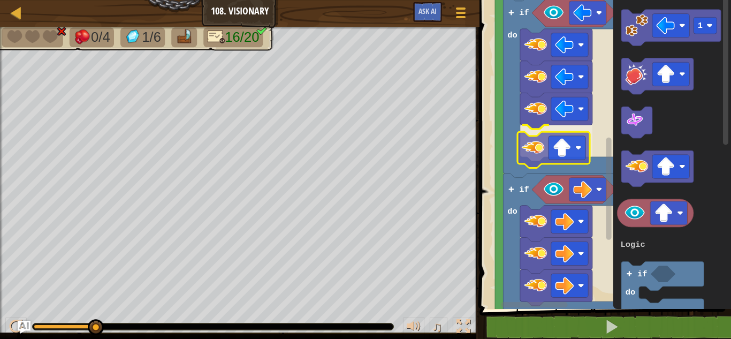
click at [540, 138] on div "Logic Loops Start 6 if do 1 1 if do 1 1 if do if do 1 1 3 if do Logic Loops" at bounding box center [603, 152] width 255 height 314
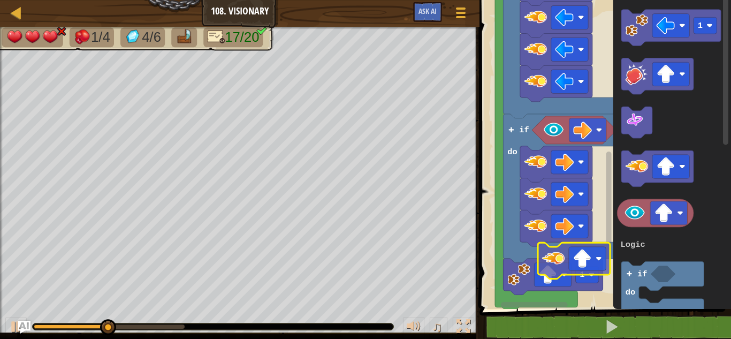
click at [551, 256] on div "Logic Loops Start 6 if do 1 1 if do 1 1 if do if do 1 1 3 if do Logic Loops" at bounding box center [603, 152] width 255 height 314
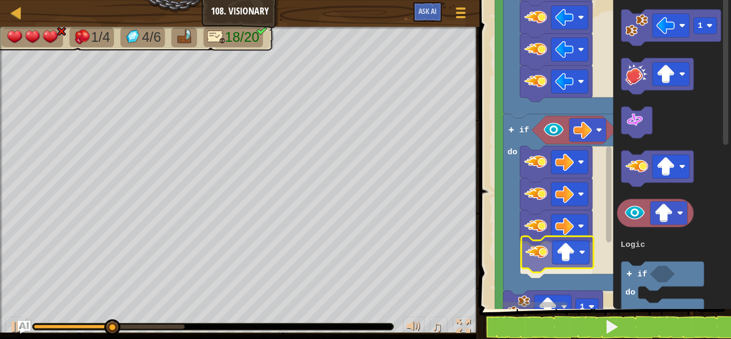
click at [552, 243] on div "Logic Loops 1 1 1 1 1 if do if do if do if do 6 Start 1 3 if do Logic Loops" at bounding box center [603, 152] width 255 height 314
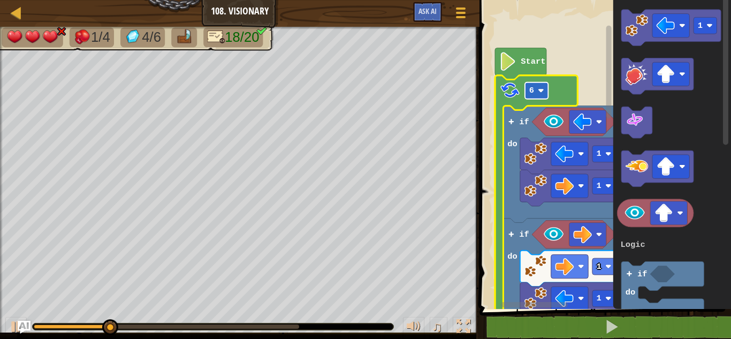
click at [544, 94] on rect "Blockly Workspace" at bounding box center [536, 90] width 23 height 17
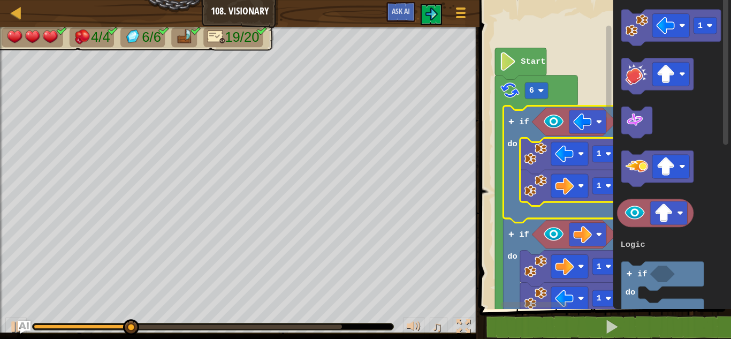
click at [543, 215] on icon "Blockly Workspace" at bounding box center [562, 164] width 117 height 117
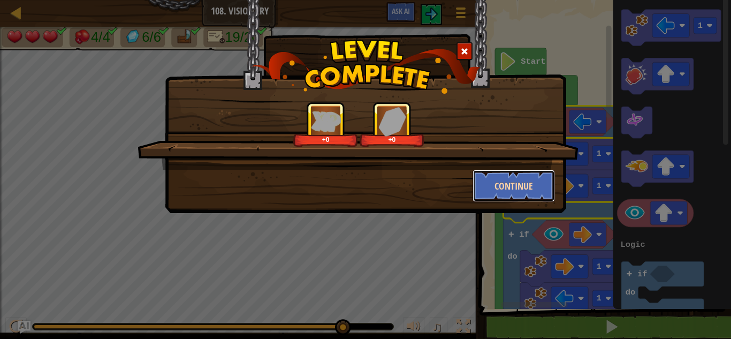
click at [508, 187] on button "Continue" at bounding box center [514, 186] width 83 height 32
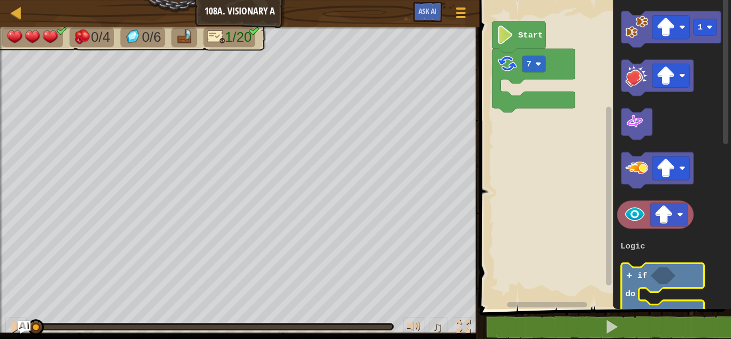
click at [641, 276] on text "if" at bounding box center [643, 276] width 10 height 10
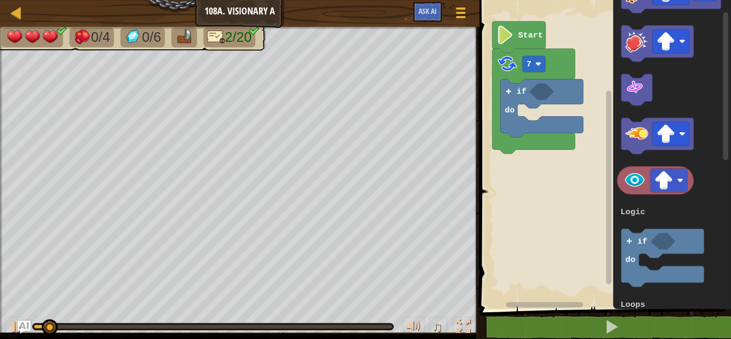
click at [642, 196] on icon "Blockly Workspace" at bounding box center [673, 152] width 118 height 314
click at [643, 180] on icon "Blockly Workspace" at bounding box center [673, 152] width 118 height 314
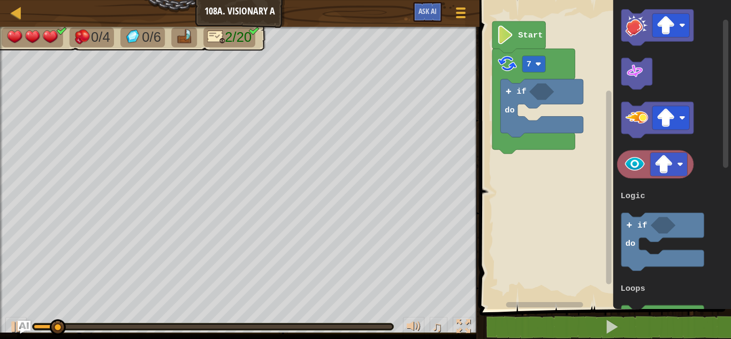
click at [643, 180] on icon "Blockly Workspace" at bounding box center [673, 152] width 118 height 314
click at [641, 163] on image "Blockly Workspace" at bounding box center [635, 164] width 22 height 22
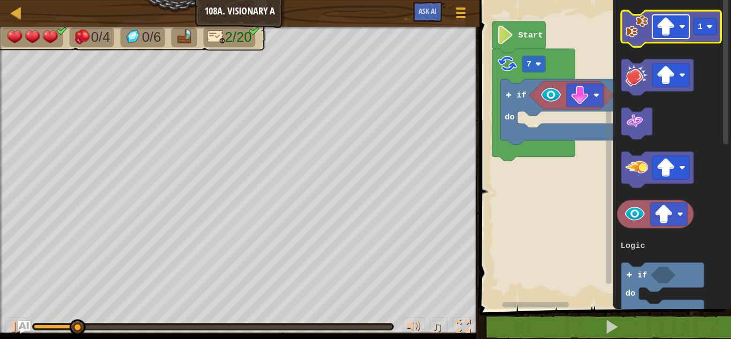
click at [653, 26] on rect "Blockly Workspace" at bounding box center [671, 27] width 37 height 24
click at [638, 19] on image "Blockly Workspace" at bounding box center [637, 26] width 22 height 22
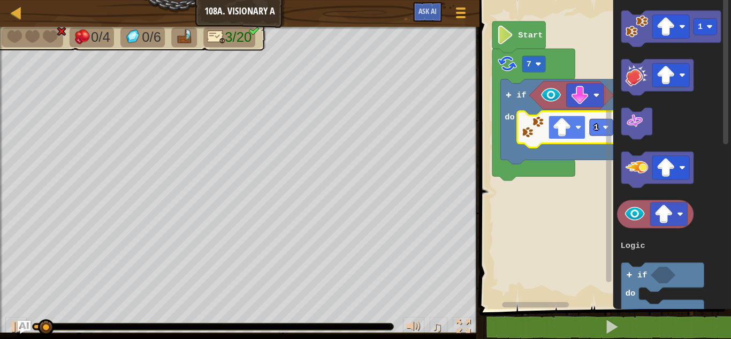
click at [579, 130] on image "Blockly Workspace" at bounding box center [579, 127] width 6 height 6
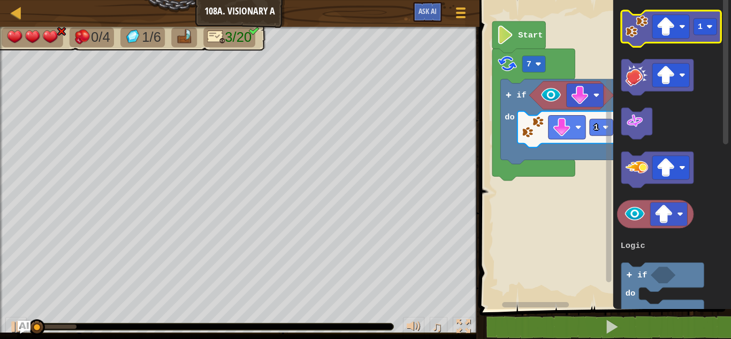
click at [640, 38] on icon "Blockly Workspace" at bounding box center [672, 29] width 100 height 36
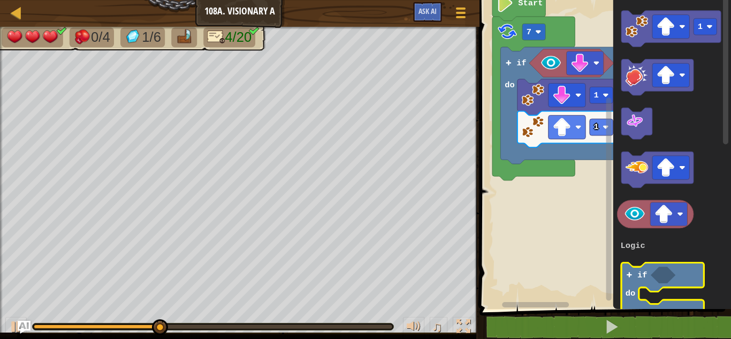
click at [651, 293] on rect "Blockly Workspace" at bounding box center [663, 291] width 82 height 58
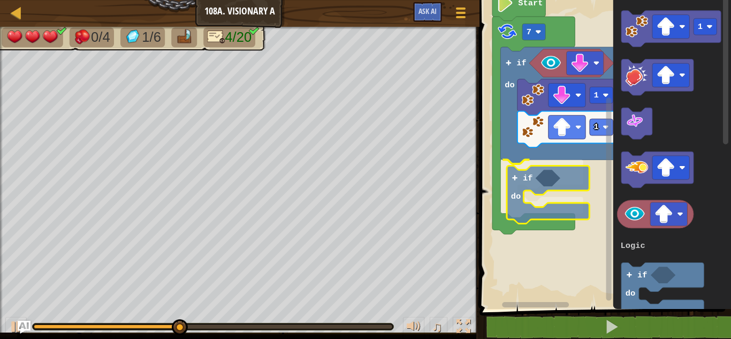
click at [539, 191] on div "Logic Loops Start 7 if do 1 1 if do 1 3 if do Logic Loops if do" at bounding box center [603, 152] width 255 height 314
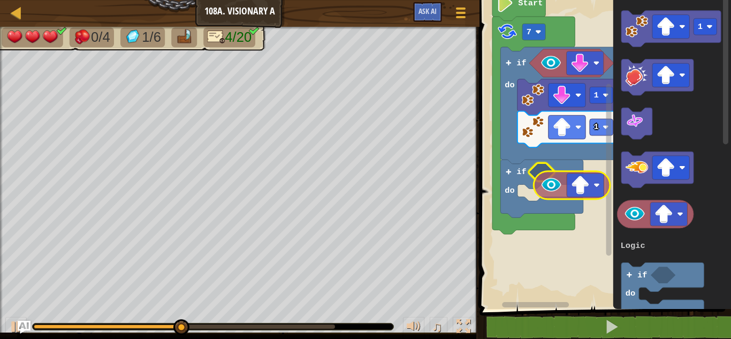
click at [559, 181] on div "Logic Loops Start 7 if do 1 1 if do 1 3 if do Logic Loops" at bounding box center [603, 152] width 255 height 314
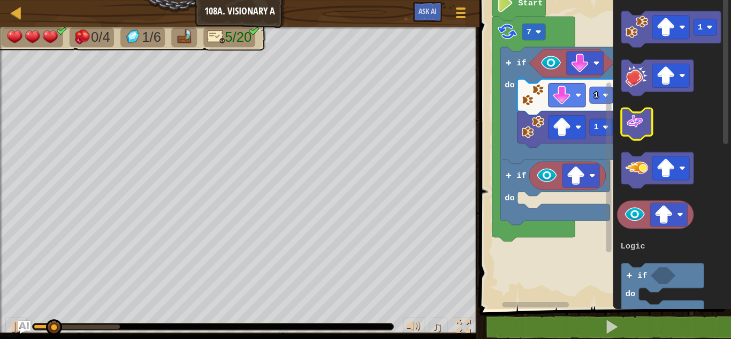
click at [635, 71] on g "1 3 if do Logic Loops" at bounding box center [670, 215] width 104 height 408
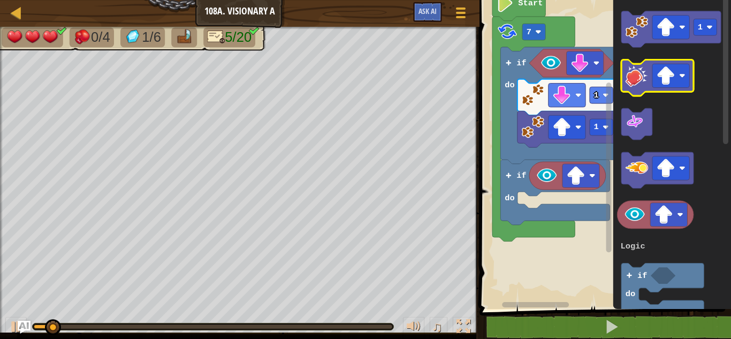
click at [635, 54] on icon "1 3 if do Logic Loops" at bounding box center [673, 152] width 118 height 314
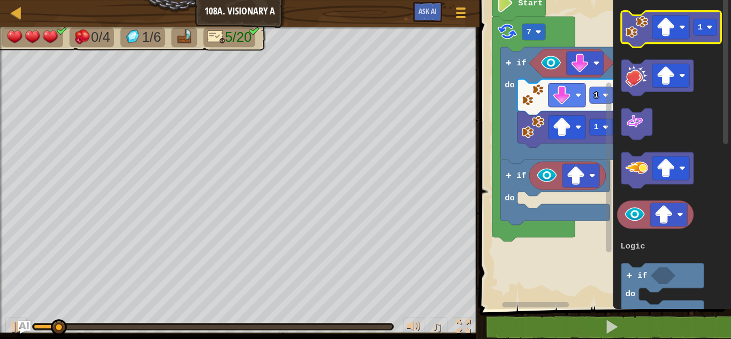
click at [637, 31] on image "Blockly Workspace" at bounding box center [637, 27] width 22 height 22
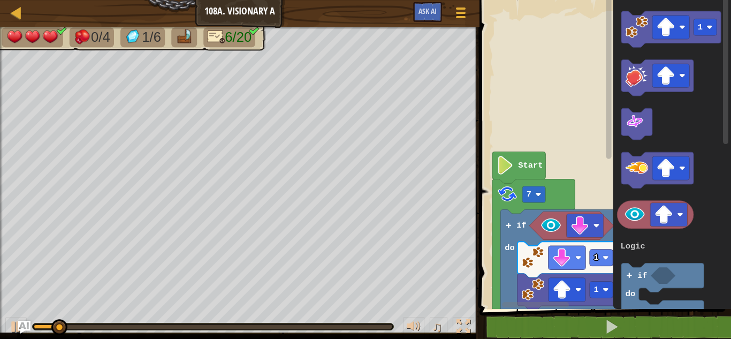
click at [612, 36] on rect "Blockly Workspace" at bounding box center [609, 148] width 8 height 306
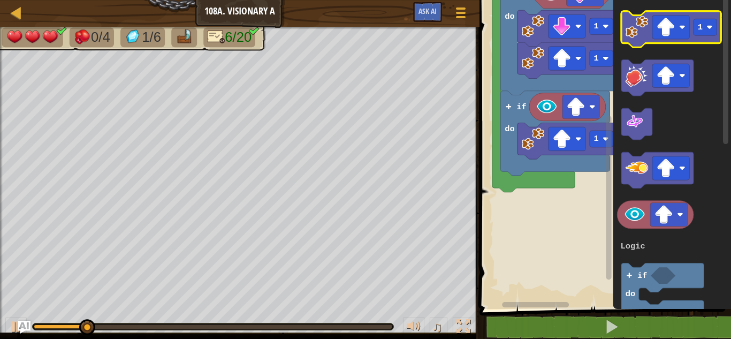
click at [644, 24] on image "Blockly Workspace" at bounding box center [637, 27] width 22 height 22
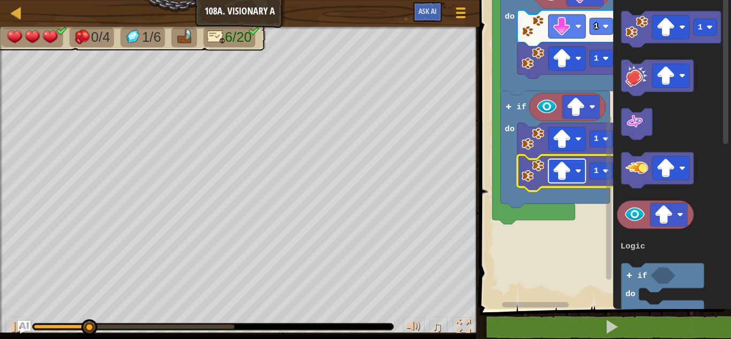
click at [586, 169] on rect "Blockly Workspace" at bounding box center [567, 171] width 37 height 24
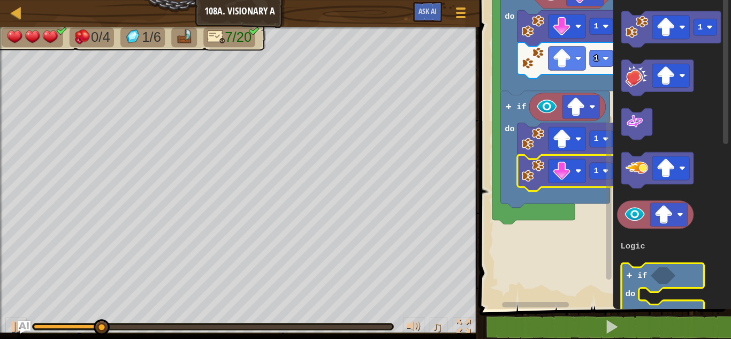
click at [645, 272] on text "if" at bounding box center [643, 276] width 10 height 10
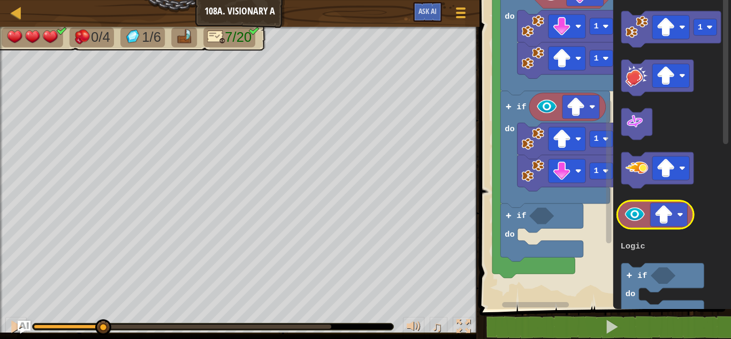
click at [634, 213] on image "Blockly Workspace" at bounding box center [635, 214] width 22 height 22
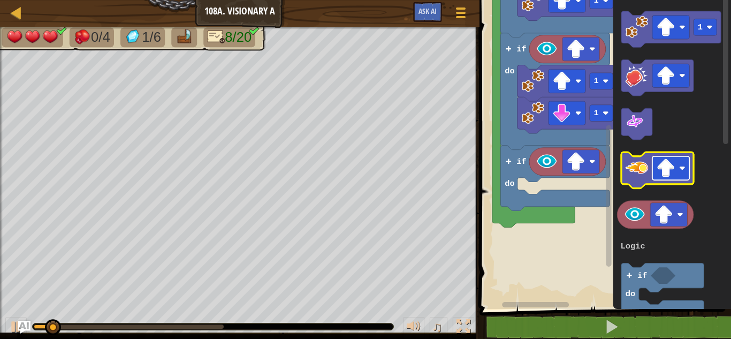
click at [660, 160] on image "Blockly Workspace" at bounding box center [666, 168] width 19 height 19
click at [636, 165] on image "Blockly Workspace" at bounding box center [637, 167] width 22 height 22
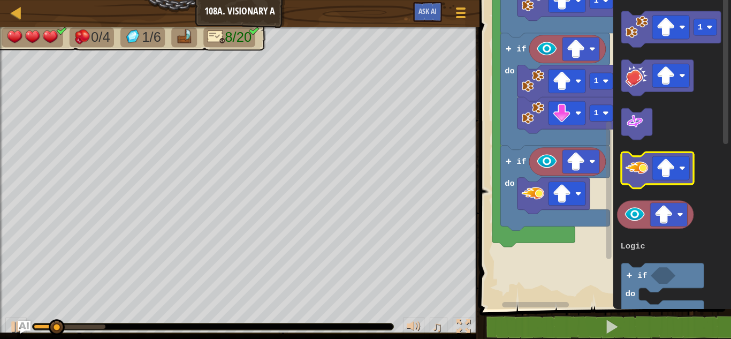
click at [627, 173] on image "Blockly Workspace" at bounding box center [637, 167] width 22 height 22
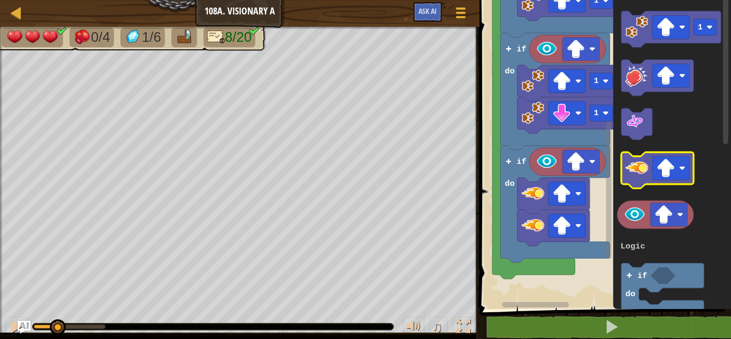
click at [627, 173] on image "Blockly Workspace" at bounding box center [637, 167] width 22 height 22
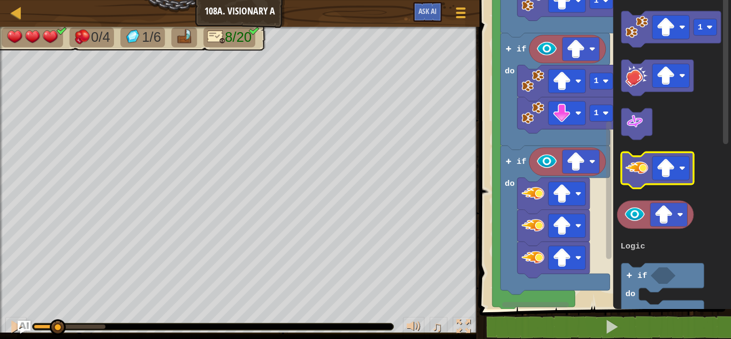
click at [627, 173] on image "Blockly Workspace" at bounding box center [637, 167] width 22 height 22
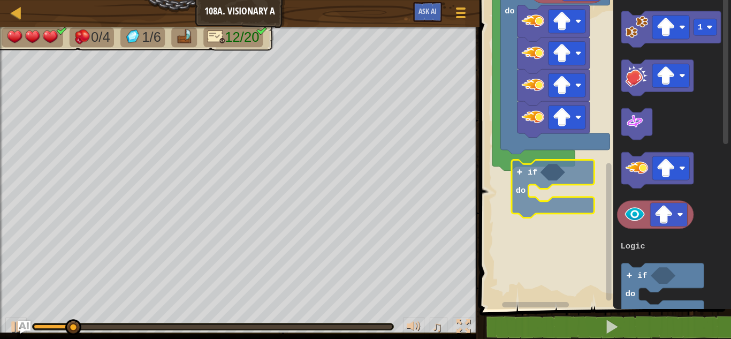
click at [542, 177] on div "Logic Loops Start 7 if do 1 1 if do 1 1 if do 1 3 if do Logic Loops if do" at bounding box center [603, 152] width 255 height 314
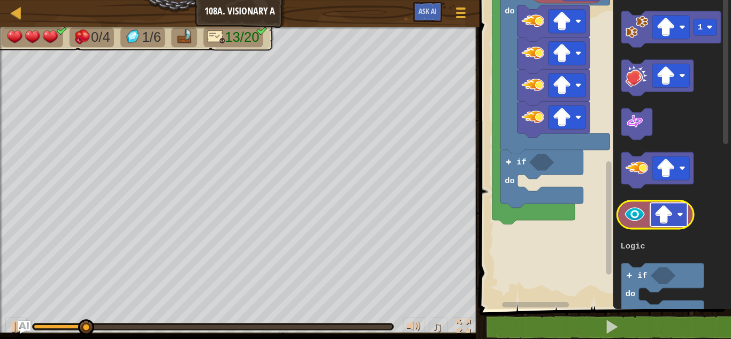
click at [680, 208] on rect "Blockly Workspace" at bounding box center [668, 215] width 37 height 24
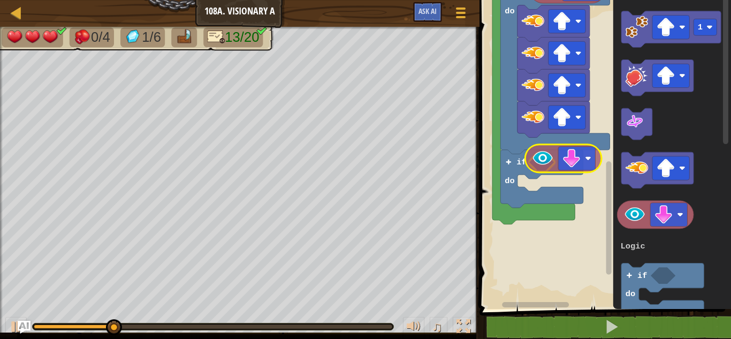
click at [547, 161] on div "Logic Loops Start 7 if do 1 1 if do 1 1 if do if do 1 3 if do Logic Loops" at bounding box center [603, 152] width 255 height 314
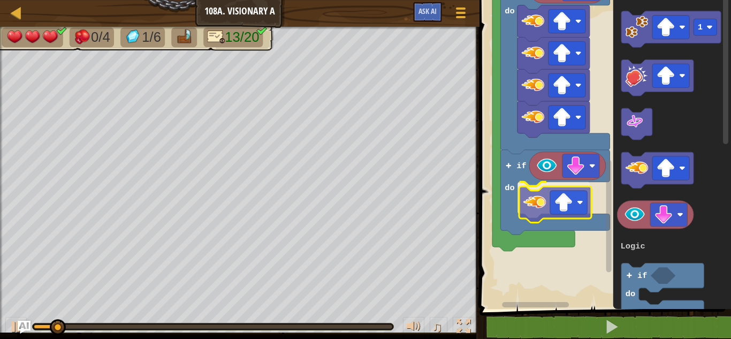
click at [533, 207] on div "Logic Loops Start 7 if do 1 1 if do 1 1 if do if do 1 3 if do Logic Loops" at bounding box center [603, 152] width 255 height 314
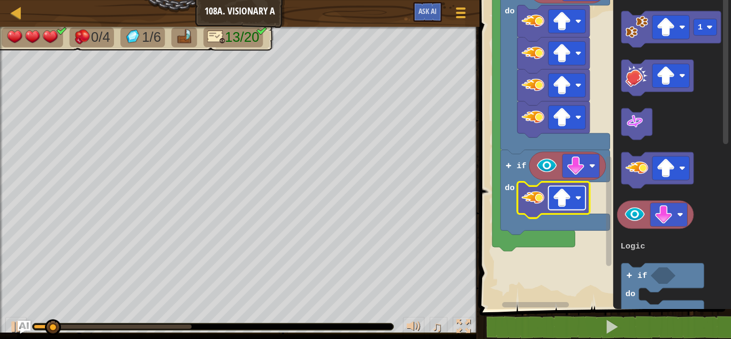
click at [574, 196] on rect "Blockly Workspace" at bounding box center [567, 198] width 37 height 24
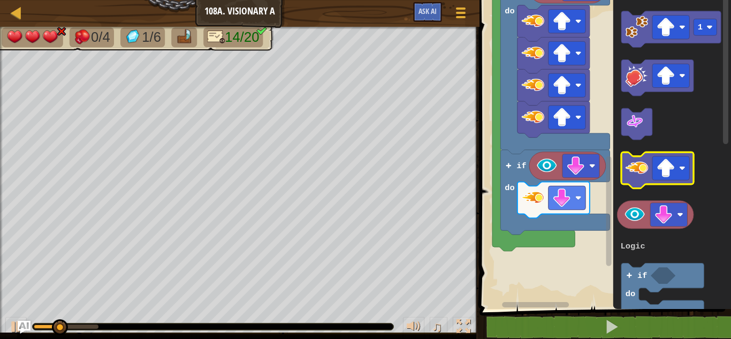
click at [626, 157] on image "Blockly Workspace" at bounding box center [637, 167] width 22 height 22
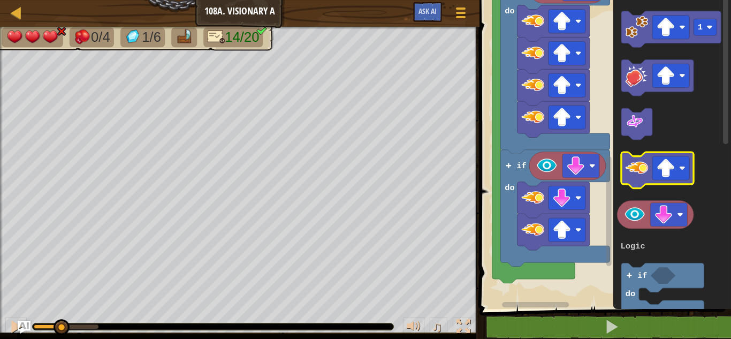
click at [626, 157] on image "Blockly Workspace" at bounding box center [637, 167] width 22 height 22
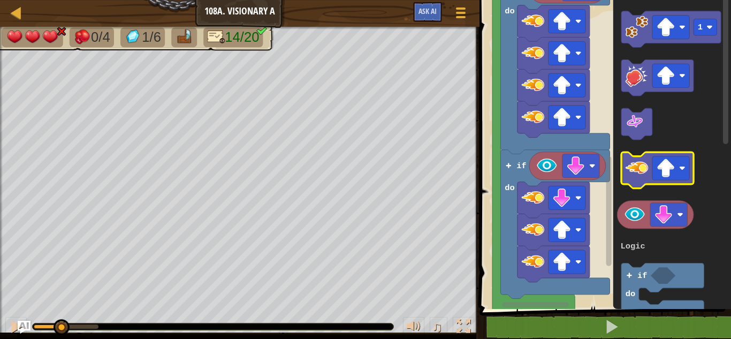
click at [626, 157] on image "Blockly Workspace" at bounding box center [637, 167] width 22 height 22
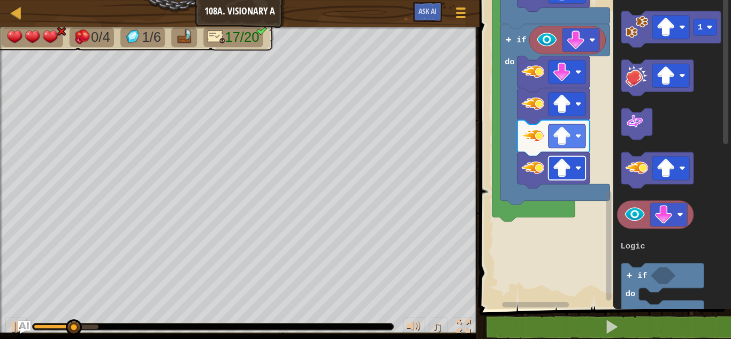
click at [578, 164] on rect "Blockly Workspace" at bounding box center [567, 168] width 37 height 24
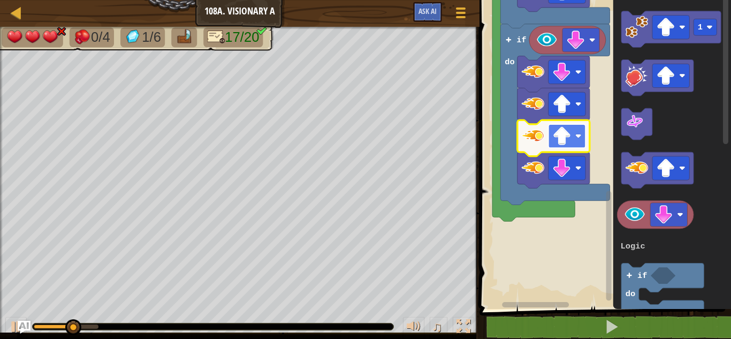
click at [580, 138] on image "Blockly Workspace" at bounding box center [579, 136] width 6 height 6
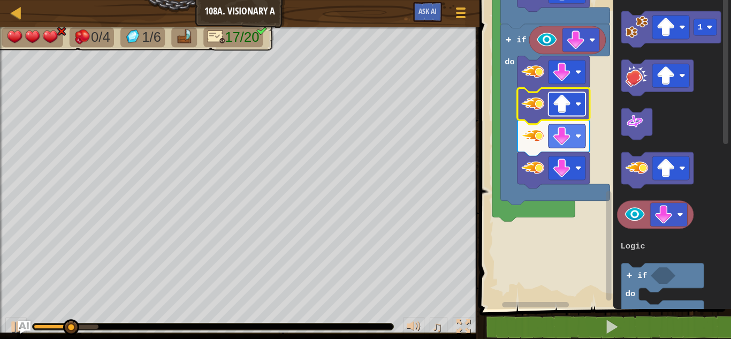
click at [574, 101] on rect "Blockly Workspace" at bounding box center [567, 104] width 37 height 24
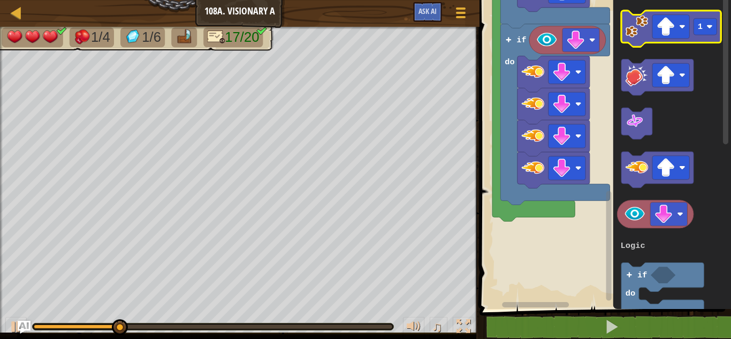
click at [639, 32] on image "Blockly Workspace" at bounding box center [637, 26] width 22 height 22
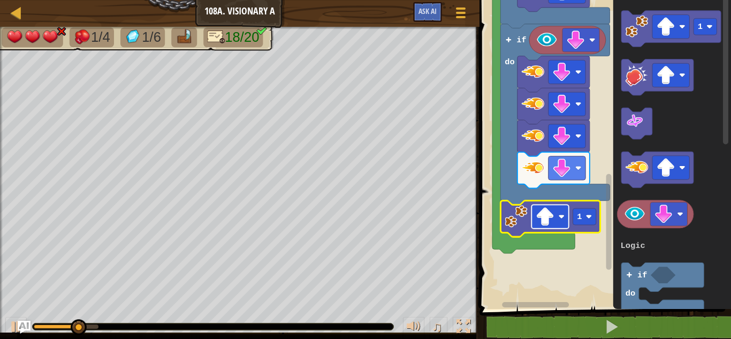
click at [559, 216] on image "Blockly Workspace" at bounding box center [562, 217] width 6 height 6
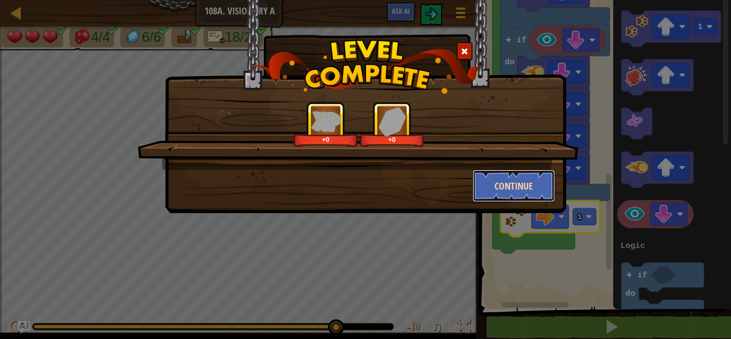
click at [515, 183] on button "Continue" at bounding box center [514, 186] width 83 height 32
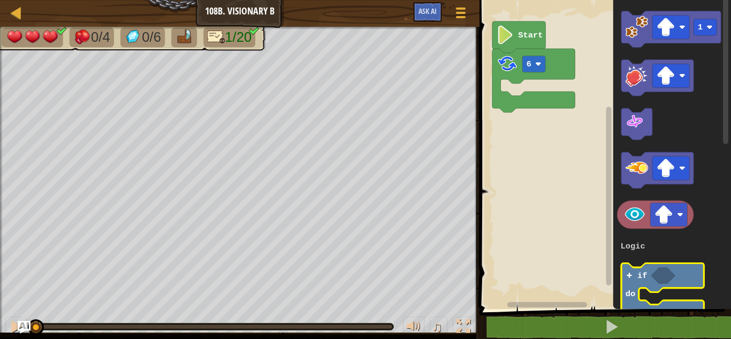
click at [648, 279] on icon "Blockly Workspace" at bounding box center [663, 292] width 82 height 58
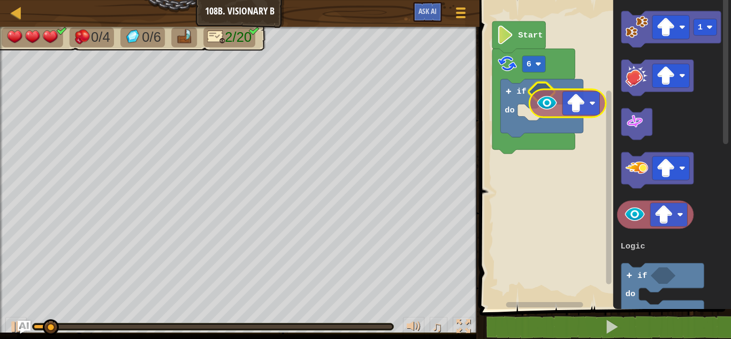
click at [554, 102] on div "Logic Loops 6 if do Start 1 3 if do Logic Loops" at bounding box center [603, 152] width 255 height 314
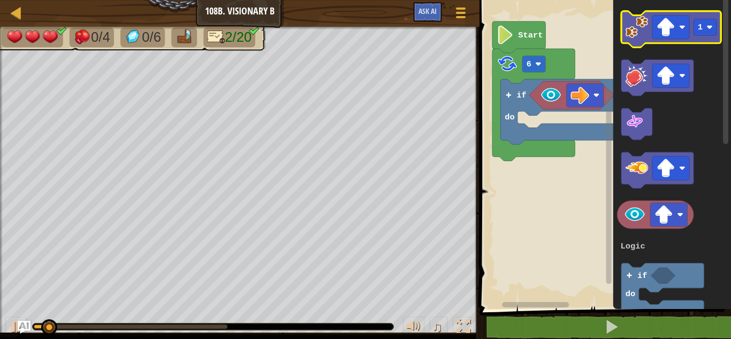
click at [640, 29] on image "Blockly Workspace" at bounding box center [637, 27] width 22 height 22
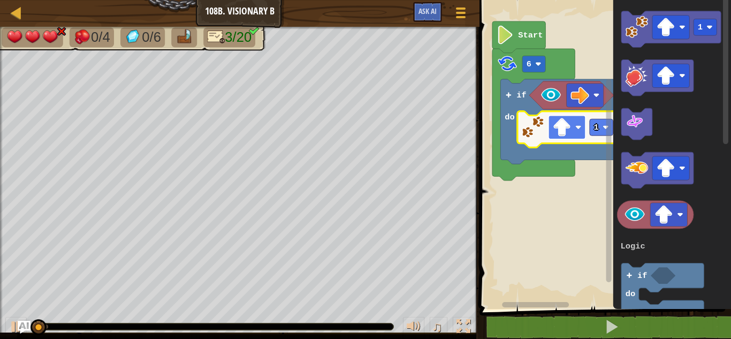
click at [573, 127] on rect "Blockly Workspace" at bounding box center [567, 128] width 37 height 24
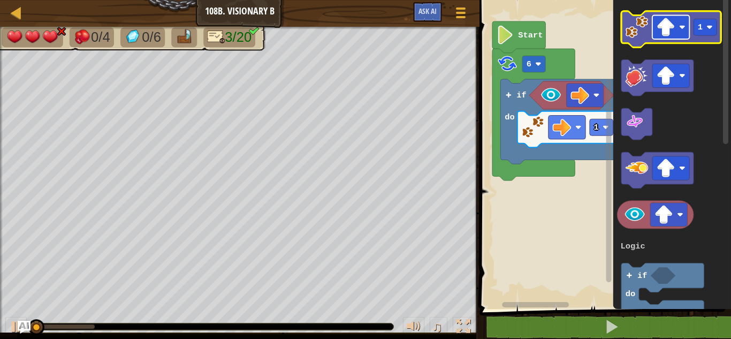
click at [654, 19] on rect "Blockly Workspace" at bounding box center [671, 28] width 37 height 24
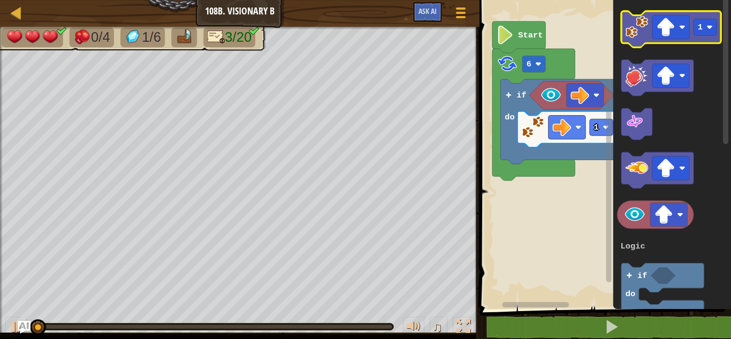
click at [631, 27] on image "Blockly Workspace" at bounding box center [637, 27] width 22 height 22
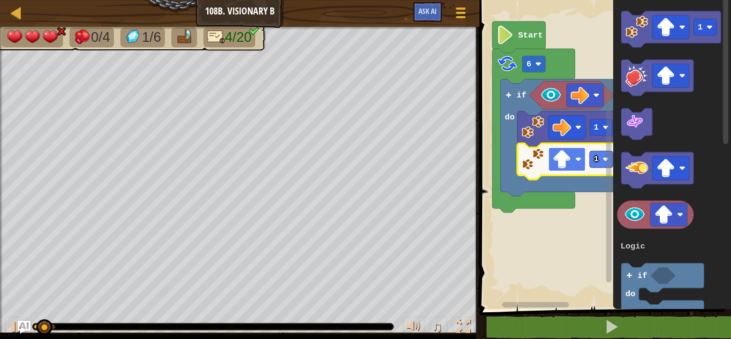
click at [575, 161] on rect "Blockly Workspace" at bounding box center [567, 159] width 37 height 24
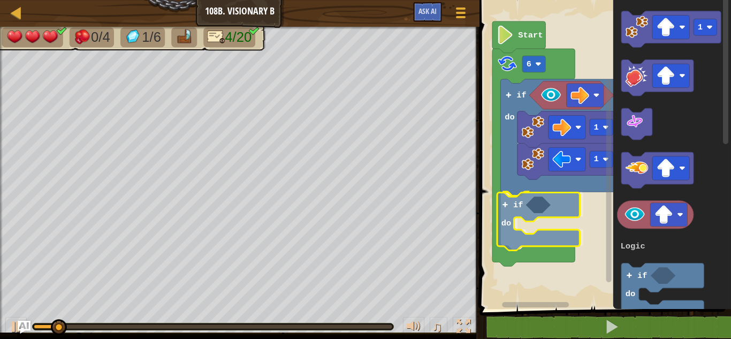
click at [515, 203] on div "Logic Loops Start 6 if do 1 1 if do 1 3 if do Logic Loops if do" at bounding box center [603, 152] width 255 height 314
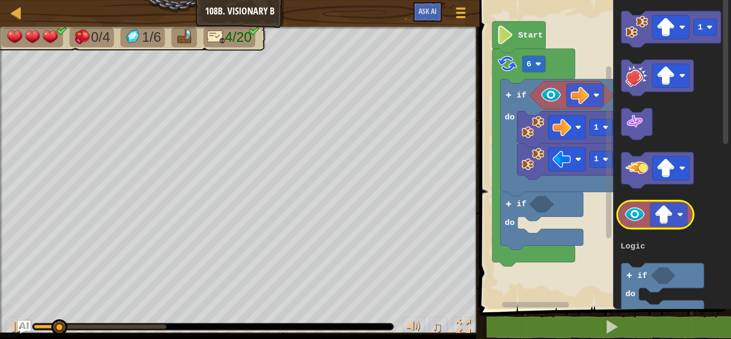
click at [644, 213] on image "Blockly Workspace" at bounding box center [635, 214] width 22 height 22
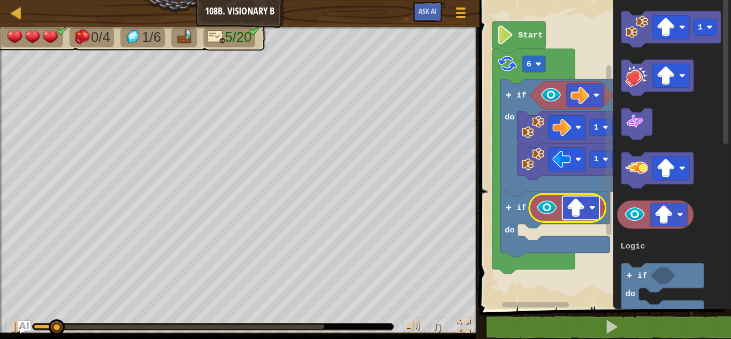
click at [587, 201] on rect "Blockly Workspace" at bounding box center [581, 208] width 37 height 24
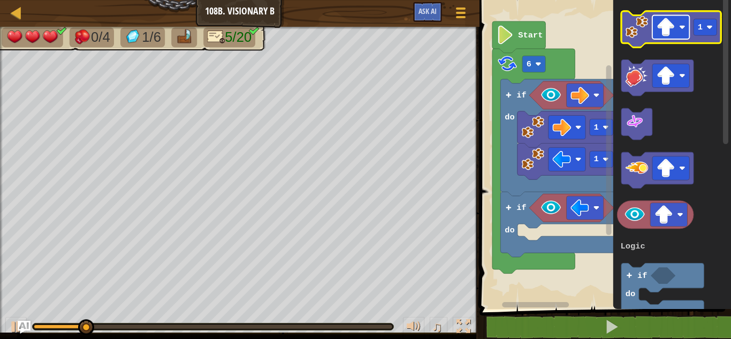
click at [653, 32] on rect "Blockly Workspace" at bounding box center [671, 28] width 37 height 24
click at [636, 27] on image "Blockly Workspace" at bounding box center [637, 27] width 22 height 22
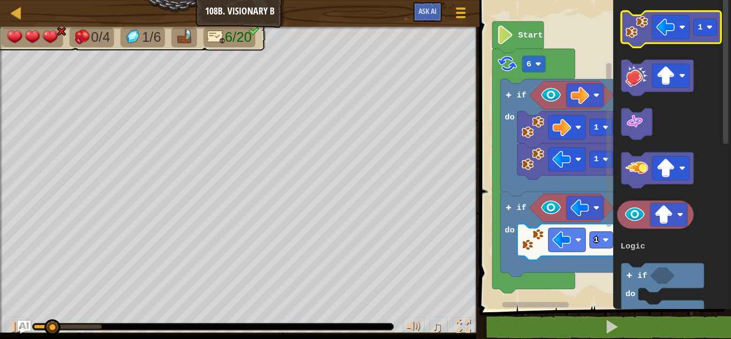
click at [635, 24] on image "Blockly Workspace" at bounding box center [637, 27] width 22 height 22
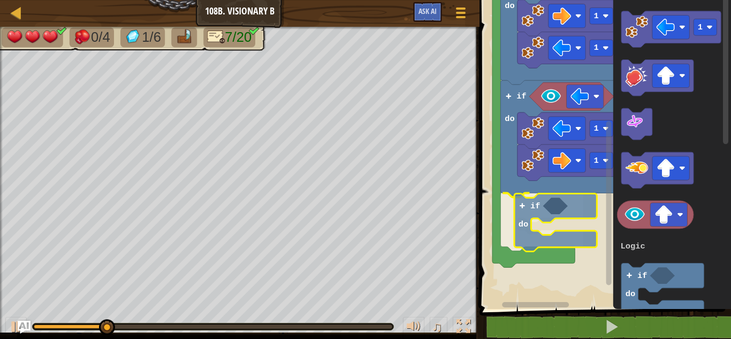
click at [521, 215] on div "Logic Loops Start 6 1 1 if do if do 1 1 if do 1 3 if do Logic Loops if do" at bounding box center [603, 152] width 255 height 314
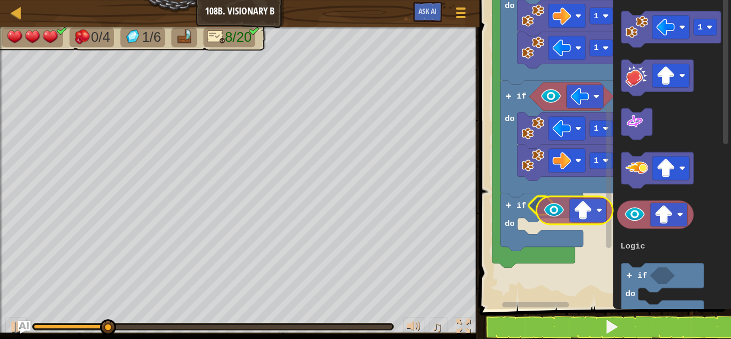
click at [561, 209] on div "Logic Loops Start 6 1 1 if do if do 1 1 if do 1 3 if do Logic Loops" at bounding box center [603, 152] width 255 height 314
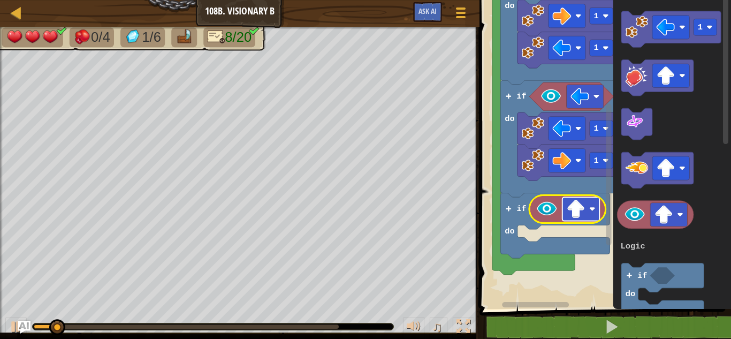
click at [588, 210] on rect "Blockly Workspace" at bounding box center [581, 209] width 37 height 24
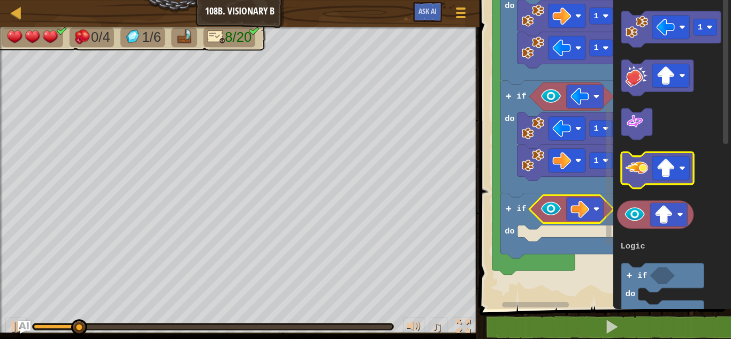
click at [645, 176] on image "Blockly Workspace" at bounding box center [637, 167] width 22 height 22
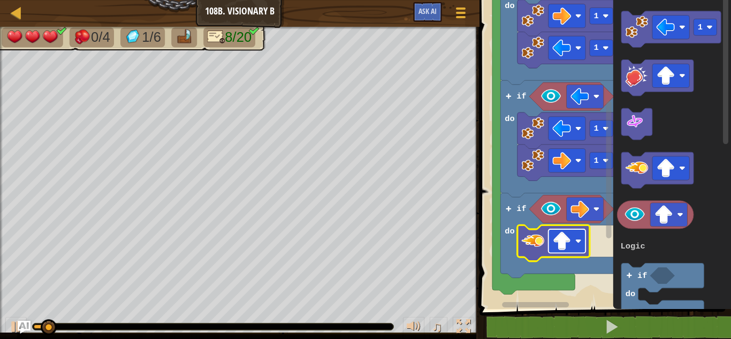
click at [578, 248] on rect "Blockly Workspace" at bounding box center [567, 241] width 37 height 24
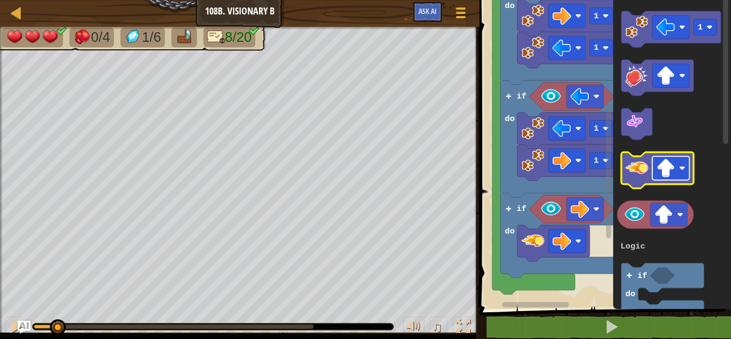
click at [679, 171] on rect "Blockly Workspace" at bounding box center [671, 168] width 37 height 24
click at [650, 163] on icon "Blockly Workspace" at bounding box center [658, 170] width 72 height 36
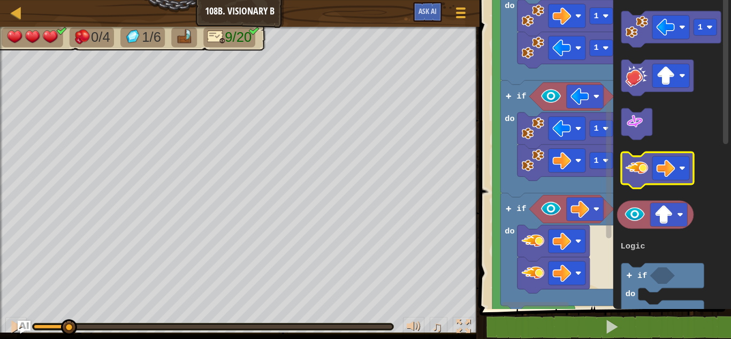
click at [650, 163] on icon "Blockly Workspace" at bounding box center [658, 170] width 72 height 36
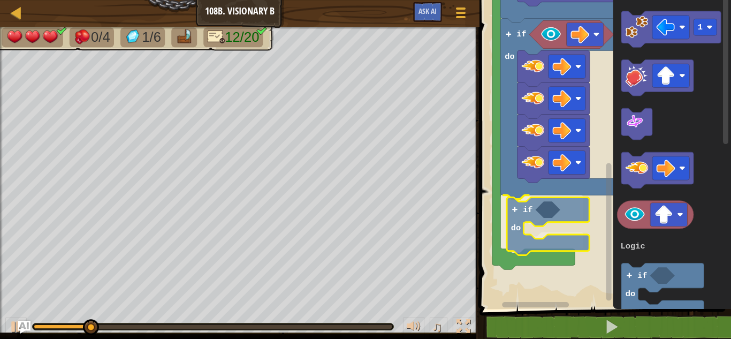
click at [519, 208] on div "Logic Loops Start 6 1 1 if do if do 1 1 if do if do 1 3 if do Logic Loops if do" at bounding box center [603, 152] width 255 height 314
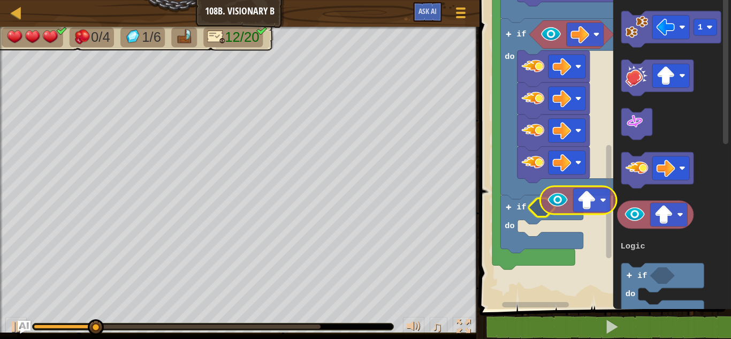
click at [560, 204] on div "Logic Loops Start 6 1 1 if do if do 1 1 if do if do 1 3 if do Logic Loops" at bounding box center [603, 152] width 255 height 314
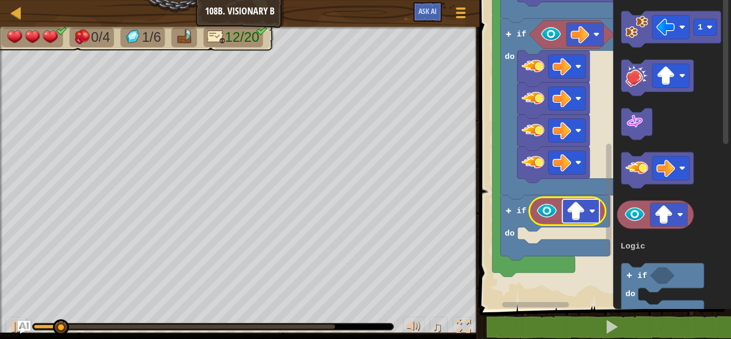
click at [589, 209] on rect "Blockly Workspace" at bounding box center [581, 211] width 37 height 24
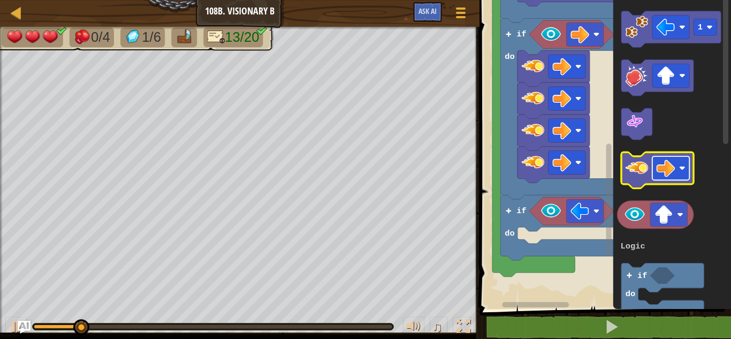
click at [673, 172] on image "Blockly Workspace" at bounding box center [666, 168] width 19 height 19
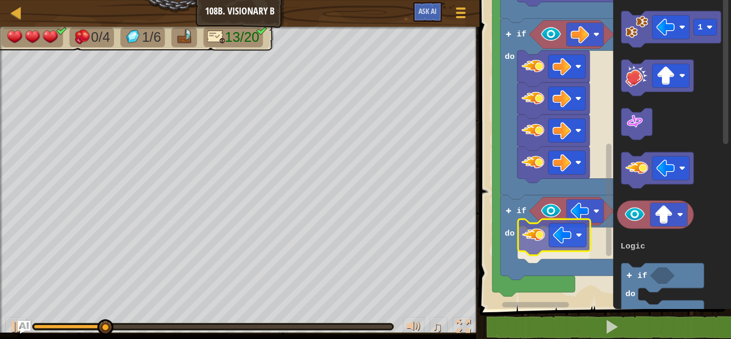
click at [532, 233] on div "Logic Loops Start 6 1 1 if do if do 1 1 if do if do 1 3 if do Logic Loops" at bounding box center [603, 152] width 255 height 314
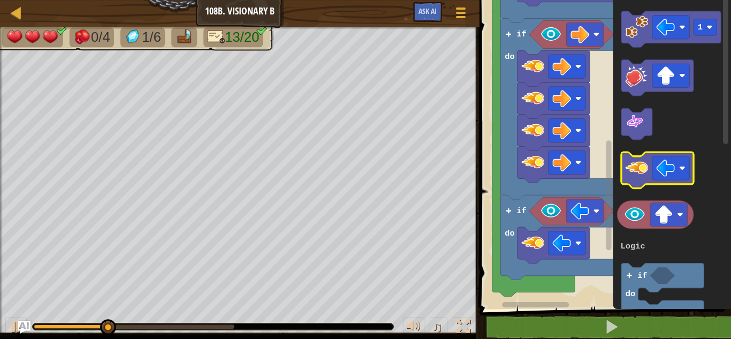
click at [644, 178] on image "Blockly Workspace" at bounding box center [637, 167] width 22 height 22
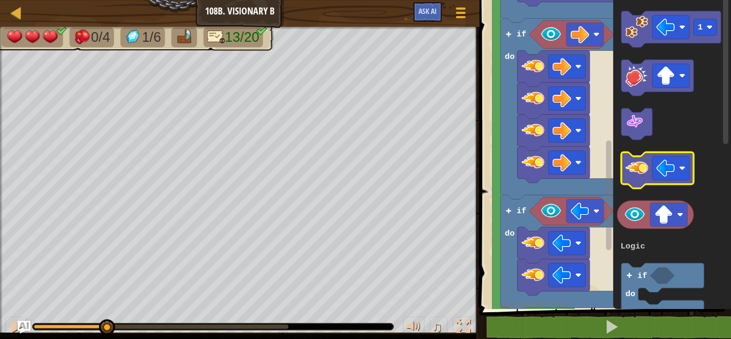
click at [644, 178] on image "Blockly Workspace" at bounding box center [637, 167] width 22 height 22
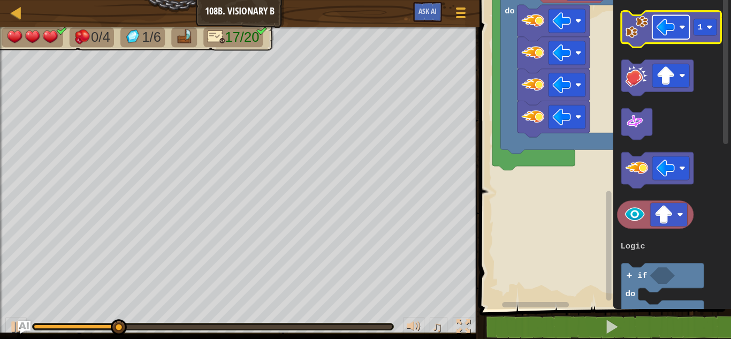
click at [687, 29] on rect "Blockly Workspace" at bounding box center [671, 28] width 37 height 24
click at [632, 33] on image "Blockly Workspace" at bounding box center [637, 27] width 22 height 22
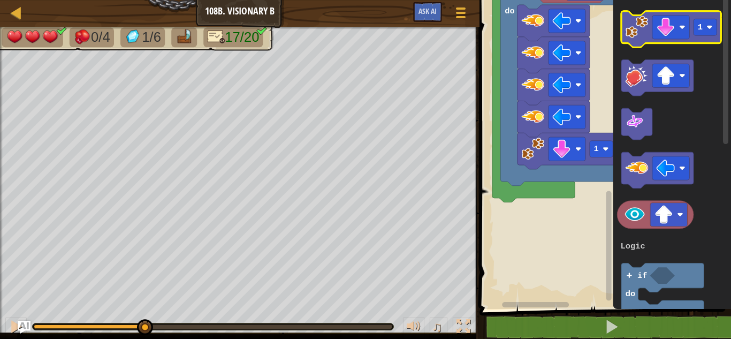
click at [632, 33] on image "Blockly Workspace" at bounding box center [637, 27] width 22 height 22
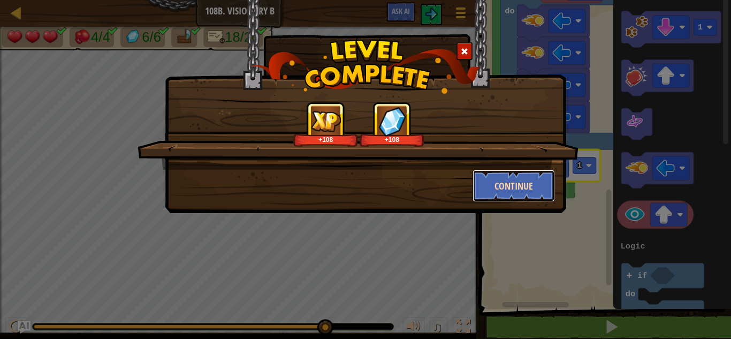
click at [505, 195] on button "Continue" at bounding box center [514, 186] width 83 height 32
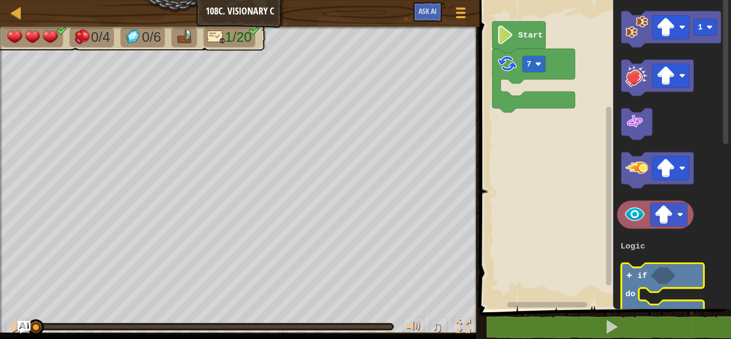
click at [663, 270] on icon "Blockly Workspace" at bounding box center [663, 275] width 25 height 17
click at [638, 279] on text "if" at bounding box center [643, 276] width 10 height 10
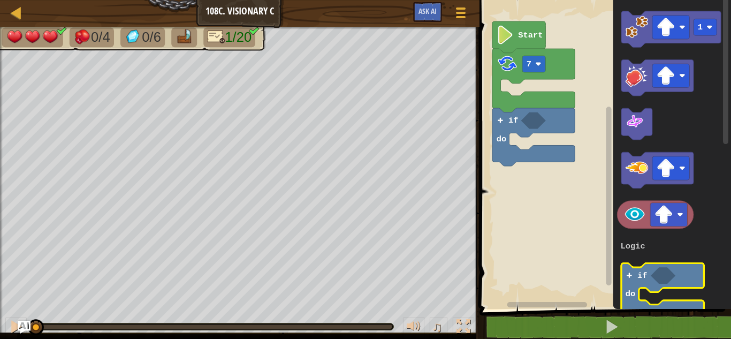
click at [638, 279] on text "if" at bounding box center [643, 276] width 10 height 10
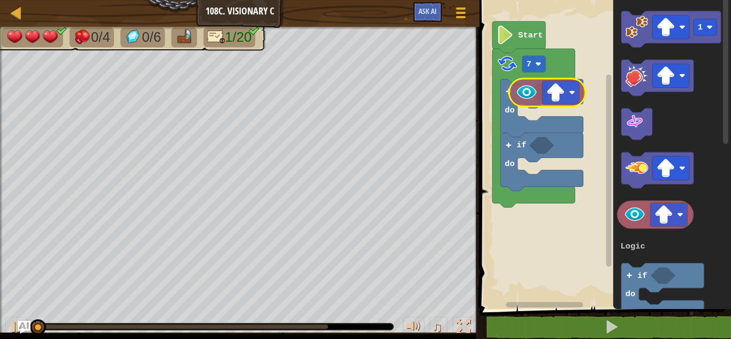
click at [543, 103] on div "Logic Loops 7 if do if do Start 1 3 if do Logic Loops" at bounding box center [603, 152] width 255 height 314
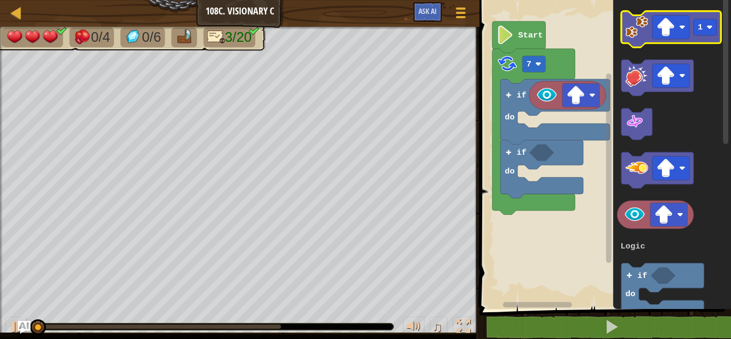
click at [651, 34] on icon "Blockly Workspace" at bounding box center [672, 29] width 100 height 36
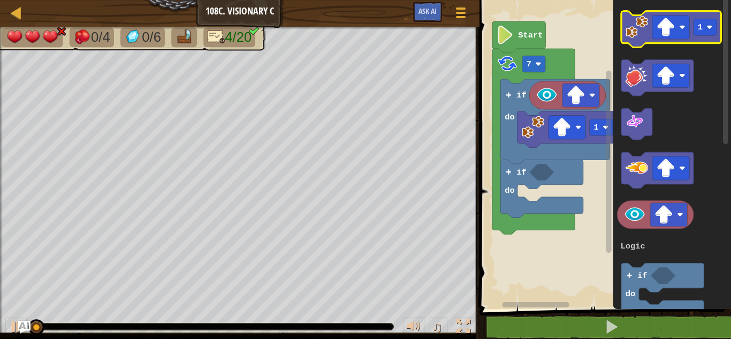
click at [640, 27] on image "Blockly Workspace" at bounding box center [637, 27] width 22 height 22
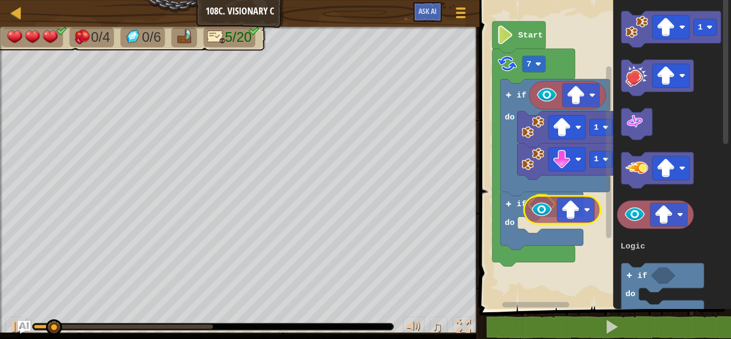
click at [521, 223] on div "Logic Loops Start 7 if do if do 1 1 1 3 if do Logic Loops" at bounding box center [603, 152] width 255 height 314
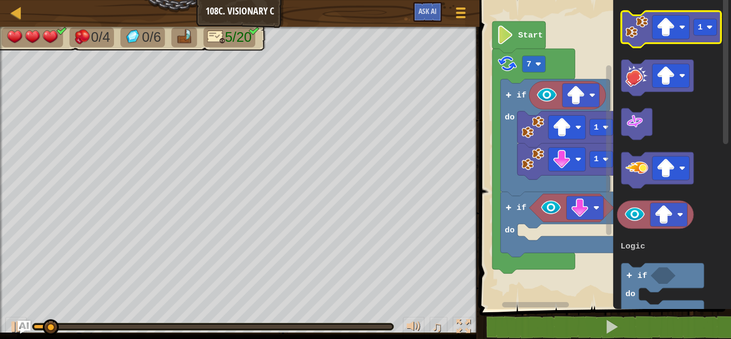
click at [627, 44] on rect "Blockly Workspace" at bounding box center [672, 29] width 100 height 36
click at [634, 22] on image "Blockly Workspace" at bounding box center [637, 27] width 22 height 22
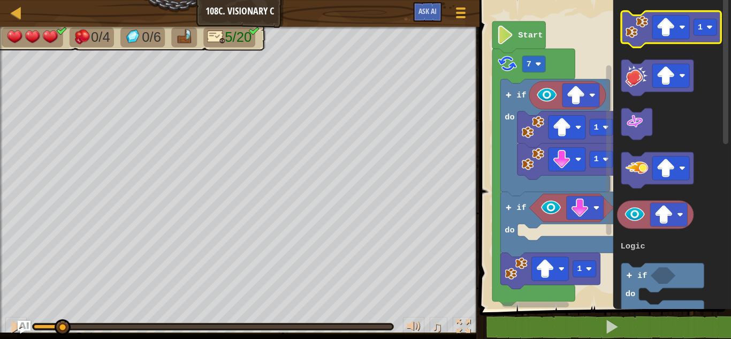
click at [634, 22] on image "Blockly Workspace" at bounding box center [637, 27] width 22 height 22
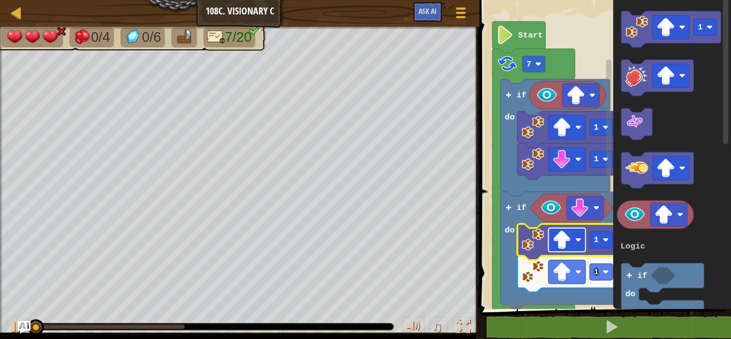
click at [583, 239] on rect "Blockly Workspace" at bounding box center [567, 240] width 37 height 24
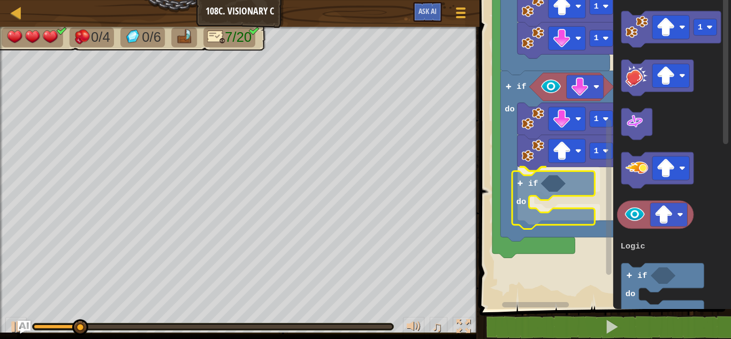
click at [535, 206] on div "Logic Loops Start 7 if do 1 1 if do 1 1 if do 1 3 if do Logic Loops if do" at bounding box center [603, 152] width 255 height 314
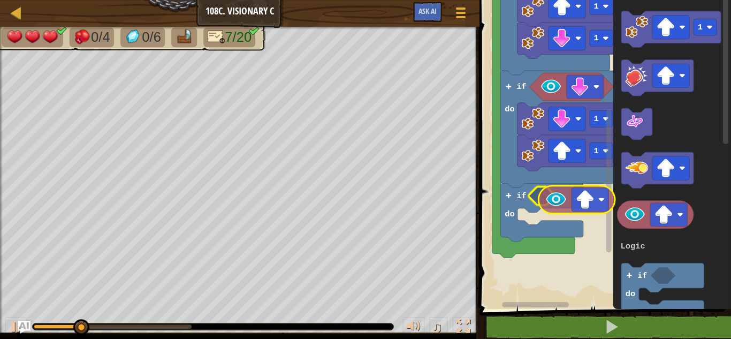
click at [564, 193] on div "Logic Loops Start 7 if do 1 1 if do 1 1 if do 1 3 if do Logic Loops" at bounding box center [603, 152] width 255 height 314
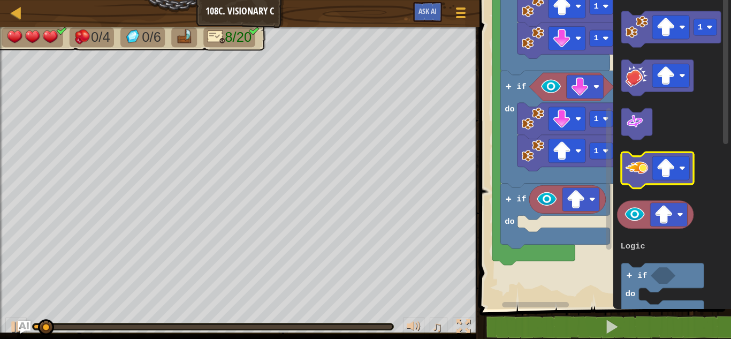
click at [641, 163] on image "Blockly Workspace" at bounding box center [637, 167] width 22 height 22
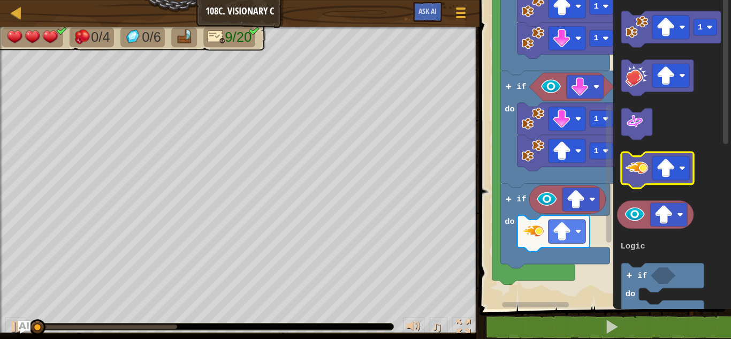
click at [638, 160] on image "Blockly Workspace" at bounding box center [637, 167] width 22 height 22
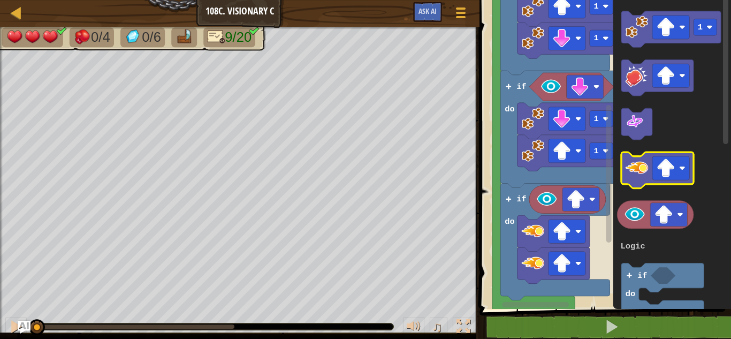
click at [638, 160] on image "Blockly Workspace" at bounding box center [637, 167] width 22 height 22
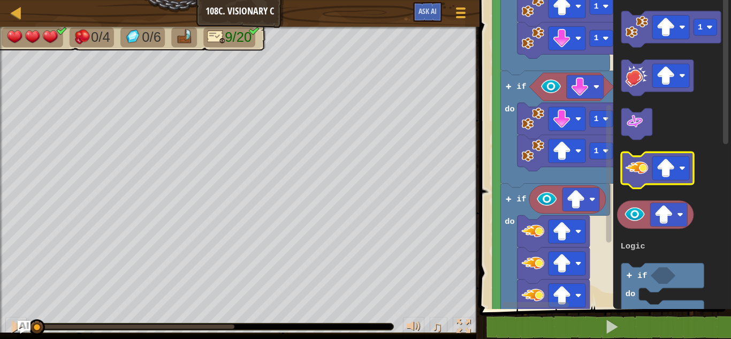
click at [638, 160] on image "Blockly Workspace" at bounding box center [637, 167] width 22 height 22
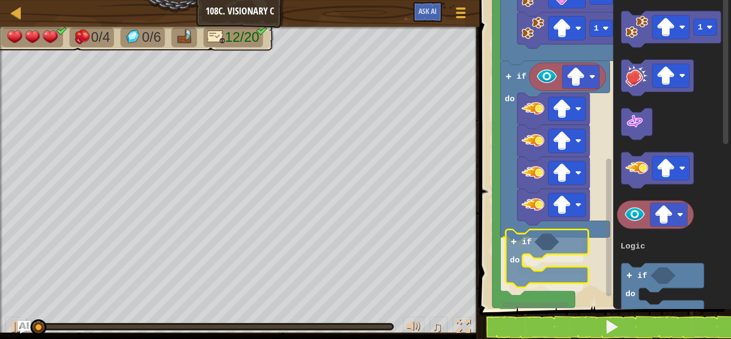
click at [520, 259] on div "Logic Loops Start 7 if do 1 1 if do 1 1 if do if do 1 3 if do Logic Loops if do" at bounding box center [603, 152] width 255 height 314
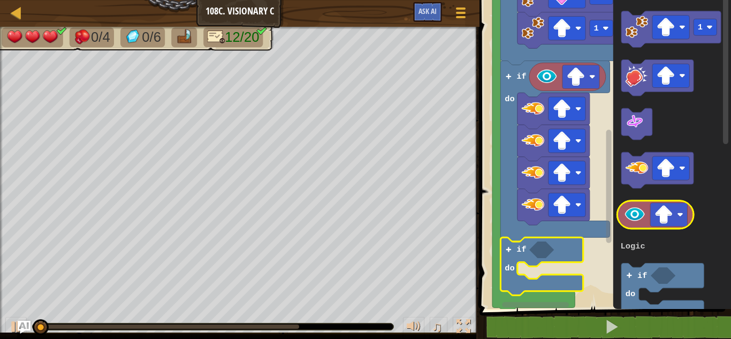
click at [639, 209] on image "Blockly Workspace" at bounding box center [635, 214] width 22 height 22
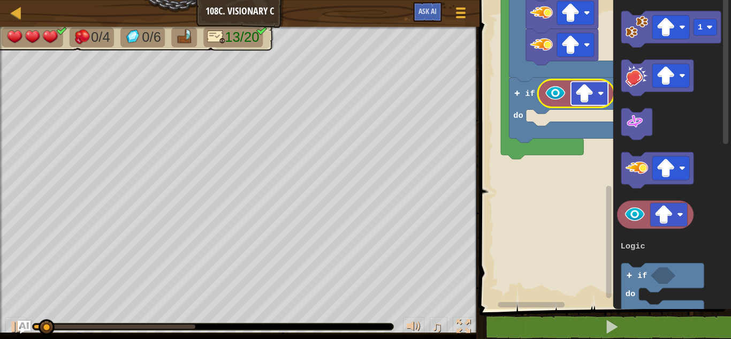
click at [597, 91] on rect "Blockly Workspace" at bounding box center [589, 93] width 37 height 24
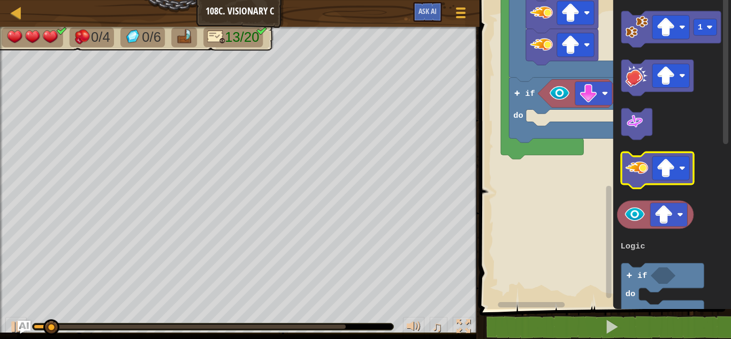
click at [692, 170] on icon "Blockly Workspace" at bounding box center [658, 170] width 72 height 36
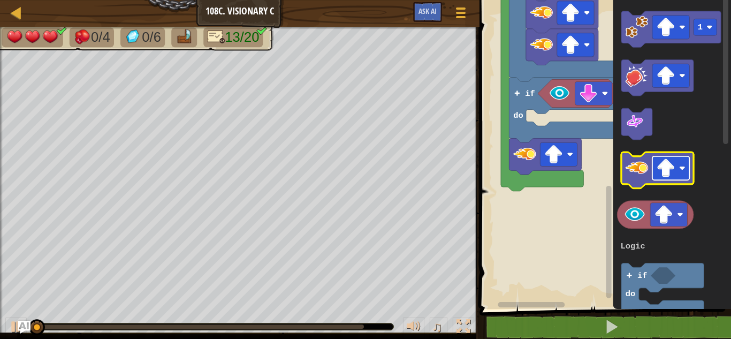
click at [678, 172] on rect "Blockly Workspace" at bounding box center [671, 168] width 37 height 24
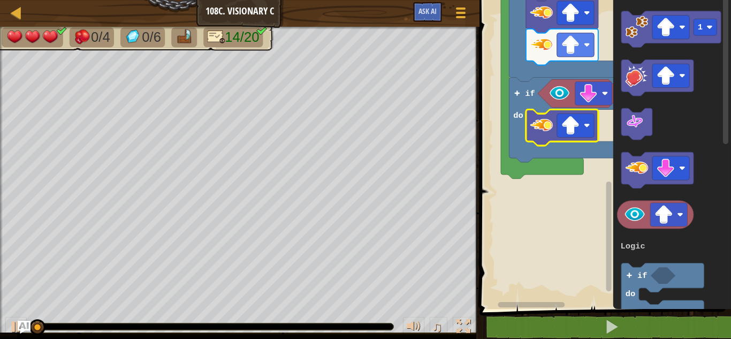
click at [583, 112] on icon "Blockly Workspace" at bounding box center [562, 127] width 72 height 36
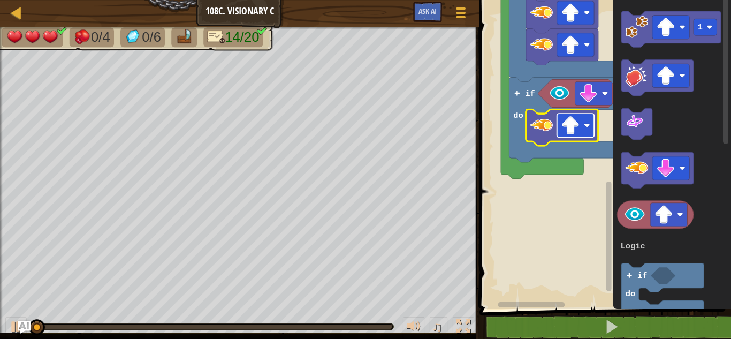
click at [588, 121] on rect "Blockly Workspace" at bounding box center [575, 125] width 37 height 24
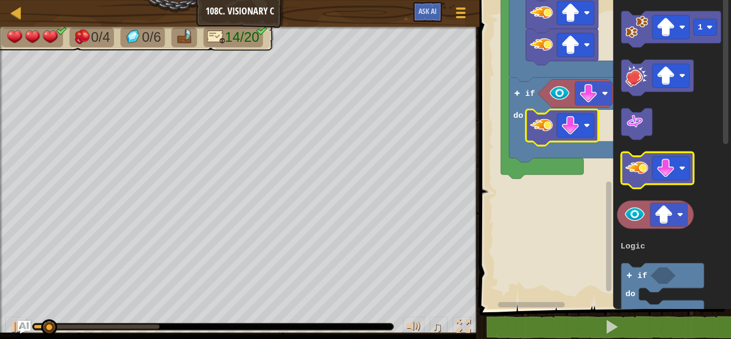
click at [631, 173] on image "Blockly Workspace" at bounding box center [637, 167] width 22 height 22
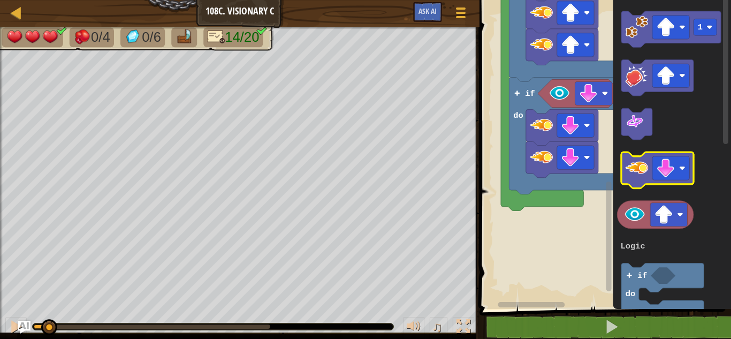
click at [631, 173] on image "Blockly Workspace" at bounding box center [637, 167] width 22 height 22
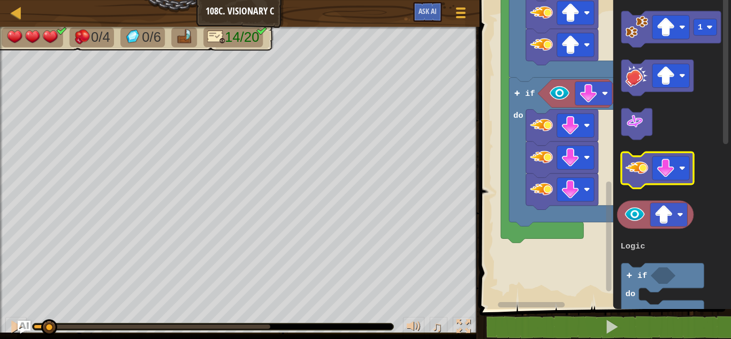
click at [631, 173] on image "Blockly Workspace" at bounding box center [637, 167] width 22 height 22
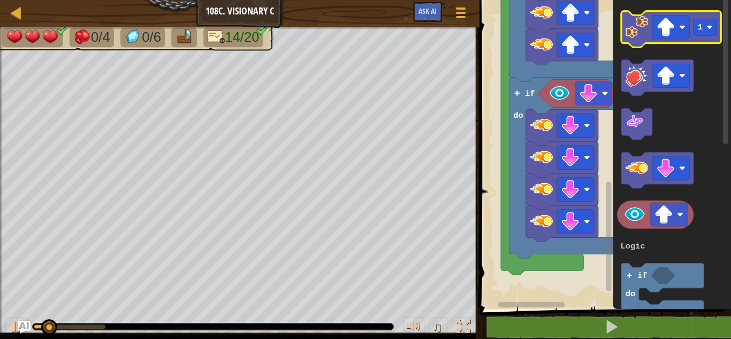
click at [652, 20] on icon "Blockly Workspace" at bounding box center [672, 29] width 100 height 36
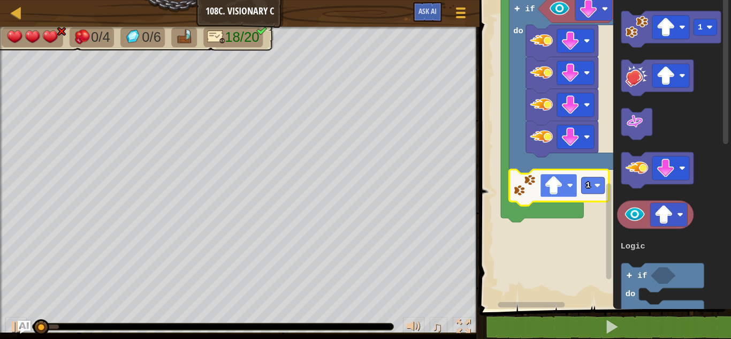
click at [571, 184] on image "Blockly Workspace" at bounding box center [570, 186] width 6 height 6
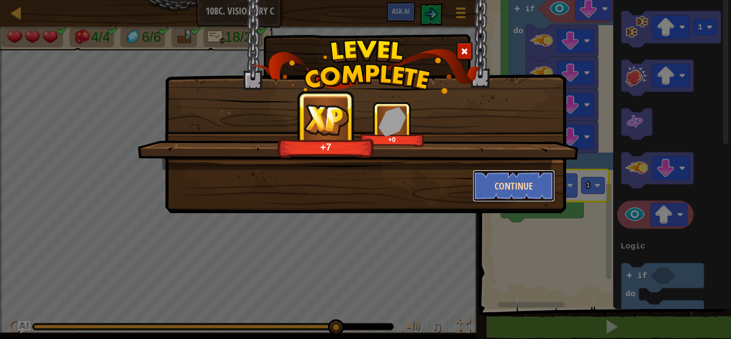
click at [508, 193] on button "Continue" at bounding box center [514, 186] width 83 height 32
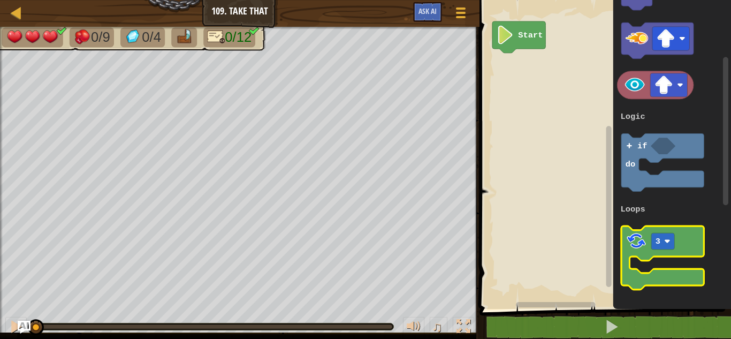
click at [641, 249] on image "Blockly Workspace" at bounding box center [637, 241] width 22 height 22
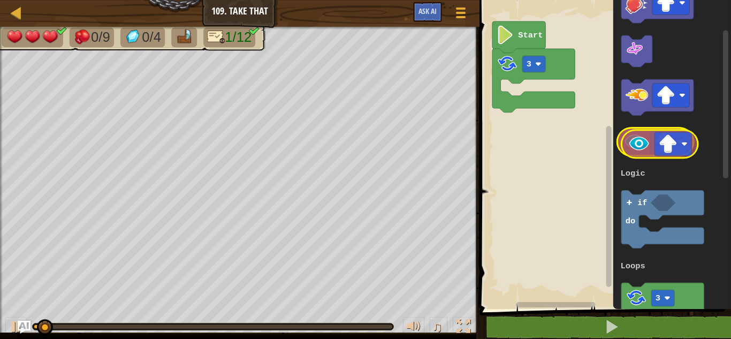
click at [640, 131] on g "Blockly Workspace" at bounding box center [656, 142] width 77 height 28
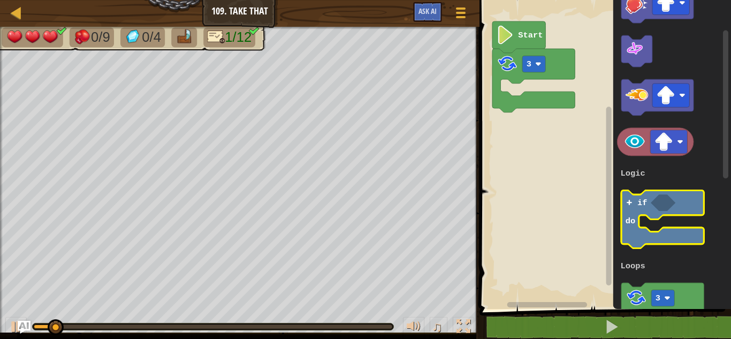
click at [656, 218] on icon "Blockly Workspace" at bounding box center [663, 219] width 82 height 58
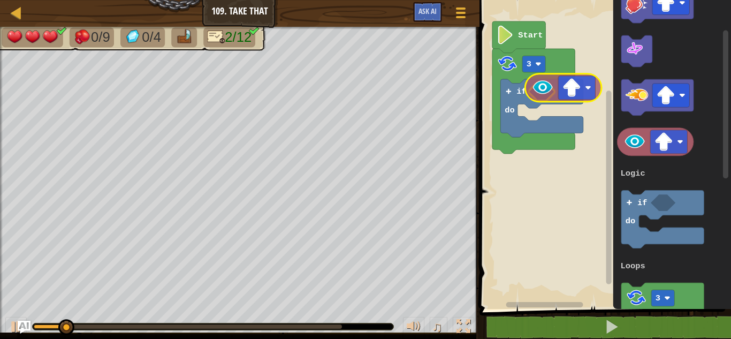
click at [547, 85] on div "Logic Loops Start 3 if do 1 3 if do Logic Loops" at bounding box center [603, 152] width 255 height 314
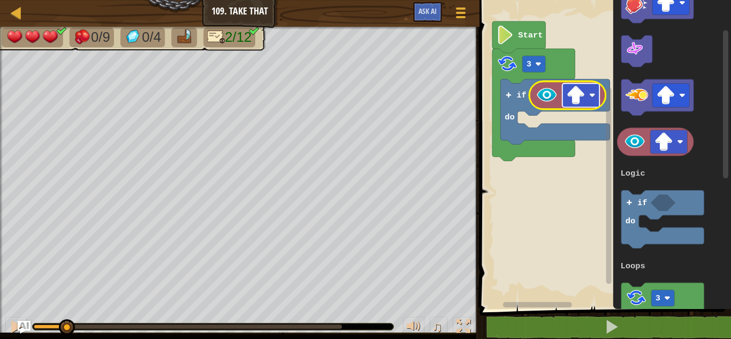
click at [593, 100] on rect "Blockly Workspace" at bounding box center [581, 96] width 37 height 24
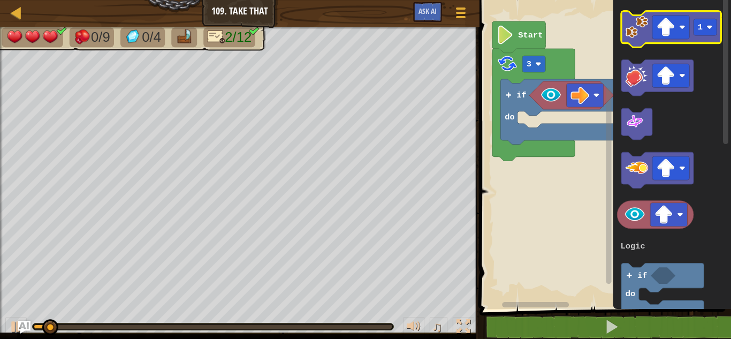
click at [649, 31] on icon "Blockly Workspace" at bounding box center [672, 29] width 100 height 36
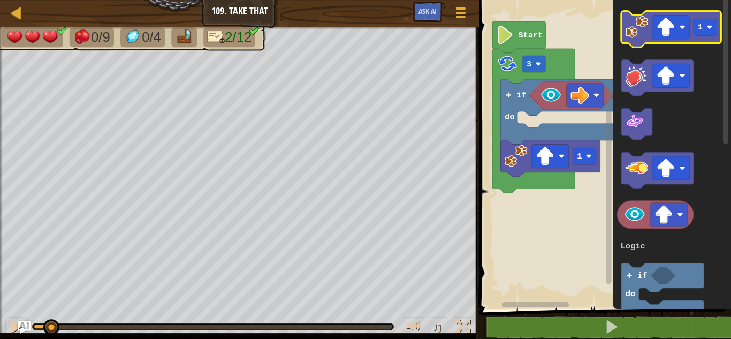
click at [649, 31] on icon "Blockly Workspace" at bounding box center [672, 29] width 100 height 36
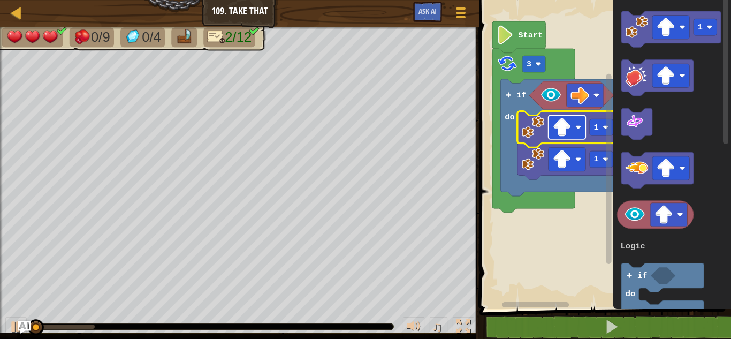
click at [582, 132] on rect "Blockly Workspace" at bounding box center [567, 128] width 37 height 24
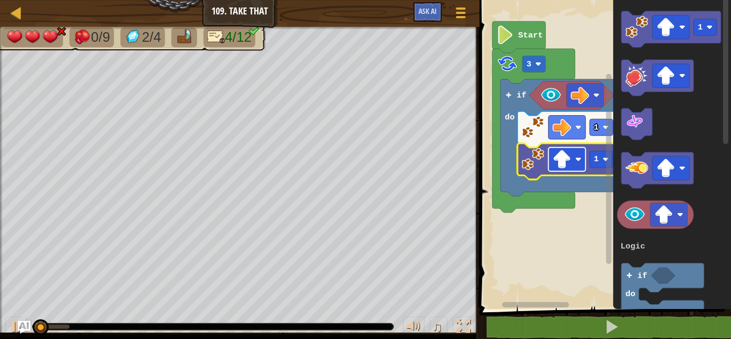
click at [583, 166] on rect "Blockly Workspace" at bounding box center [567, 159] width 37 height 24
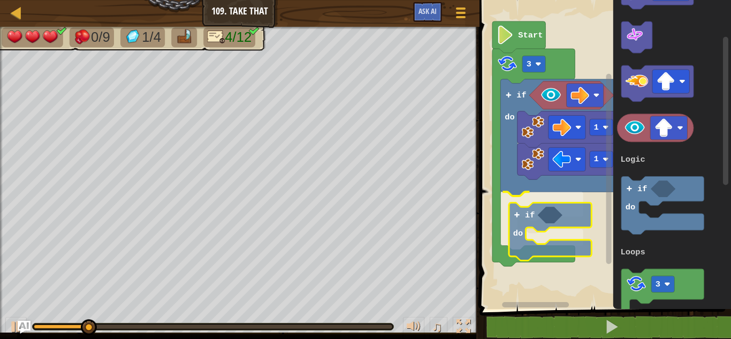
click at [528, 228] on div "Logic Loops Start 3 if do 1 1 if do 1 3 if do Logic Loops if do" at bounding box center [603, 152] width 255 height 314
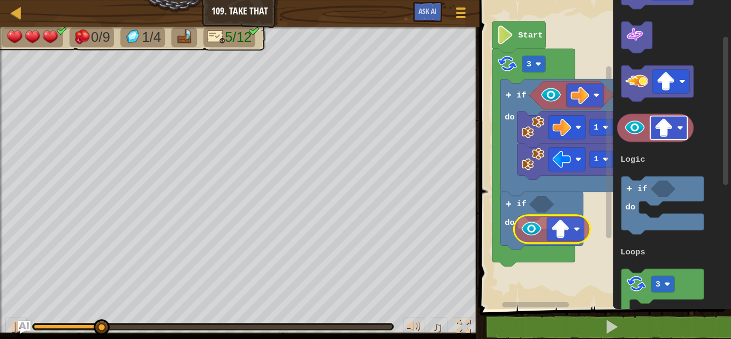
click at [548, 231] on div "Logic Loops Start 3 if do 1 1 if do 1 3 if do Logic Loops" at bounding box center [603, 152] width 255 height 314
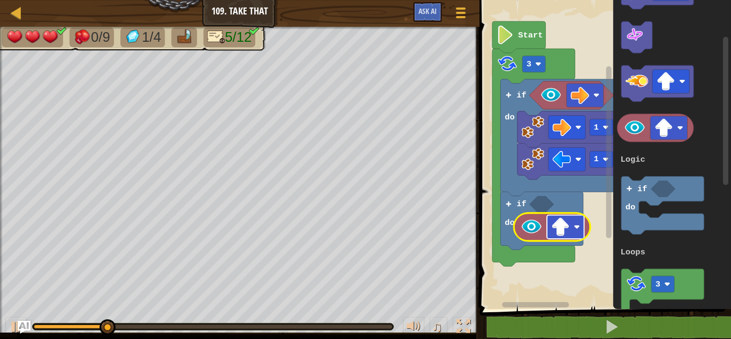
click at [552, 222] on image "Blockly Workspace" at bounding box center [560, 226] width 19 height 19
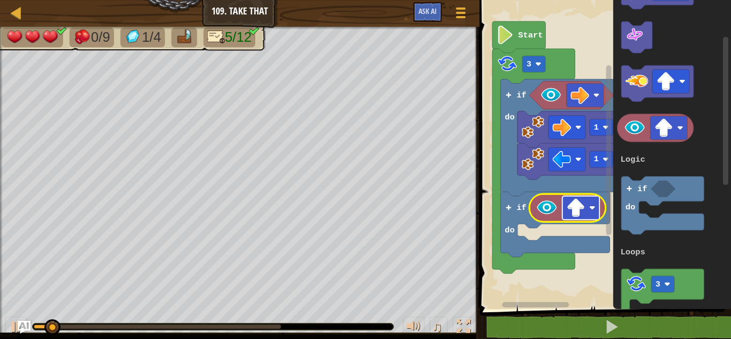
click at [593, 213] on rect "Blockly Workspace" at bounding box center [581, 208] width 37 height 24
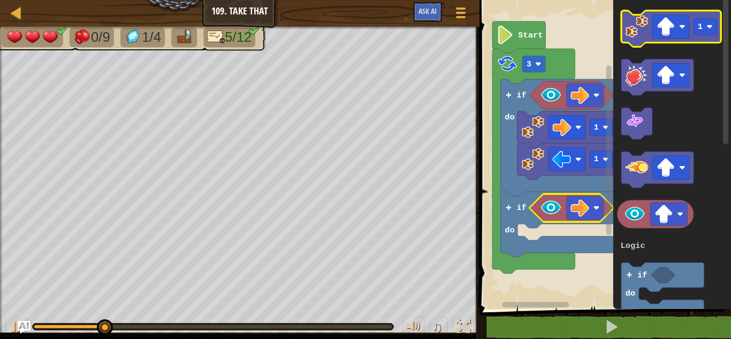
click at [642, 24] on image "Blockly Workspace" at bounding box center [637, 26] width 22 height 22
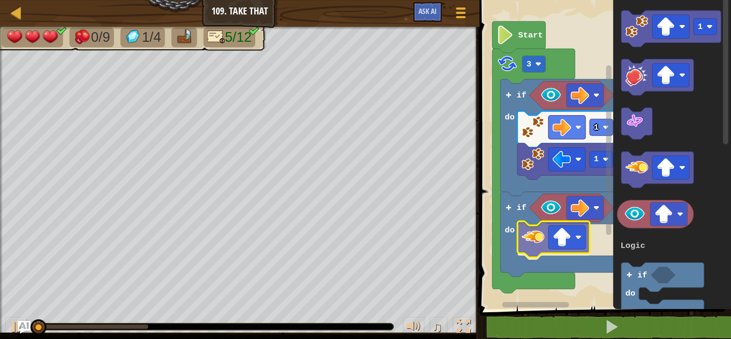
click at [541, 237] on div "Logic Loops Start 3 if do 1 1 if do 1 3 if do Logic Loops" at bounding box center [603, 152] width 255 height 314
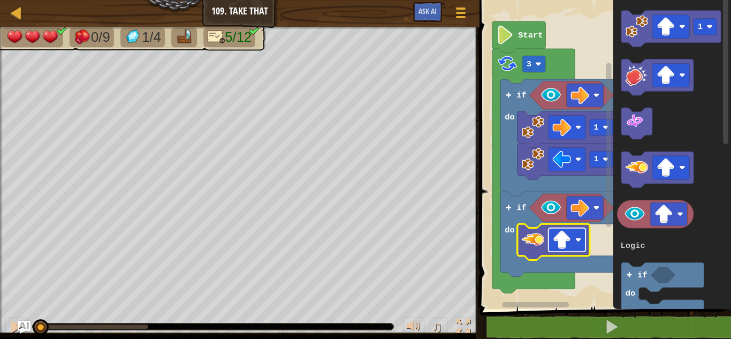
click at [581, 244] on rect "Blockly Workspace" at bounding box center [567, 240] width 37 height 24
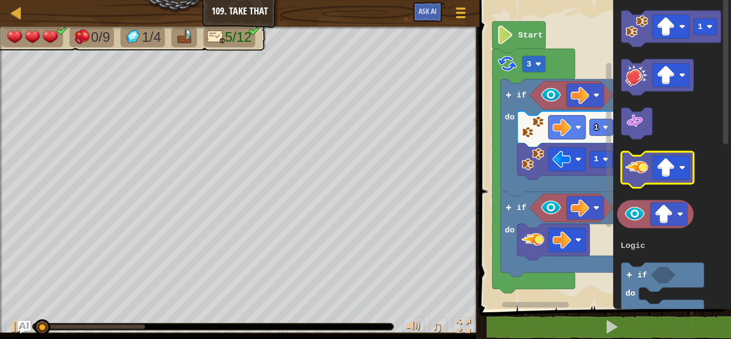
click at [635, 175] on image "Blockly Workspace" at bounding box center [637, 167] width 22 height 22
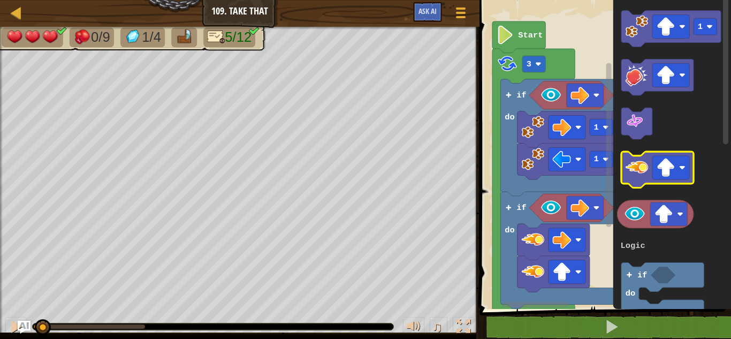
click at [635, 175] on image "Blockly Workspace" at bounding box center [637, 167] width 22 height 22
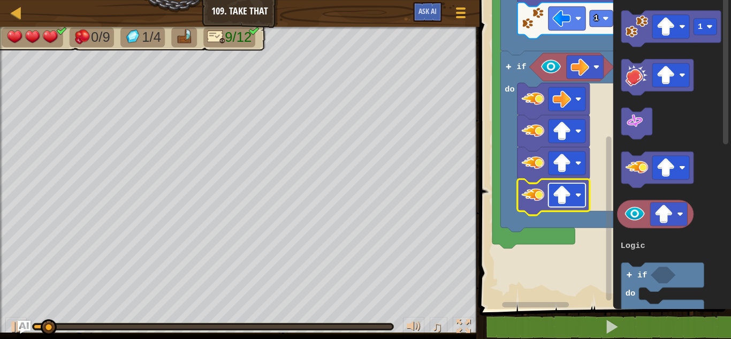
click at [576, 196] on rect "Blockly Workspace" at bounding box center [567, 195] width 37 height 24
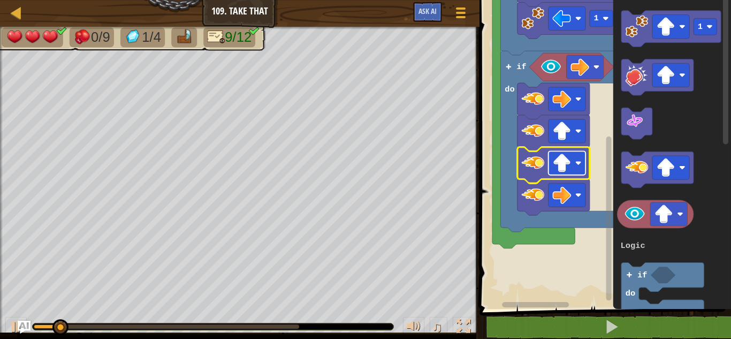
click at [579, 156] on rect "Blockly Workspace" at bounding box center [567, 163] width 37 height 24
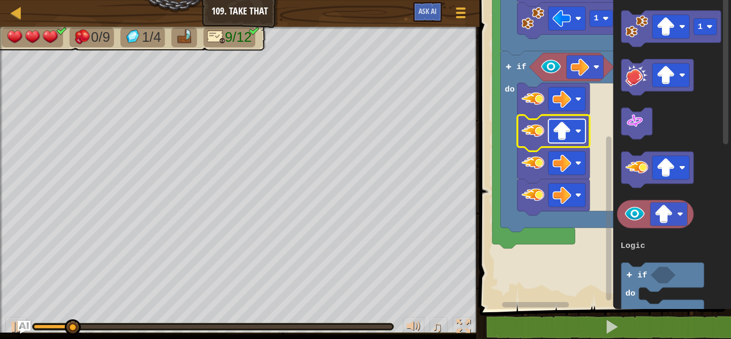
click at [582, 133] on rect "Blockly Workspace" at bounding box center [567, 131] width 37 height 24
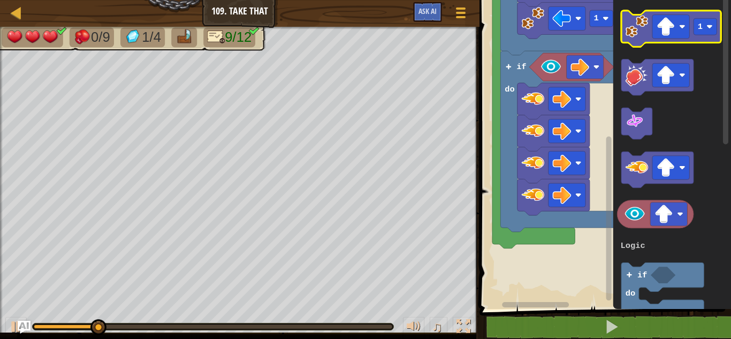
click at [650, 33] on icon "Blockly Workspace" at bounding box center [672, 29] width 100 height 36
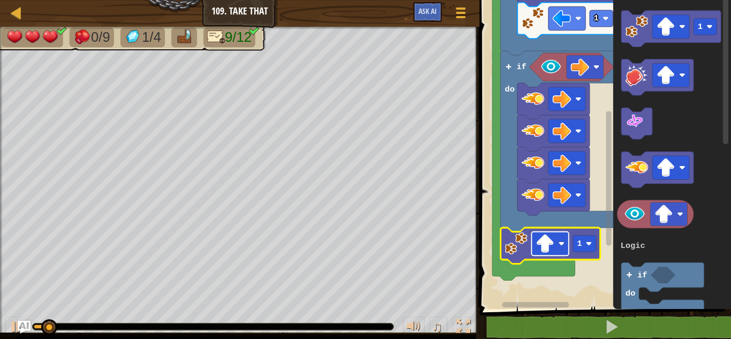
click at [556, 237] on rect "Blockly Workspace" at bounding box center [550, 244] width 37 height 24
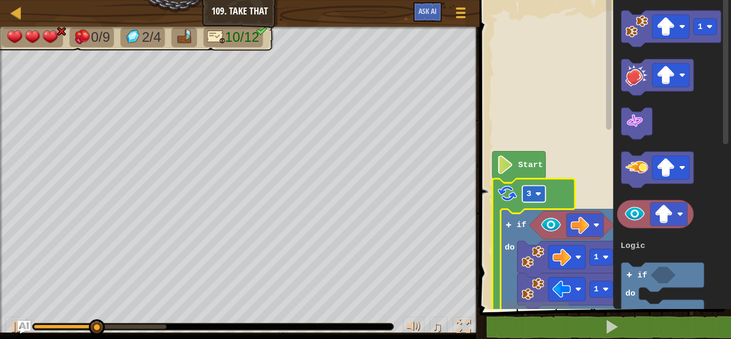
click at [535, 188] on rect "Blockly Workspace" at bounding box center [534, 194] width 23 height 17
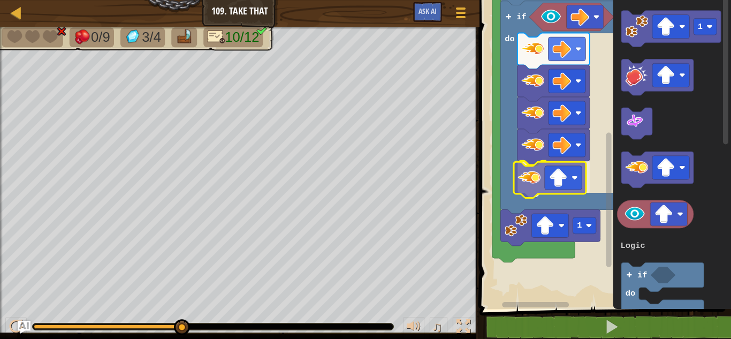
click at [539, 172] on div "Logic Loops Start 7 if do 1 1 if do 1 1 3 if do Logic Loops" at bounding box center [603, 152] width 255 height 314
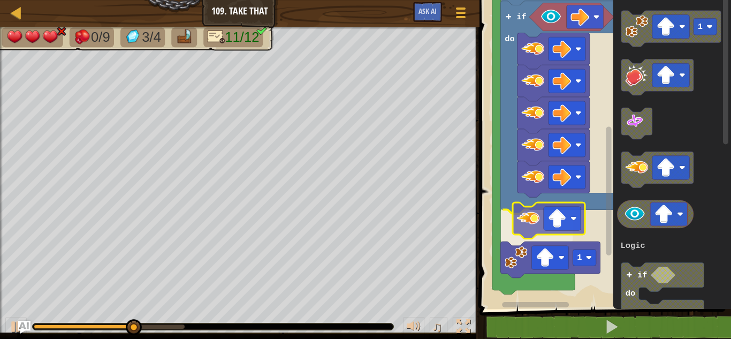
click at [538, 222] on div "Logic Loops Start 7 if do 1 1 if do 1 1 3 if do Logic Loops" at bounding box center [603, 152] width 255 height 314
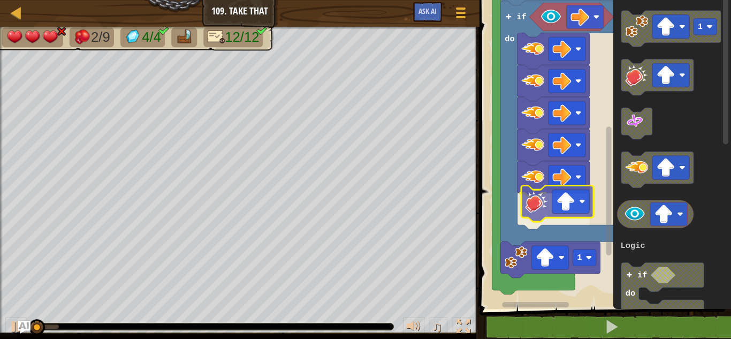
click at [552, 212] on div "Logic Loops Start 7 if do 1 1 if do 1 1 3 if do Logic Loops" at bounding box center [603, 152] width 255 height 314
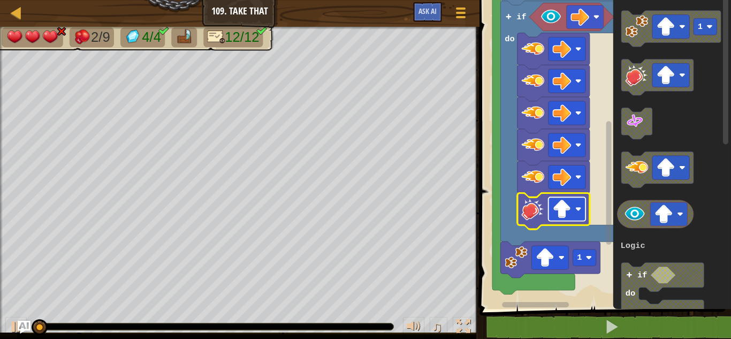
click at [579, 202] on rect "Blockly Workspace" at bounding box center [567, 209] width 37 height 24
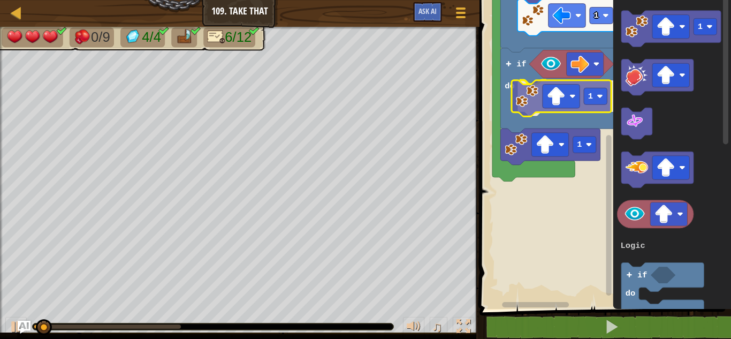
click at [542, 98] on div "Logic Loops Start 7 if do 1 1 if do 1 1 1 3 if do Logic Loops 1" at bounding box center [603, 152] width 255 height 314
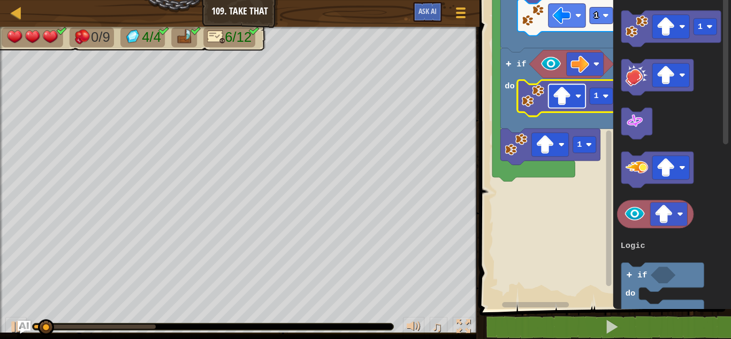
click at [577, 97] on image "Blockly Workspace" at bounding box center [579, 96] width 6 height 6
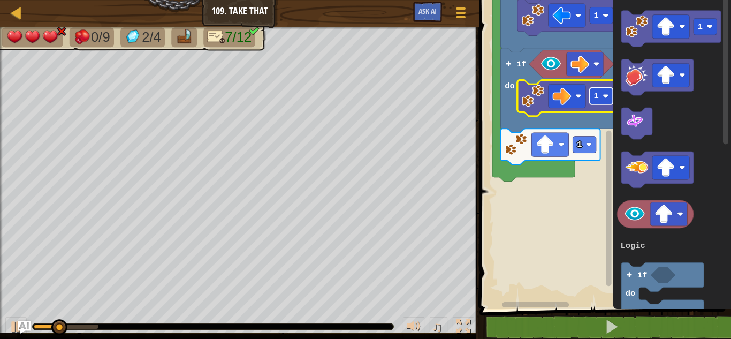
click at [604, 94] on image "Blockly Workspace" at bounding box center [606, 96] width 6 height 6
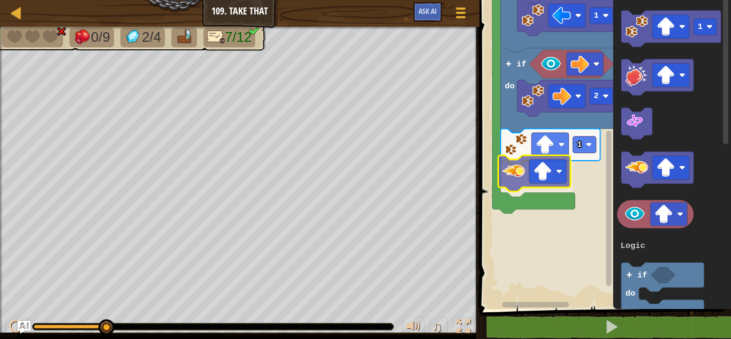
click at [516, 165] on div "Logic Loops Start 7 if do 1 1 if do 1 2 1 3 if do Logic Loops" at bounding box center [603, 152] width 255 height 314
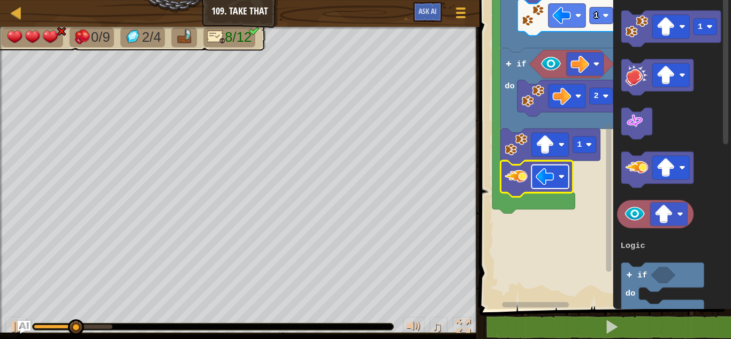
click at [560, 182] on rect "Blockly Workspace" at bounding box center [550, 177] width 37 height 24
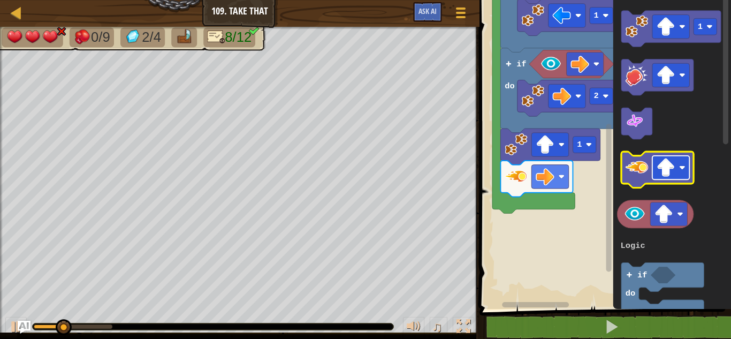
click at [682, 171] on rect "Blockly Workspace" at bounding box center [671, 168] width 37 height 24
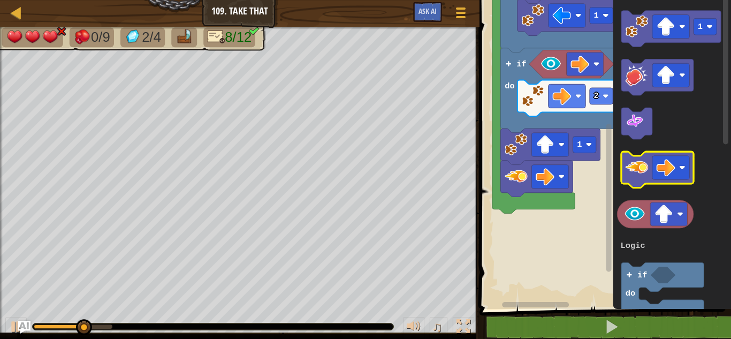
click at [644, 156] on image "Blockly Workspace" at bounding box center [637, 167] width 22 height 22
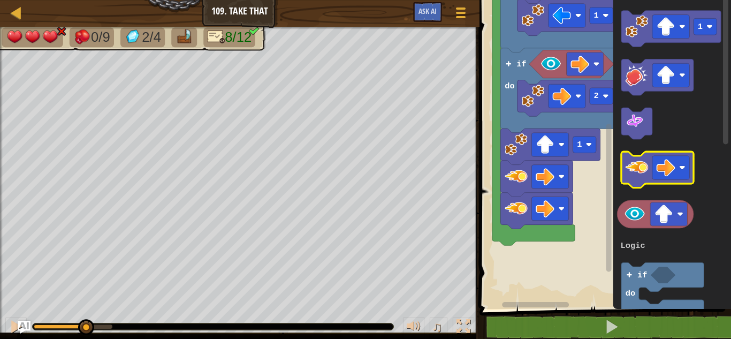
click at [644, 156] on image "Blockly Workspace" at bounding box center [637, 167] width 22 height 22
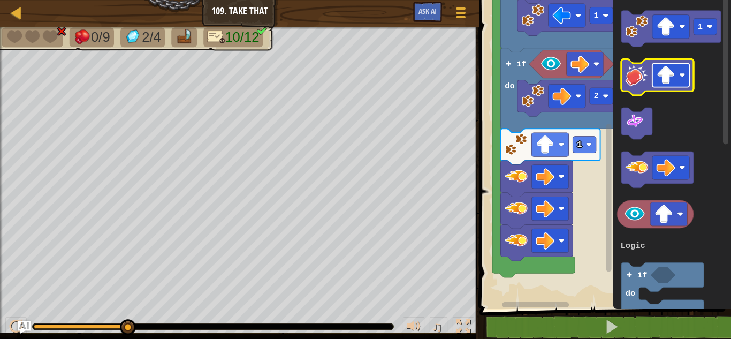
click at [680, 74] on image "Blockly Workspace" at bounding box center [682, 75] width 6 height 6
click at [625, 82] on icon "Blockly Workspace" at bounding box center [658, 77] width 72 height 36
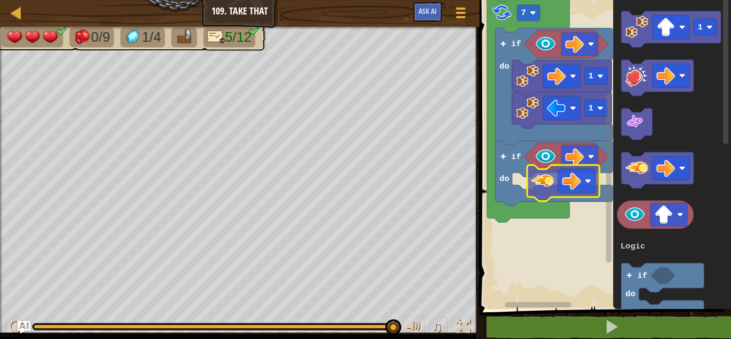
click at [542, 187] on div "Logic Loops Start 7 if do 1 1 if do 1 3 if do Logic Loops" at bounding box center [603, 152] width 255 height 314
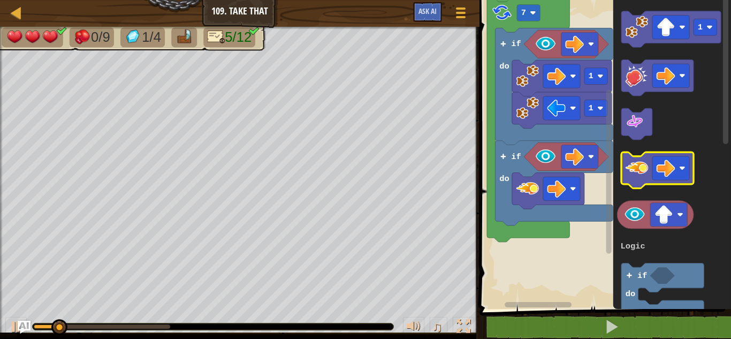
click at [640, 164] on image "Blockly Workspace" at bounding box center [637, 167] width 22 height 22
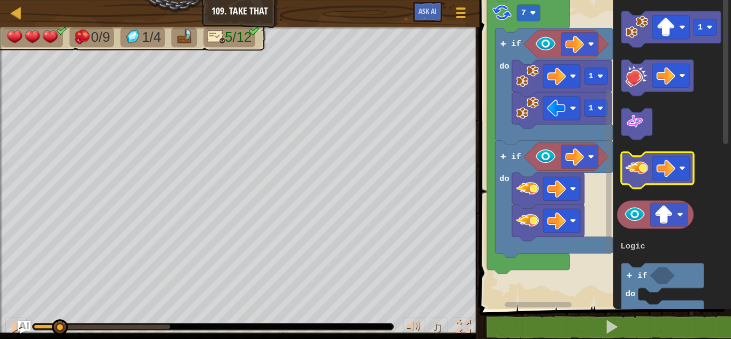
click at [640, 164] on image "Blockly Workspace" at bounding box center [637, 167] width 22 height 22
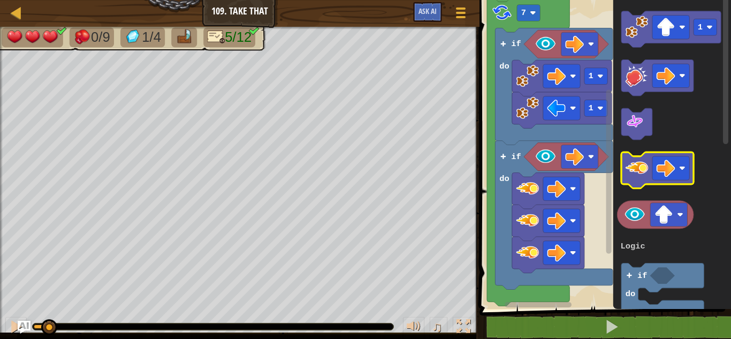
click at [640, 164] on image "Blockly Workspace" at bounding box center [637, 167] width 22 height 22
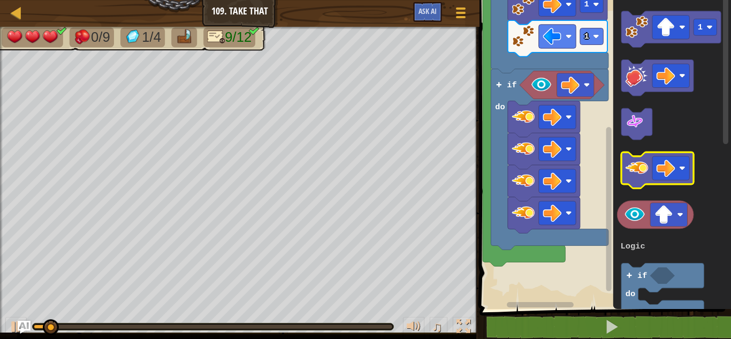
click at [638, 166] on image "Blockly Workspace" at bounding box center [637, 167] width 22 height 22
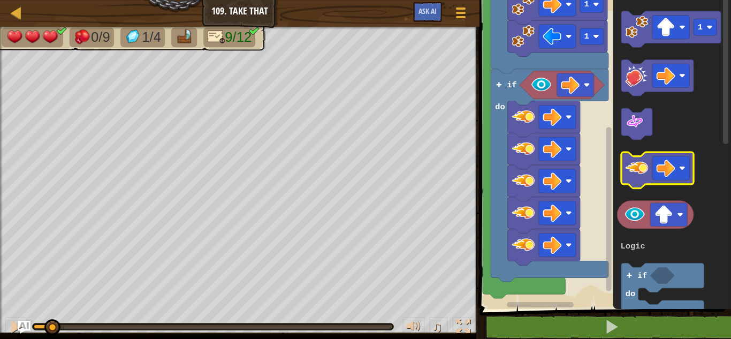
click at [638, 166] on image "Blockly Workspace" at bounding box center [637, 167] width 22 height 22
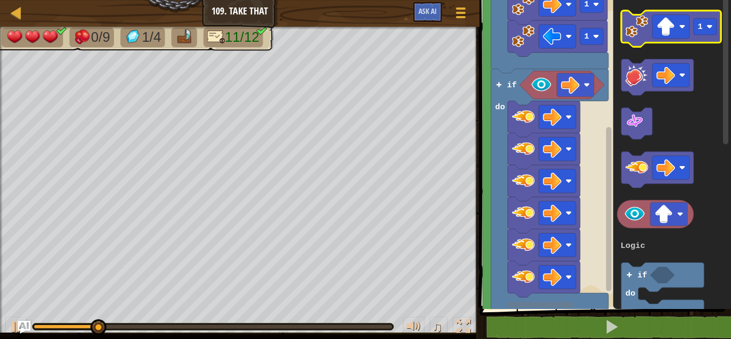
click at [634, 40] on icon "Blockly Workspace" at bounding box center [672, 29] width 100 height 36
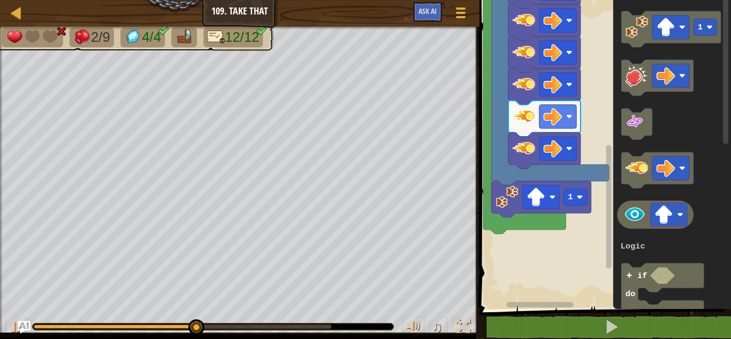
click at [593, 172] on div "Logic Loops 1 1 if do 1 if do 7 Start 1 3 if do Logic Loops" at bounding box center [603, 152] width 255 height 314
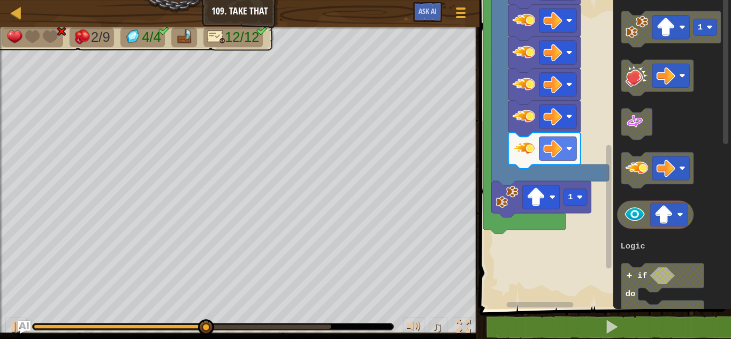
click at [623, 163] on g "Blockly Workspace" at bounding box center [658, 170] width 72 height 36
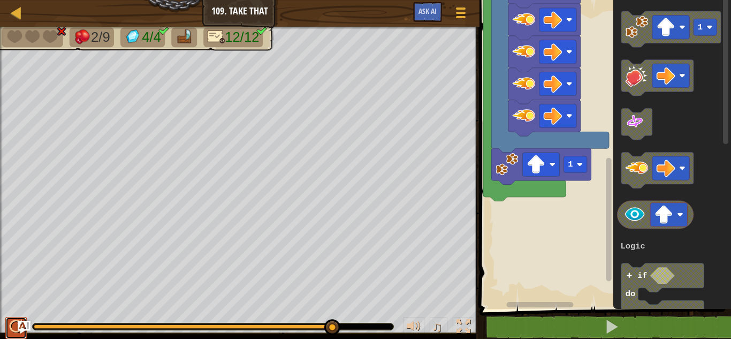
click at [10, 322] on div at bounding box center [16, 327] width 14 height 14
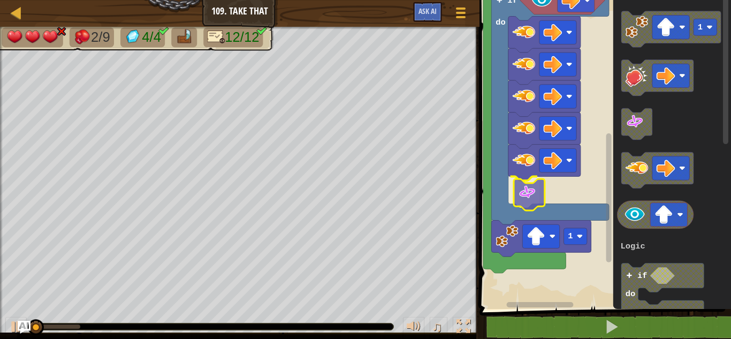
click at [525, 196] on div "Logic Loops 1 1 if do 1 if do 7 Start 1 3 if do Logic Loops" at bounding box center [603, 152] width 255 height 314
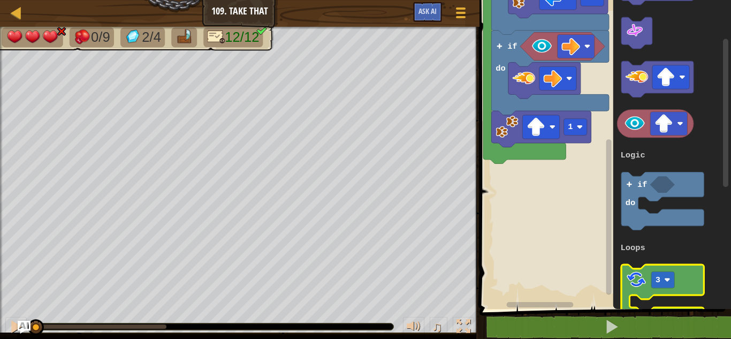
click at [642, 272] on image "Blockly Workspace" at bounding box center [637, 280] width 22 height 22
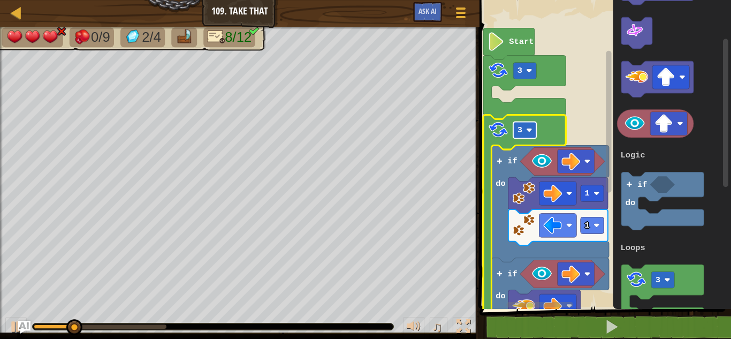
click at [533, 130] on rect "Blockly Workspace" at bounding box center [524, 130] width 23 height 17
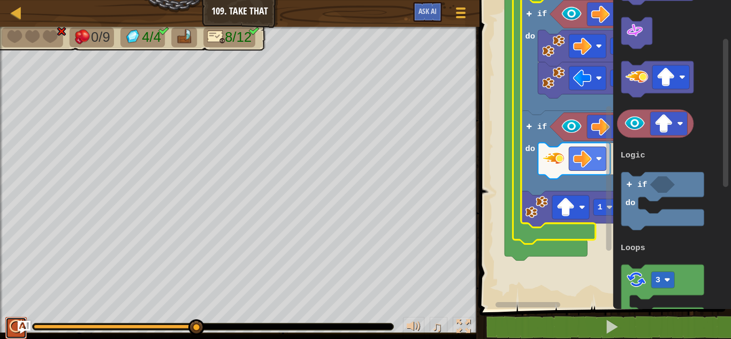
click at [9, 323] on div at bounding box center [16, 327] width 14 height 14
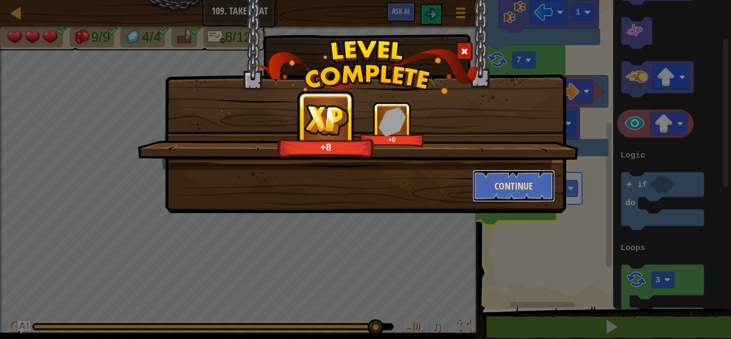
click at [529, 190] on button "Continue" at bounding box center [514, 186] width 83 height 32
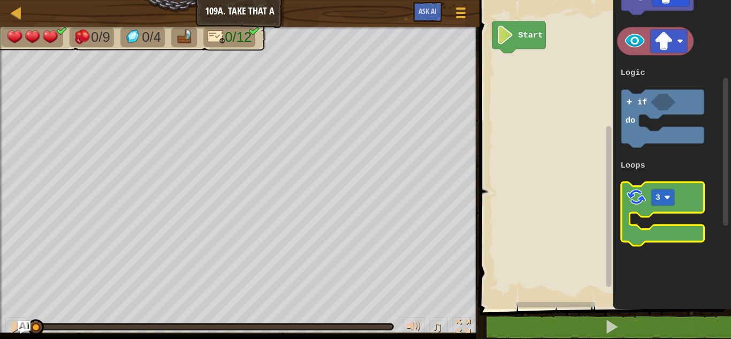
click at [648, 201] on icon "Blockly Workspace" at bounding box center [663, 214] width 82 height 64
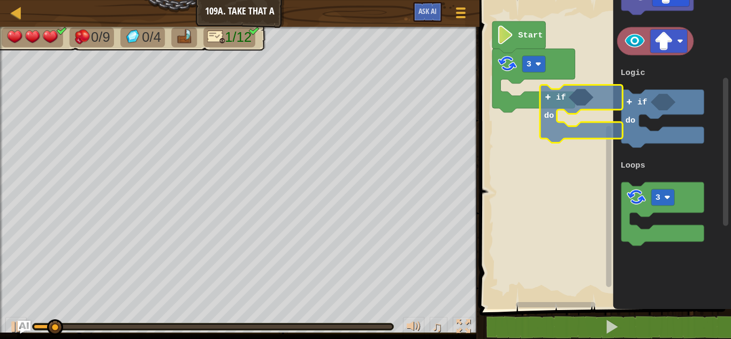
click at [529, 130] on div "Logic Loops Start 3 1 3 if do Logic Loops if do" at bounding box center [603, 152] width 255 height 314
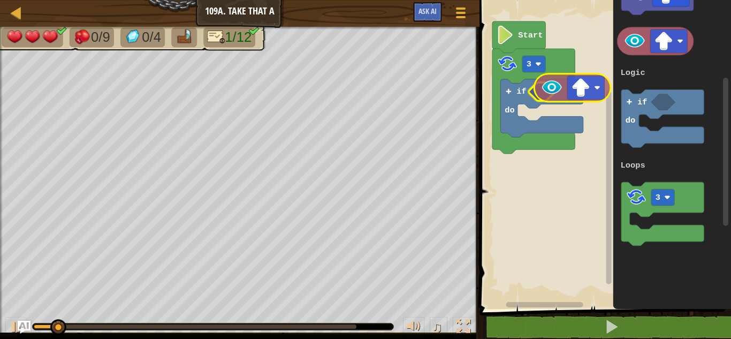
click at [551, 77] on div "Logic Loops Start 3 if do 1 3 if do Logic Loops" at bounding box center [603, 152] width 255 height 314
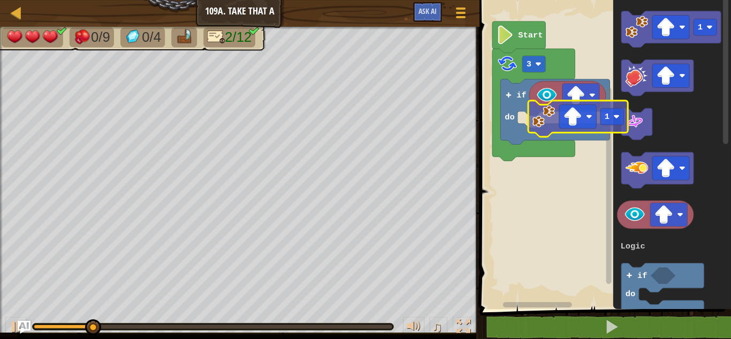
click at [547, 118] on div "Logic Loops Start 3 if do 1 3 if do Logic Loops 1" at bounding box center [603, 152] width 255 height 314
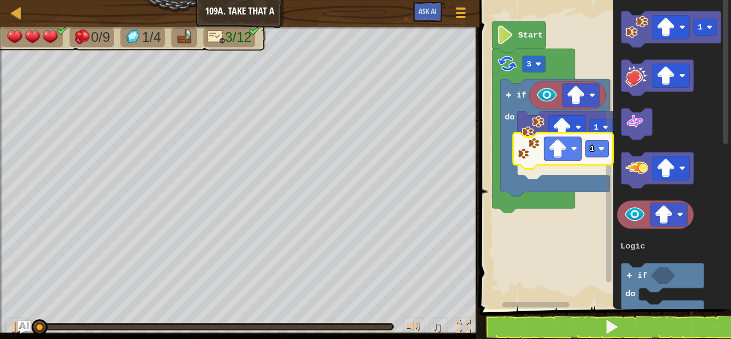
click at [531, 146] on div "Logic Loops Start 3 if do 1 1 1 3 if do Logic Loops 1" at bounding box center [603, 152] width 255 height 314
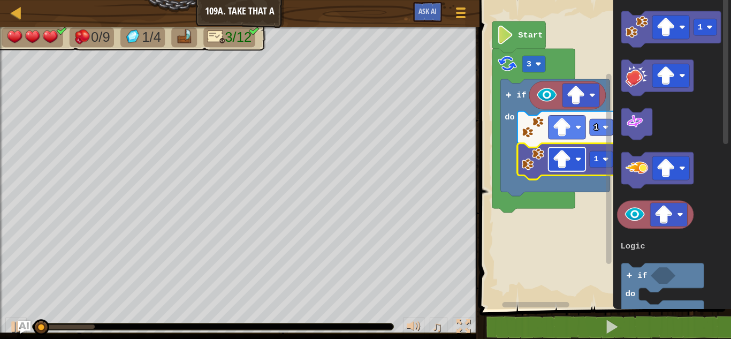
click at [573, 153] on rect "Blockly Workspace" at bounding box center [567, 159] width 37 height 24
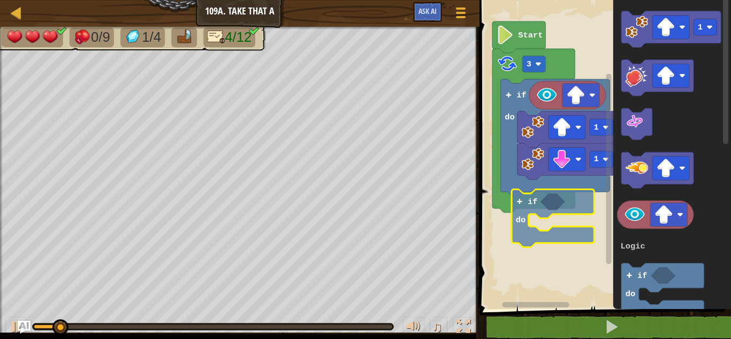
click at [516, 211] on div "Logic Loops Start 3 if do 1 1 if do 1 3 if do Logic Loops if do" at bounding box center [603, 152] width 255 height 314
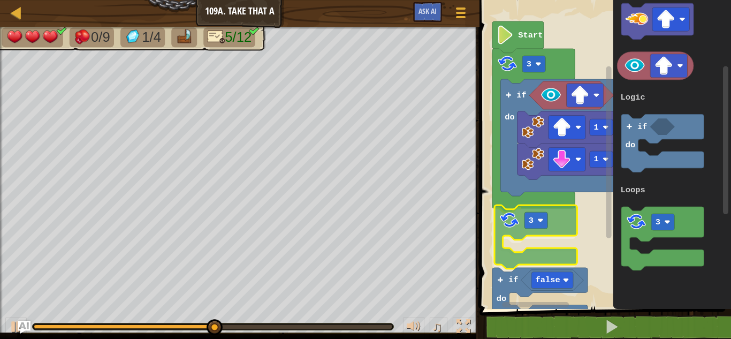
click at [520, 228] on div "Logic Loops 1 1 if do 3 3 false if do Start 1 3 if do Logic Loops 3" at bounding box center [603, 152] width 255 height 314
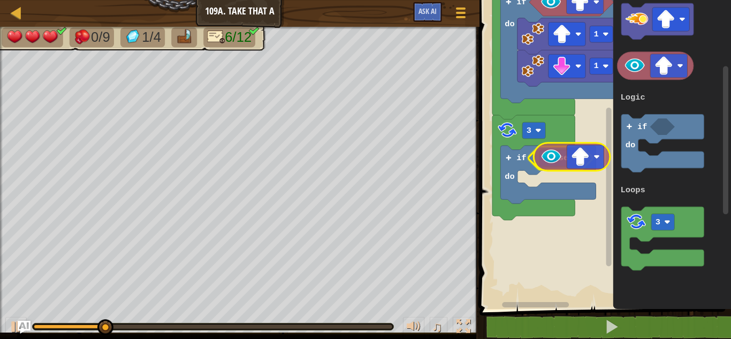
click at [550, 156] on div "Logic Loops 1 1 if do 3 3 false if do Start 1 3 if do Logic Loops" at bounding box center [603, 152] width 255 height 314
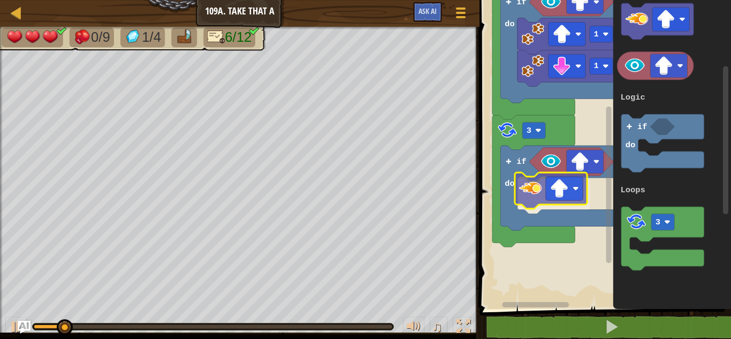
click at [538, 192] on div "Logic Loops 1 1 if do if do 3 3 Start 1 3 if do Logic Loops" at bounding box center [603, 152] width 255 height 314
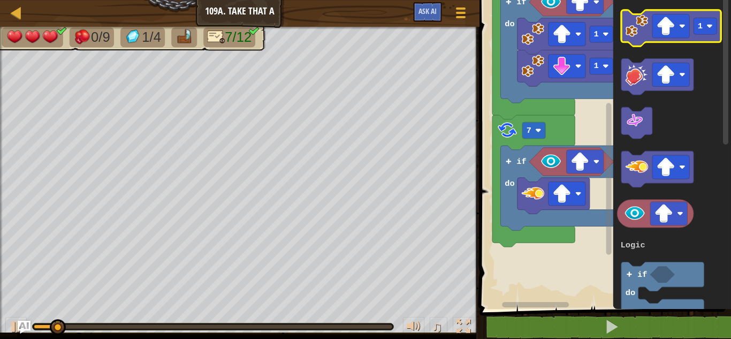
click at [656, 12] on icon "Blockly Workspace" at bounding box center [672, 28] width 100 height 36
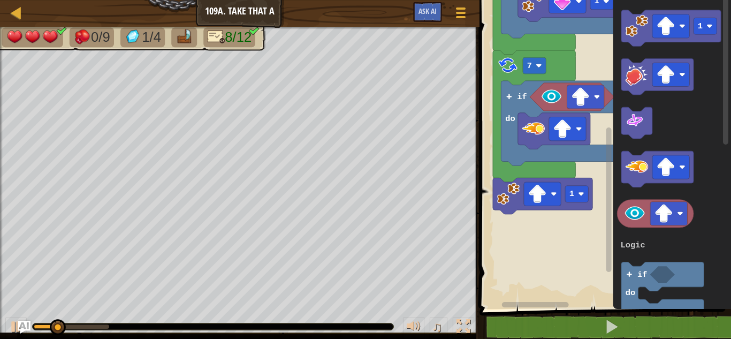
click at [537, 223] on rect "Blockly Workspace" at bounding box center [603, 152] width 255 height 314
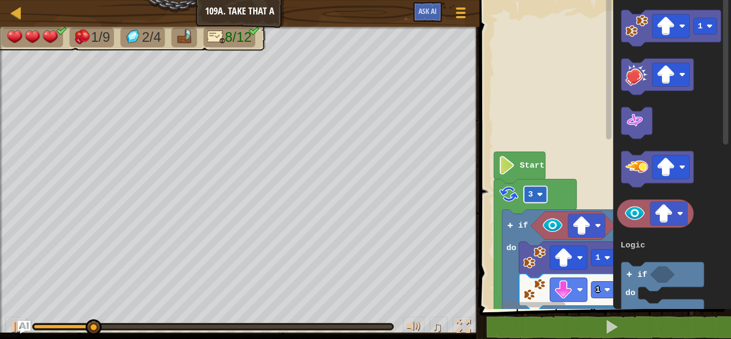
click at [538, 196] on image "Blockly Workspace" at bounding box center [540, 194] width 6 height 6
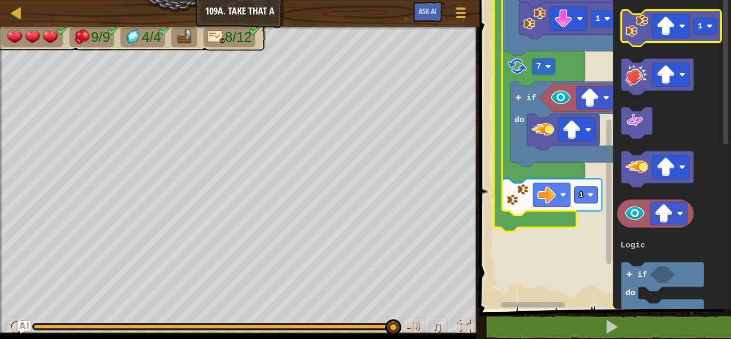
click at [646, 37] on icon "Blockly Workspace" at bounding box center [672, 28] width 100 height 36
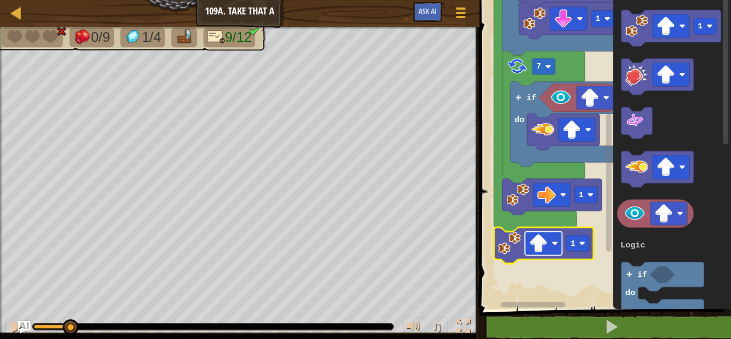
click at [558, 239] on rect "Blockly Workspace" at bounding box center [543, 243] width 37 height 24
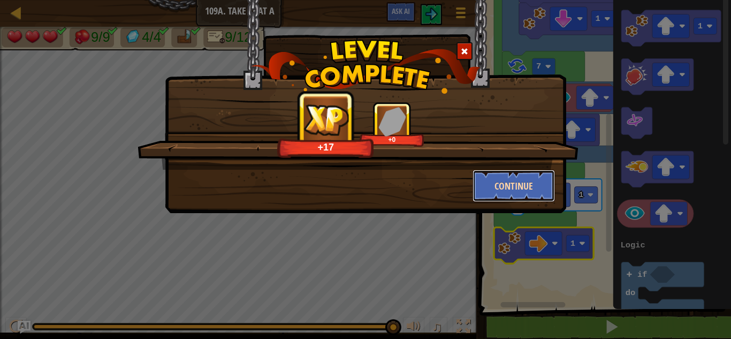
click at [503, 178] on button "Continue" at bounding box center [514, 186] width 83 height 32
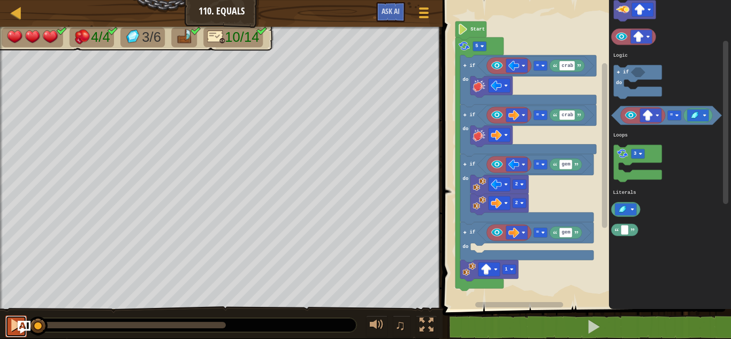
click at [12, 328] on div at bounding box center [16, 325] width 14 height 14
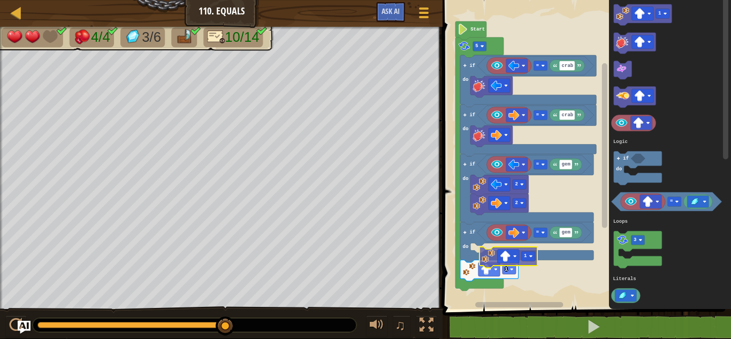
click at [491, 252] on div "Logic Loops Literals crab = crab = gem = 2 2 gem = 1 if do if do if do if do 5 …" at bounding box center [586, 152] width 292 height 314
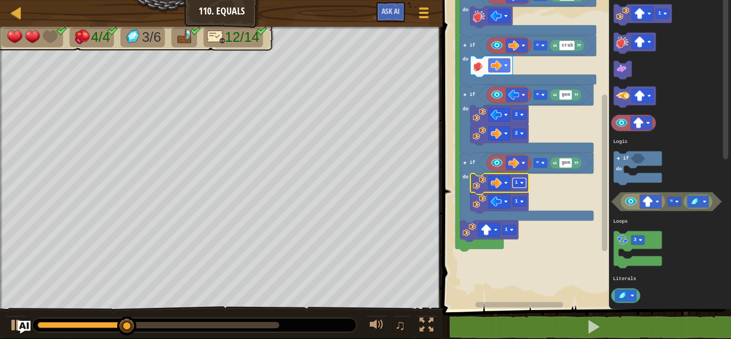
click at [521, 185] on rect "Blockly Workspace" at bounding box center [519, 183] width 13 height 10
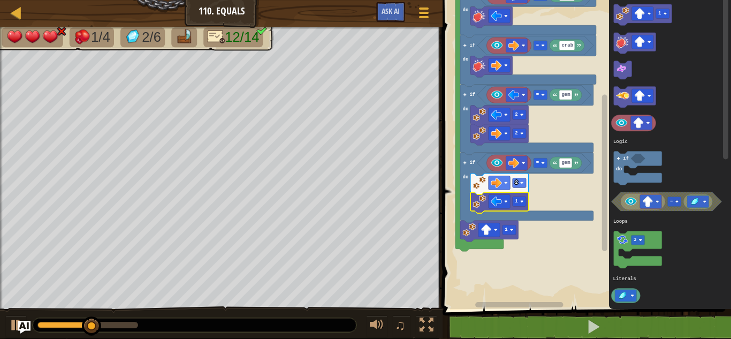
click at [524, 209] on icon "Blockly Workspace" at bounding box center [500, 202] width 58 height 21
click at [525, 208] on icon "Blockly Workspace" at bounding box center [500, 202] width 58 height 21
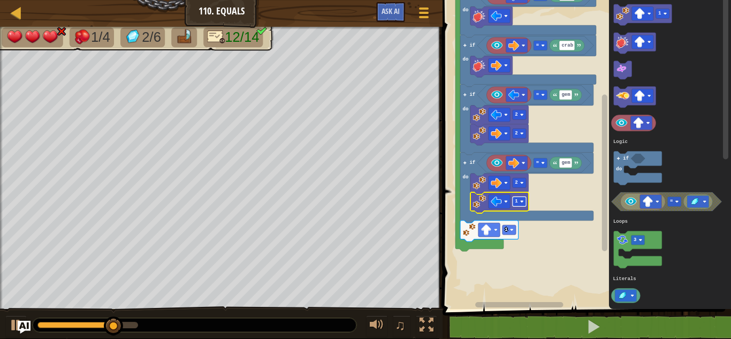
click at [520, 201] on rect "Blockly Workspace" at bounding box center [519, 201] width 13 height 10
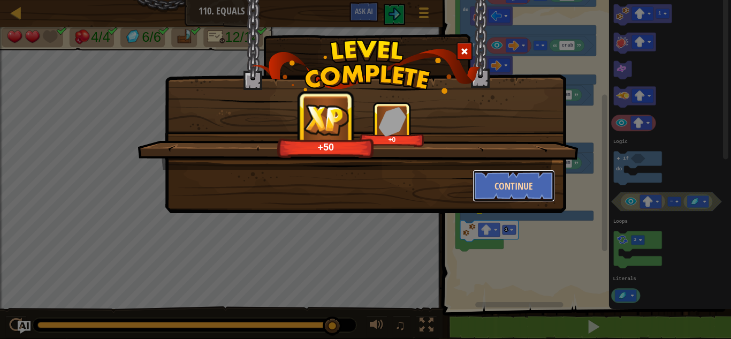
click at [521, 190] on button "Continue" at bounding box center [514, 186] width 83 height 32
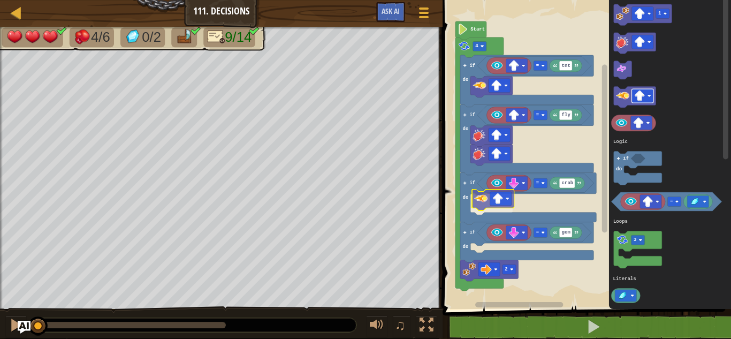
click at [492, 200] on div "Logic Loops Literals tnt = fly = crab = gem = 2 if do if do if do if do 4 Start…" at bounding box center [586, 152] width 292 height 314
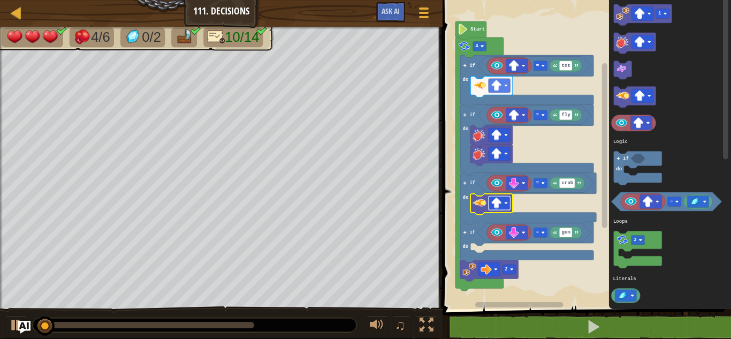
click at [510, 203] on rect "Blockly Workspace" at bounding box center [500, 203] width 22 height 14
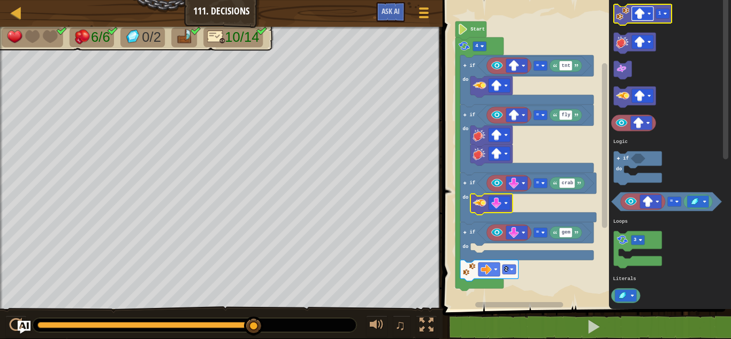
click at [633, 19] on rect "Blockly Workspace" at bounding box center [643, 14] width 22 height 14
click at [626, 6] on rect "Blockly Workspace" at bounding box center [643, 14] width 58 height 21
click at [625, 12] on image "Blockly Workspace" at bounding box center [623, 13] width 13 height 13
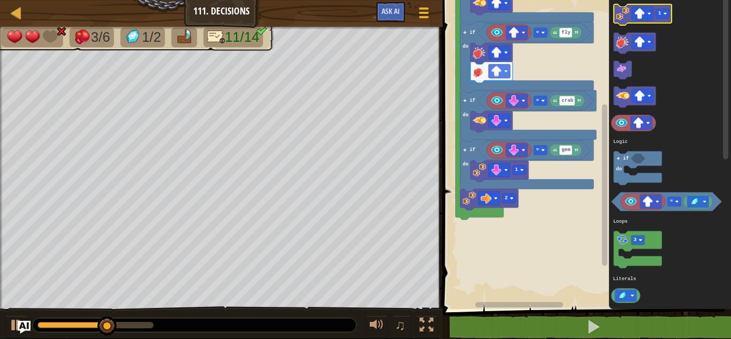
click at [632, 16] on icon "Blockly Workspace" at bounding box center [643, 14] width 58 height 21
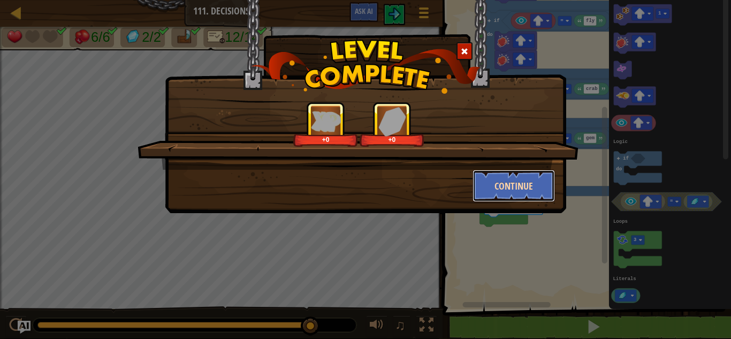
click at [528, 190] on button "Continue" at bounding box center [514, 186] width 83 height 32
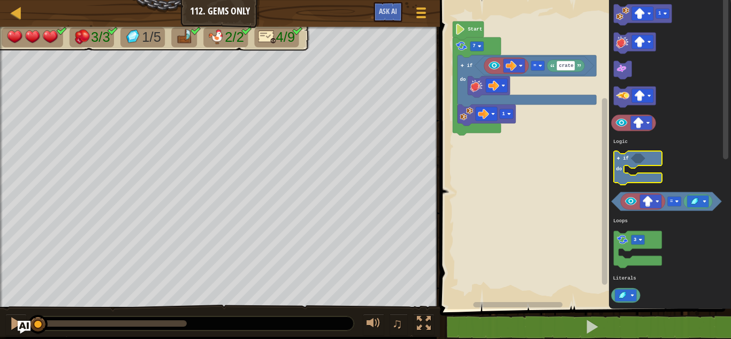
click at [633, 176] on icon "Blockly Workspace" at bounding box center [638, 169] width 48 height 34
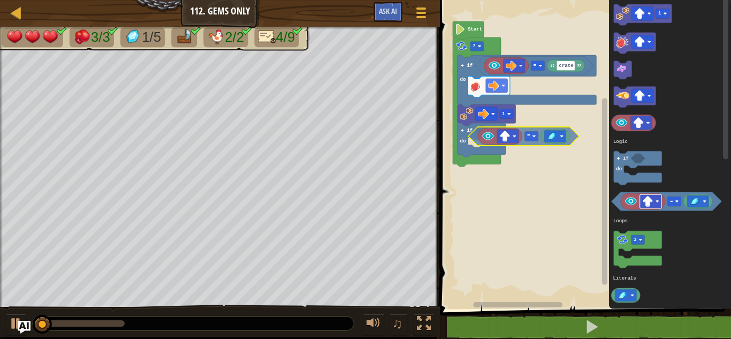
click at [506, 139] on div "Logic Loops Literals crate = 1 if do if do 7 Start 1 = 3 if do Logic Loops Lite…" at bounding box center [584, 152] width 294 height 314
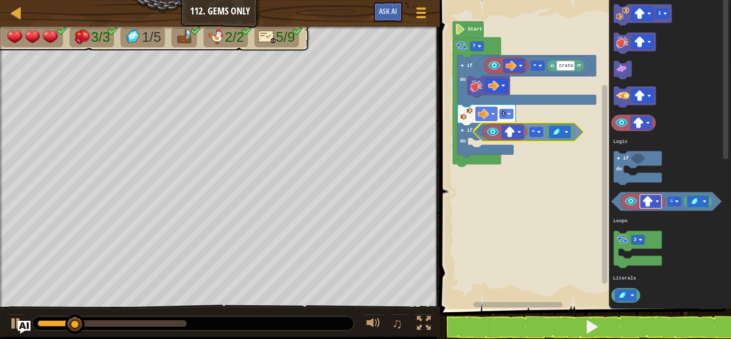
click at [505, 135] on div "Logic Loops Literals crate = 1 false if do if do 7 Start 1 = 3 if do Logic Loop…" at bounding box center [584, 152] width 294 height 314
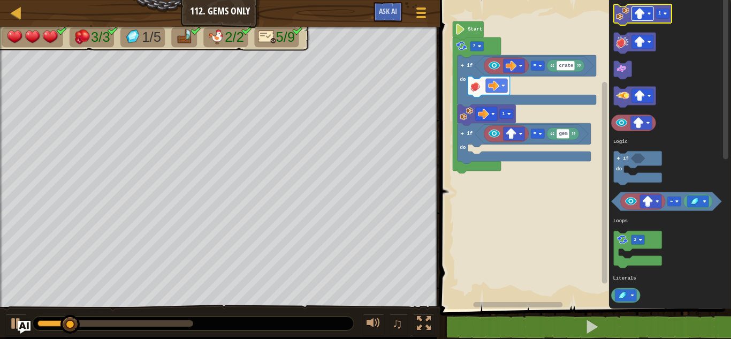
click at [648, 14] on image "Blockly Workspace" at bounding box center [650, 14] width 4 height 4
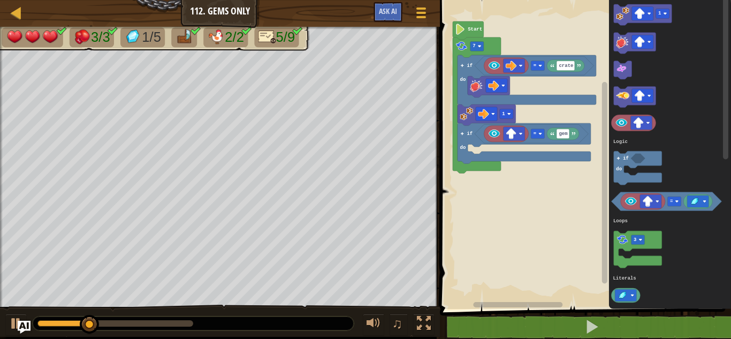
click at [614, 10] on icon "Blockly Workspace" at bounding box center [670, 152] width 122 height 314
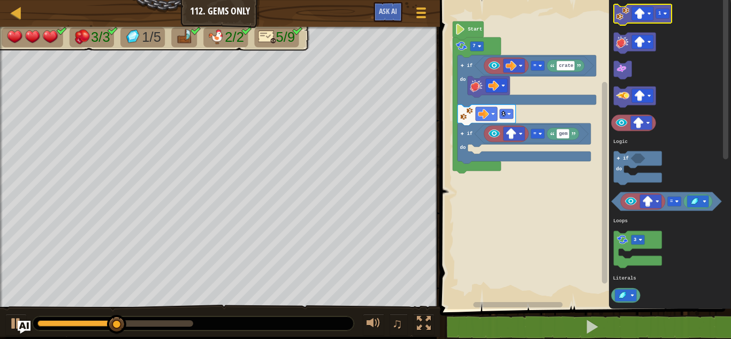
click at [625, 7] on image "Blockly Workspace" at bounding box center [622, 13] width 13 height 13
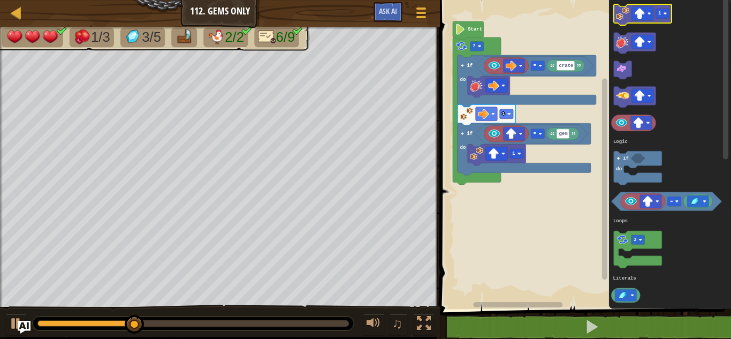
click at [624, 21] on icon "Blockly Workspace" at bounding box center [643, 14] width 58 height 21
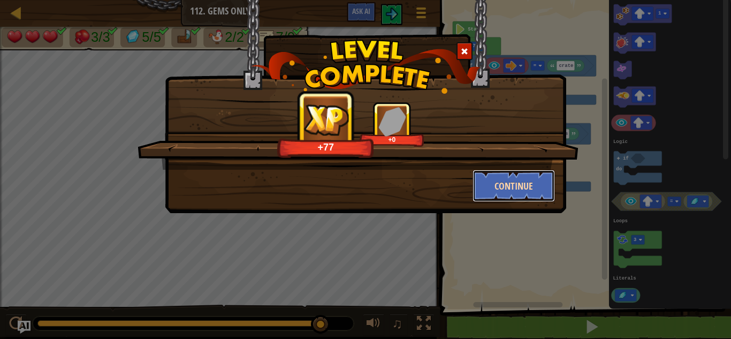
click at [508, 188] on button "Continue" at bounding box center [514, 186] width 83 height 32
